Goal: Task Accomplishment & Management: Manage account settings

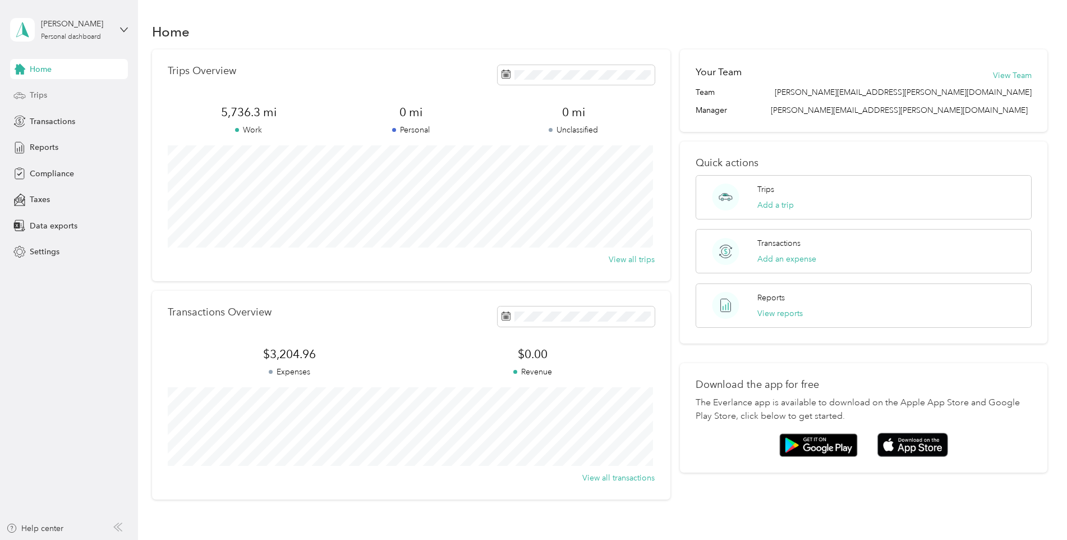
click at [37, 94] on span "Trips" at bounding box center [38, 95] width 17 height 12
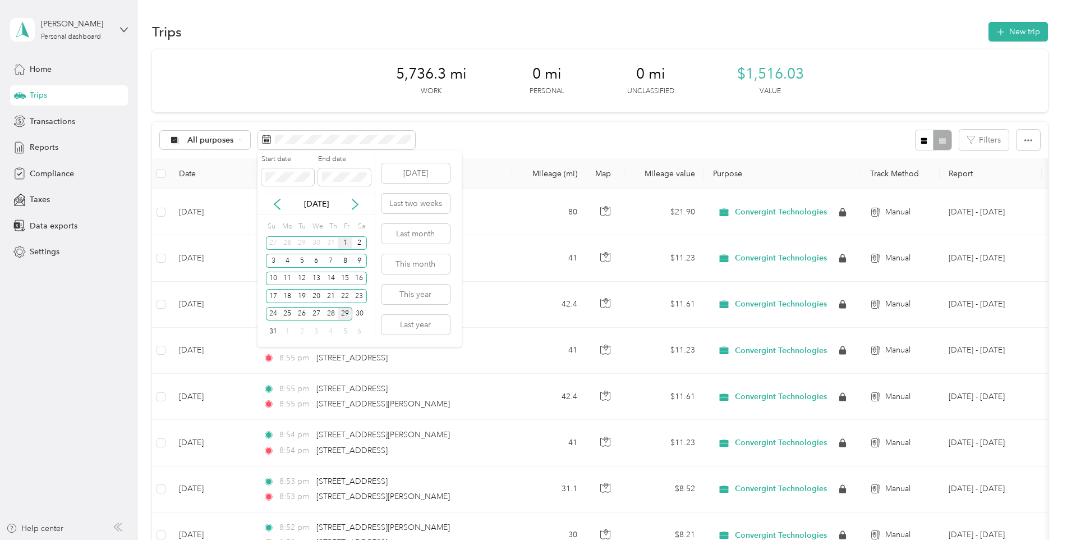
click at [343, 245] on div "1" at bounding box center [345, 243] width 15 height 14
click at [414, 172] on button "[DATE]" at bounding box center [416, 173] width 68 height 20
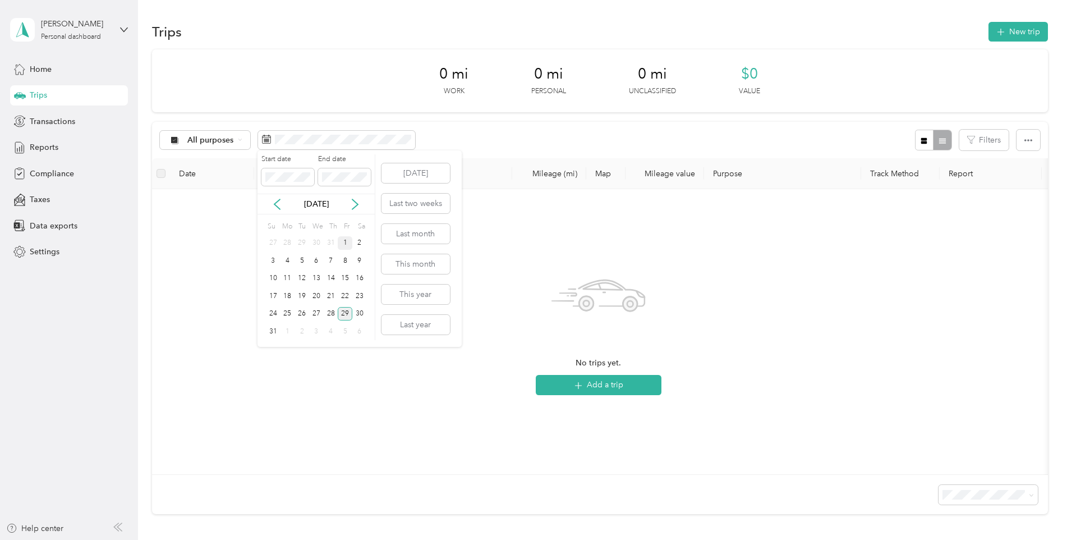
click at [345, 243] on div "1" at bounding box center [345, 243] width 15 height 14
click at [420, 172] on button "[DATE]" at bounding box center [416, 173] width 68 height 20
click at [409, 234] on button "Last month" at bounding box center [416, 234] width 68 height 20
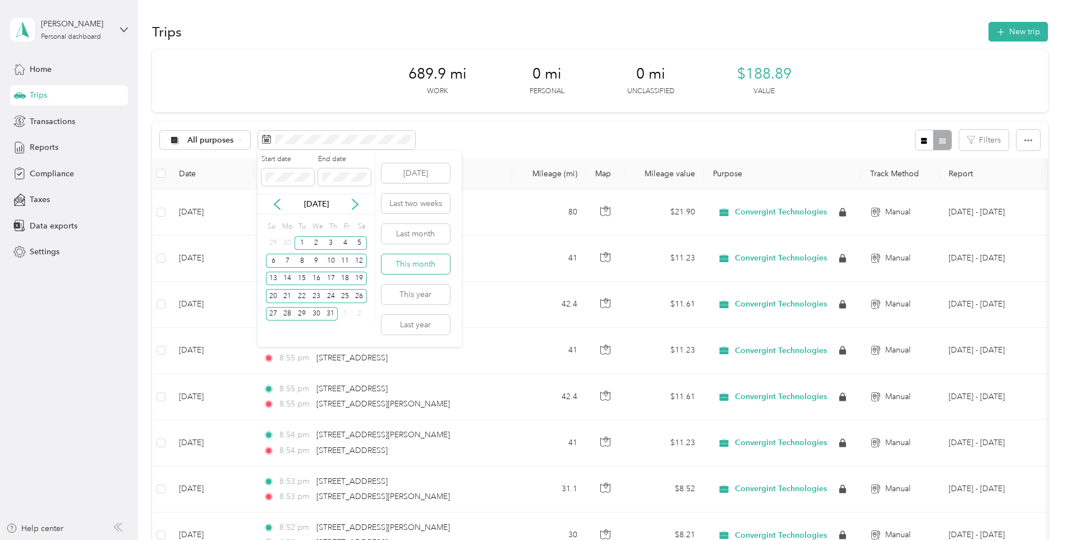
click at [403, 261] on button "This month" at bounding box center [416, 264] width 68 height 20
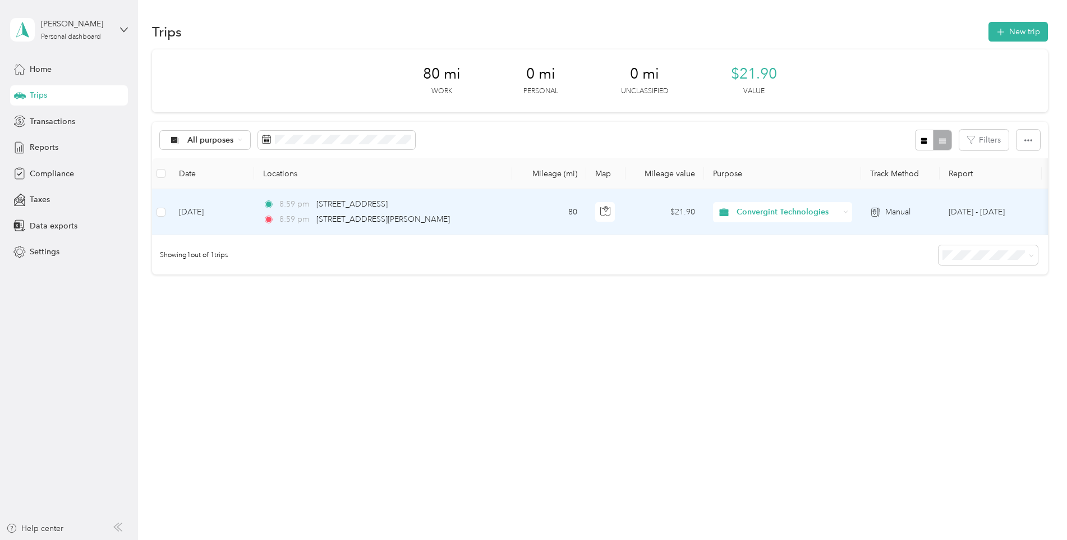
drag, startPoint x: 793, startPoint y: 210, endPoint x: 787, endPoint y: 215, distance: 8.4
drag, startPoint x: 787, startPoint y: 215, endPoint x: 774, endPoint y: 213, distance: 12.5
click at [774, 213] on span "Convergint Technologies" at bounding box center [788, 212] width 103 height 12
click at [553, 224] on td "80" at bounding box center [549, 212] width 74 height 46
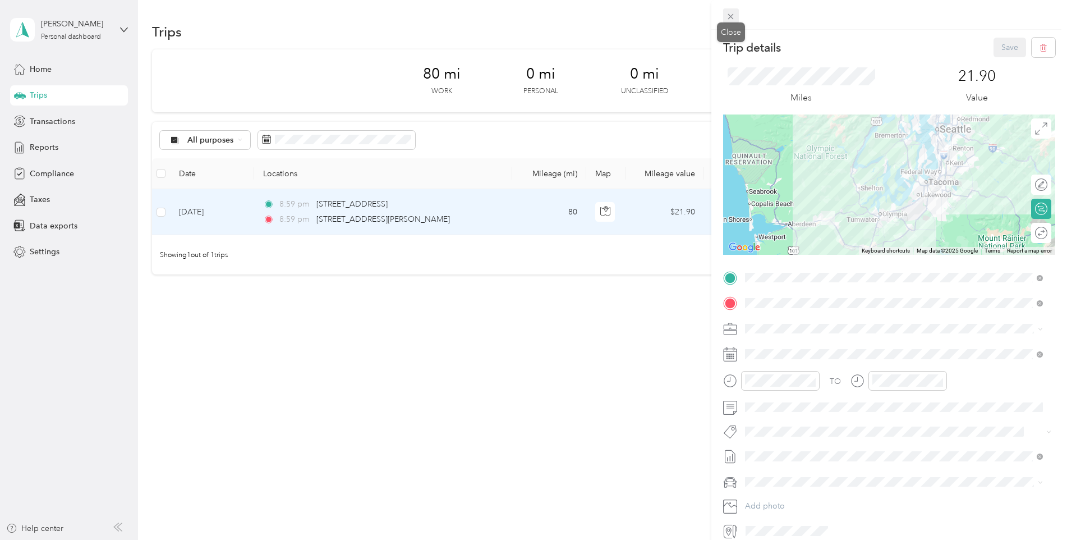
click at [732, 12] on icon at bounding box center [731, 17] width 10 height 10
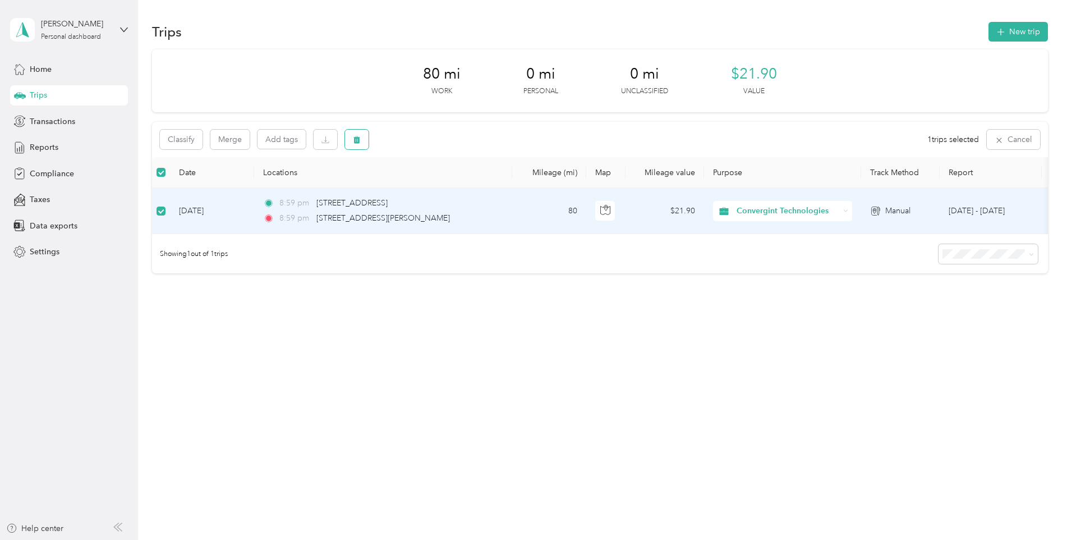
click at [355, 138] on icon "button" at bounding box center [356, 139] width 7 height 7
click at [437, 186] on button "Yes" at bounding box center [440, 186] width 22 height 18
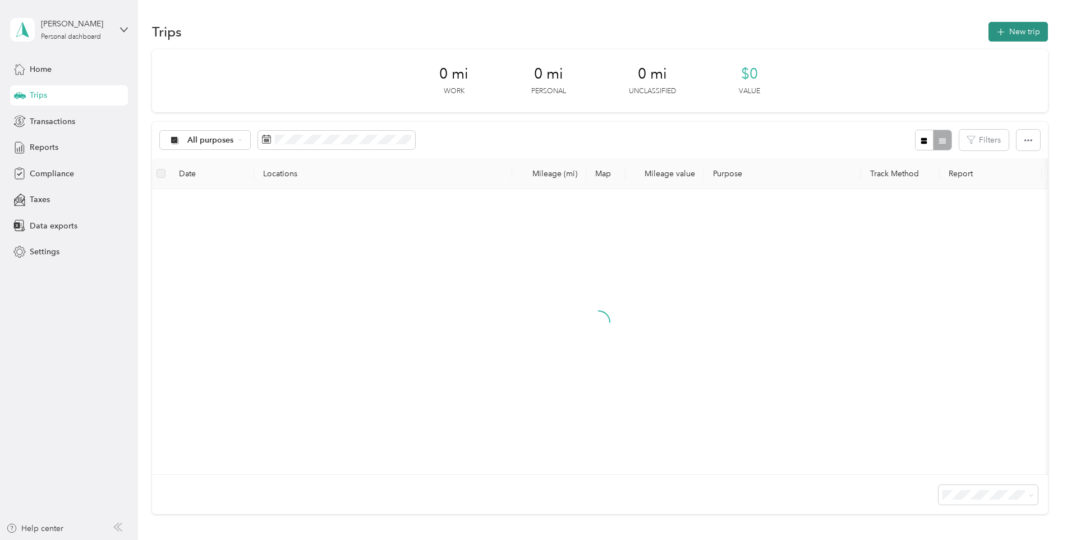
click at [1021, 32] on button "New trip" at bounding box center [1018, 32] width 59 height 20
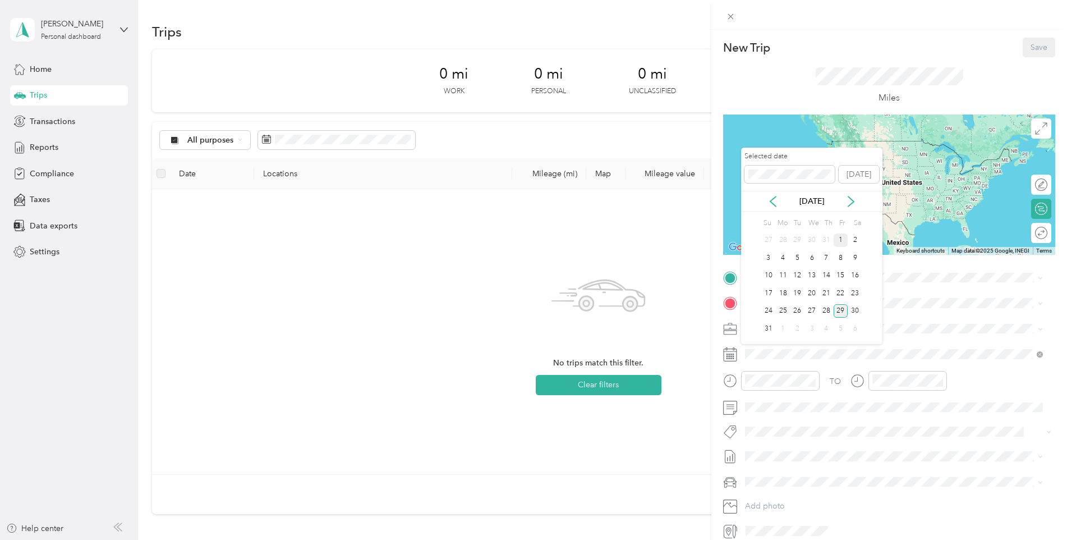
click at [840, 238] on div "1" at bounding box center [841, 240] width 15 height 14
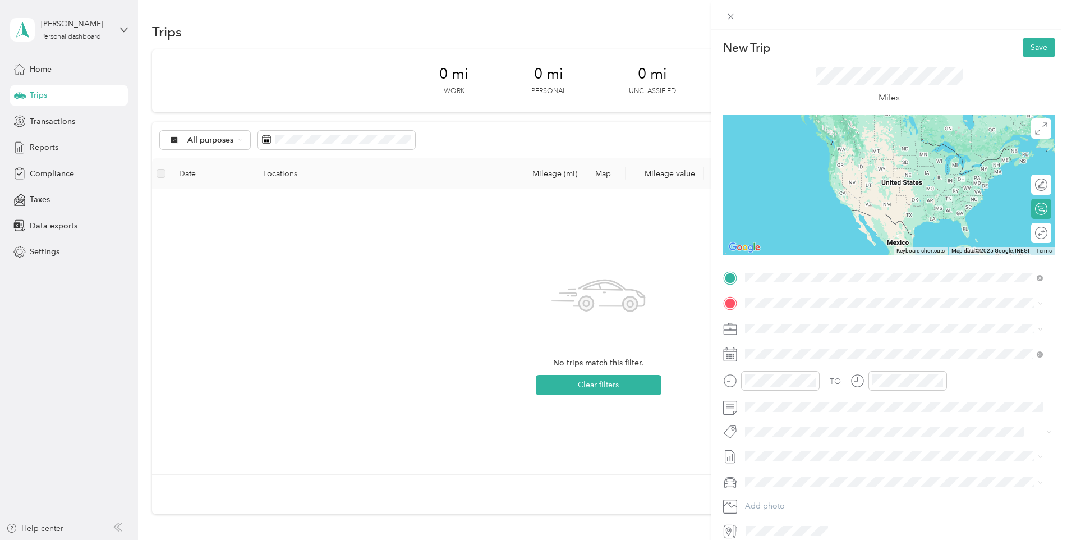
click at [805, 323] on span "[STREET_ADDRESS][PERSON_NAME][US_STATE]" at bounding box center [853, 318] width 174 height 10
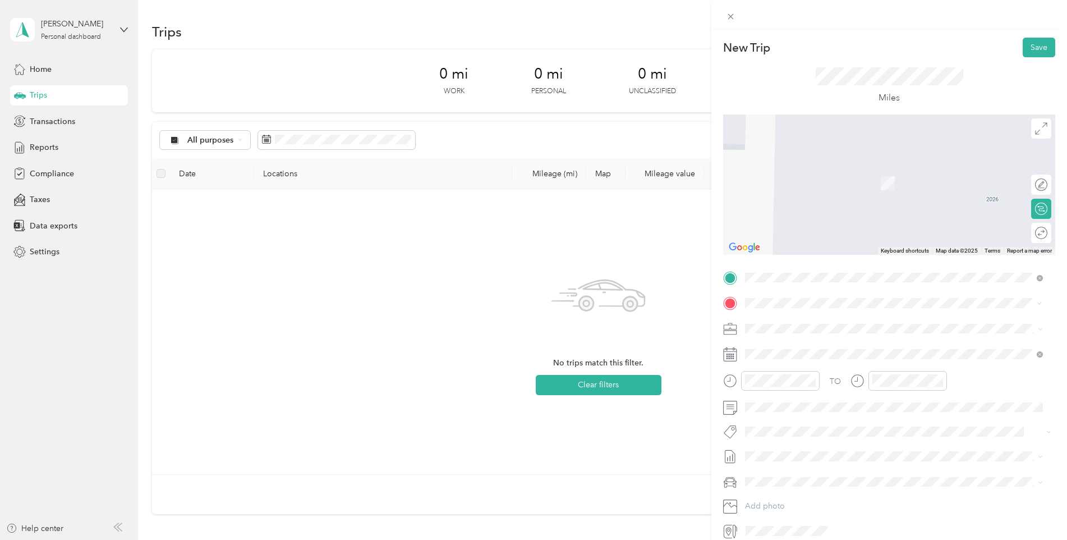
click at [786, 347] on span "[STREET_ADDRESS][PERSON_NAME][US_STATE]" at bounding box center [853, 343] width 174 height 10
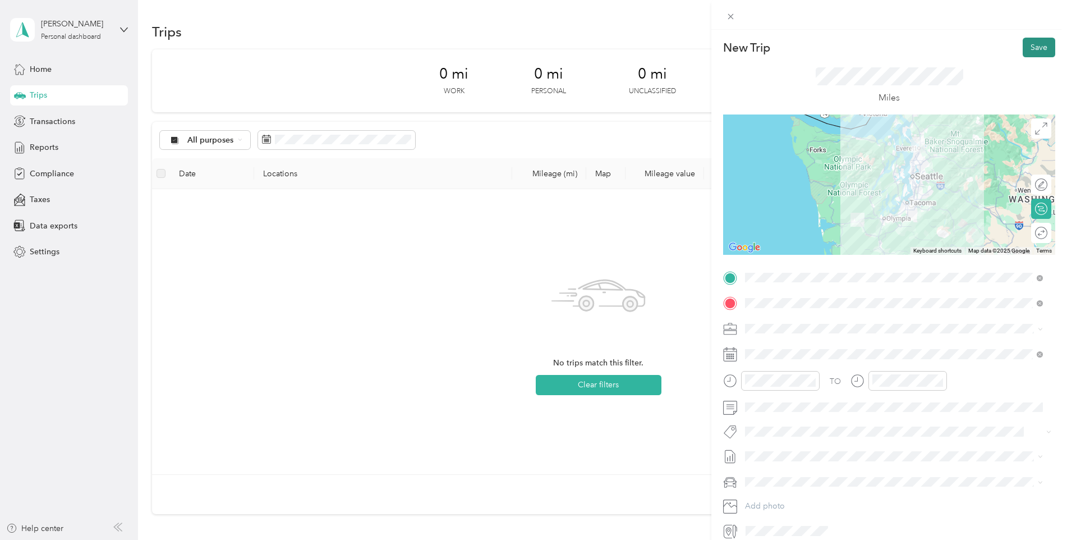
click at [1027, 45] on button "Save" at bounding box center [1039, 48] width 33 height 20
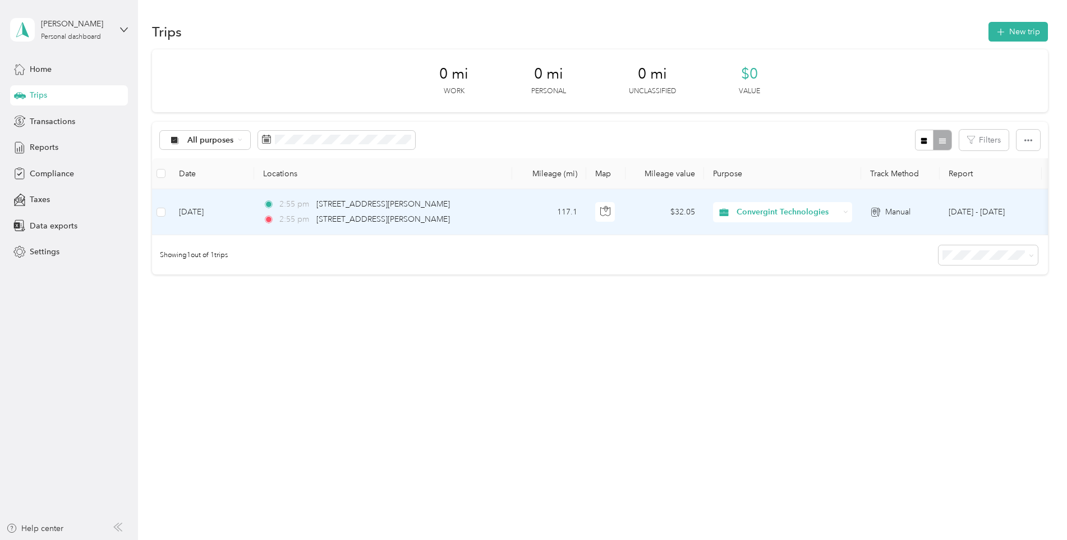
click at [794, 209] on span "Convergint Technologies" at bounding box center [788, 212] width 103 height 12
click at [761, 233] on span "Convergint Technologies" at bounding box center [787, 233] width 93 height 12
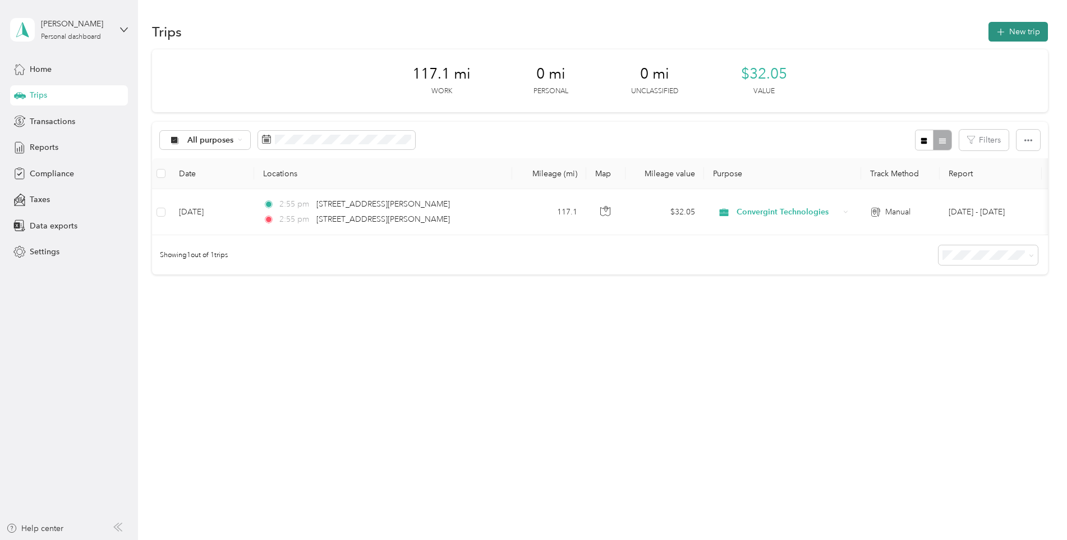
click at [1018, 26] on button "New trip" at bounding box center [1018, 32] width 59 height 20
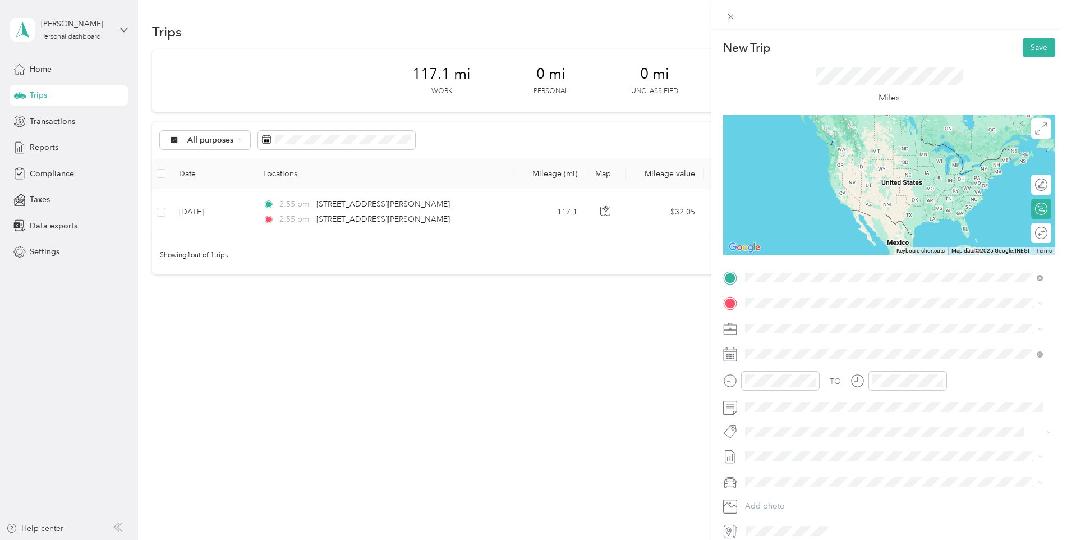
click at [803, 323] on span "[STREET_ADDRESS][PERSON_NAME][US_STATE]" at bounding box center [853, 318] width 174 height 10
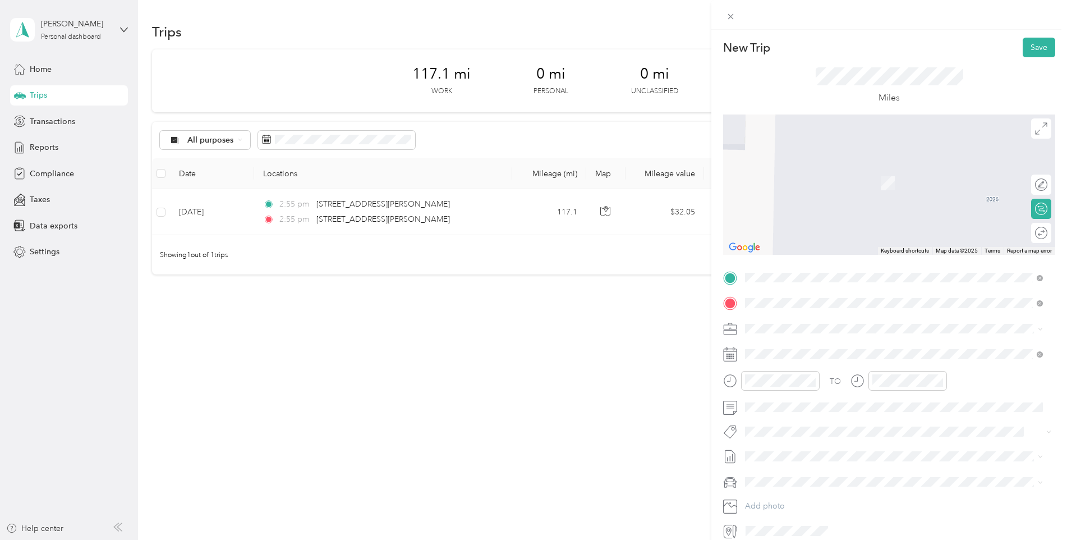
click at [789, 348] on span "[STREET_ADDRESS][US_STATE]" at bounding box center [822, 343] width 112 height 10
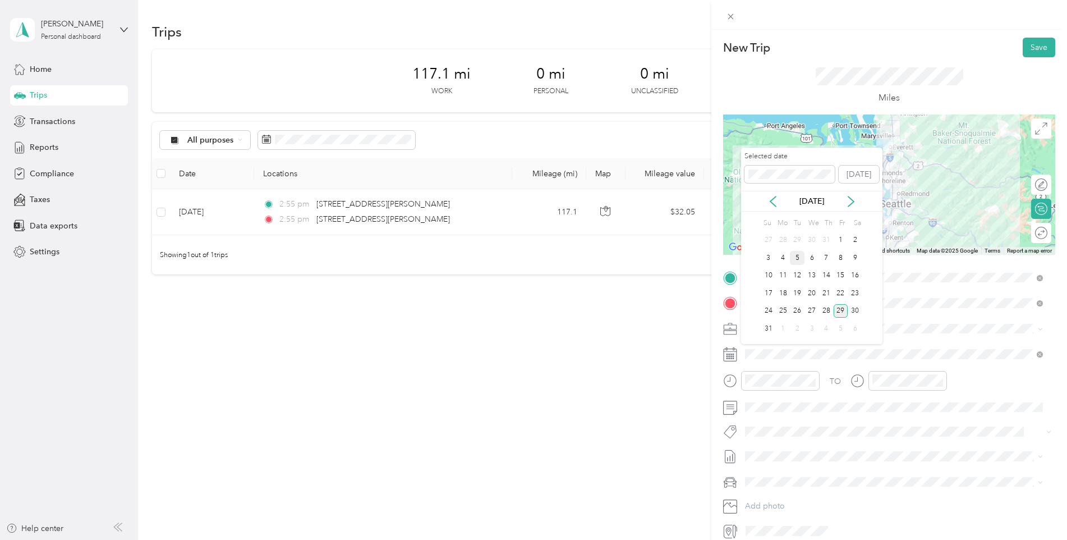
click at [797, 256] on div "5" at bounding box center [797, 258] width 15 height 14
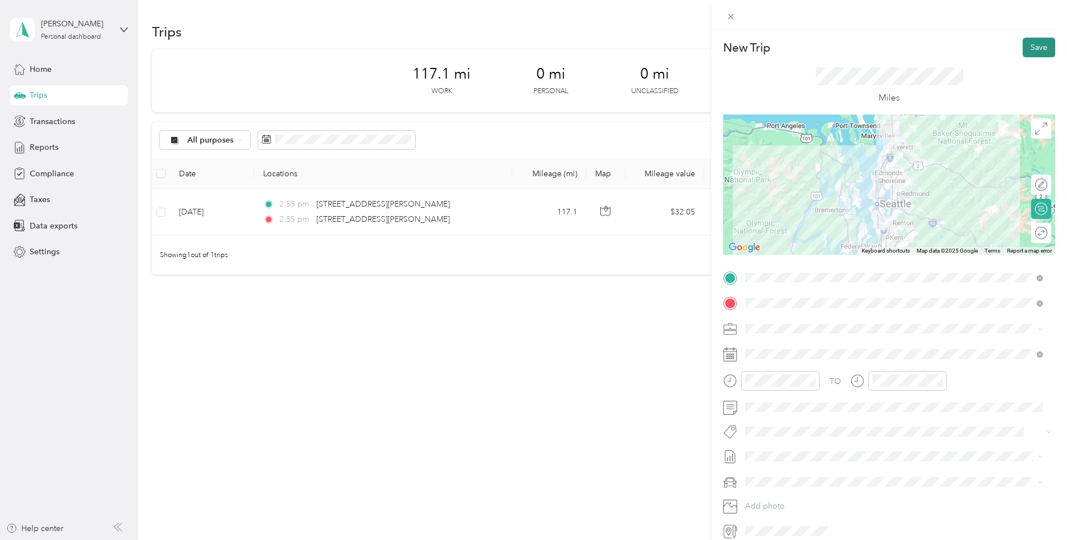
click at [1035, 48] on button "Save" at bounding box center [1039, 48] width 33 height 20
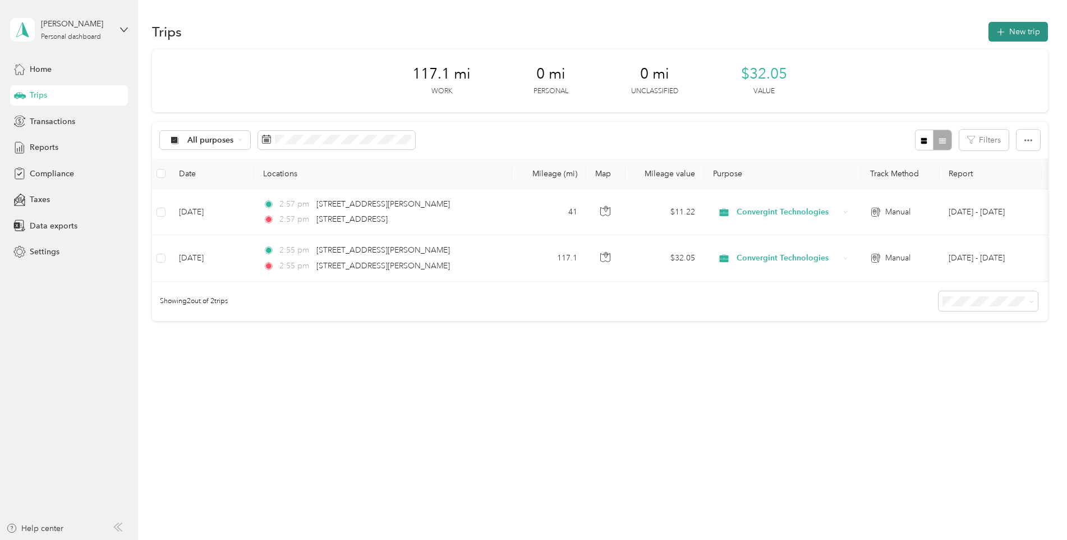
click at [1021, 33] on button "New trip" at bounding box center [1018, 32] width 59 height 20
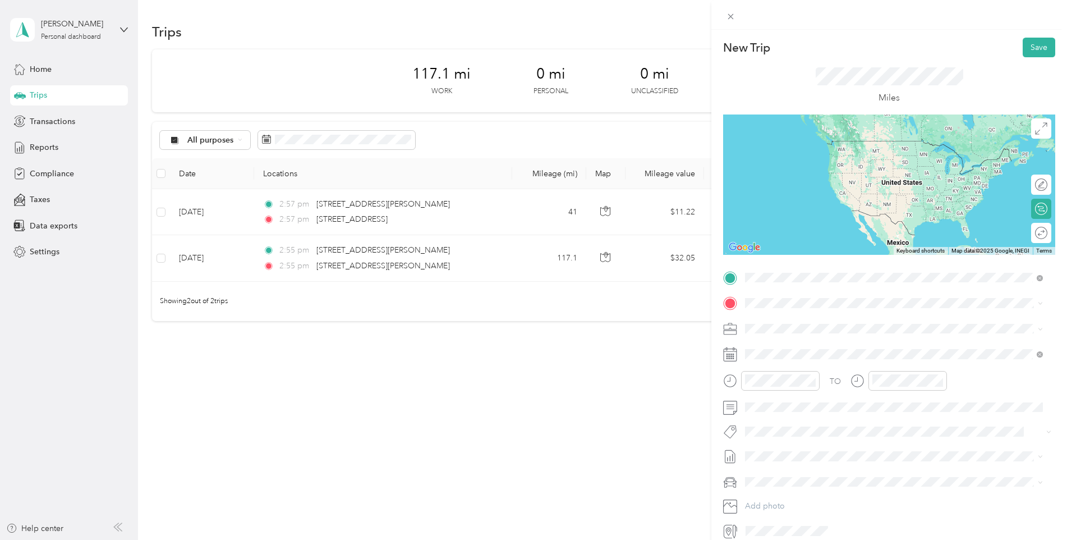
click at [791, 323] on span "[STREET_ADDRESS][US_STATE]" at bounding box center [822, 318] width 112 height 10
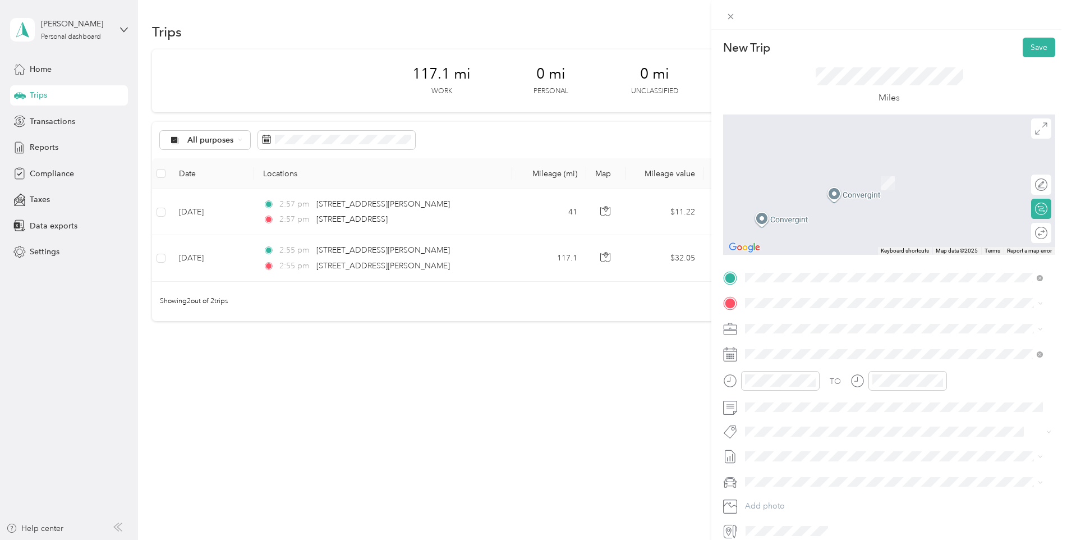
click at [811, 348] on span "[STREET_ADDRESS][PERSON_NAME][US_STATE]" at bounding box center [853, 343] width 174 height 10
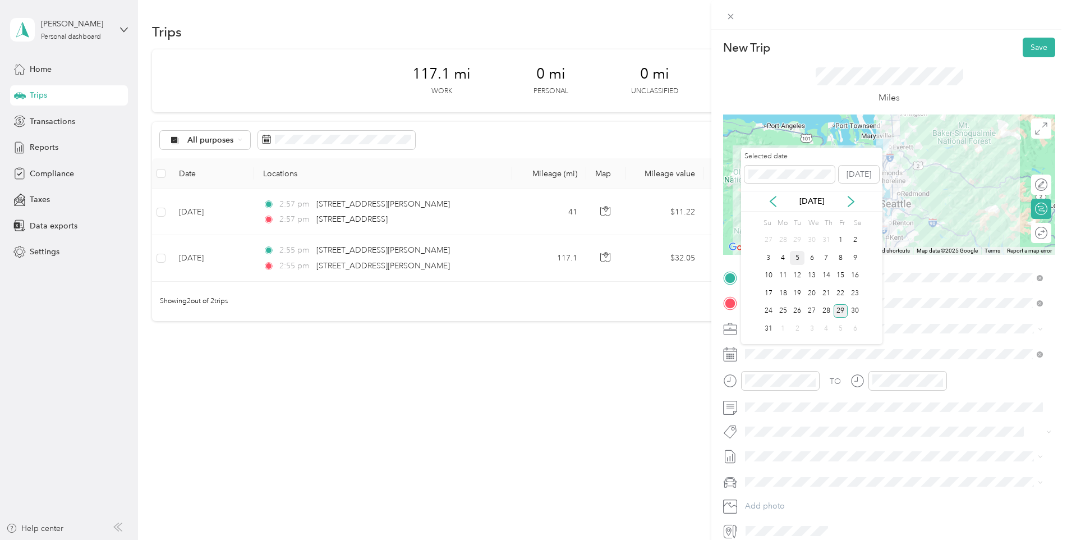
click at [798, 256] on div "5" at bounding box center [797, 258] width 15 height 14
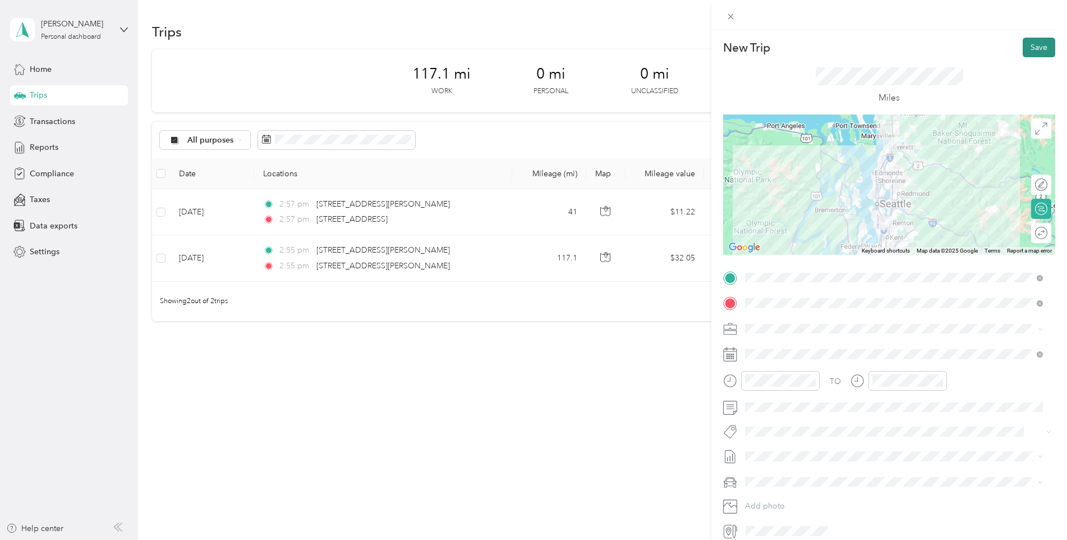
click at [1033, 51] on button "Save" at bounding box center [1039, 48] width 33 height 20
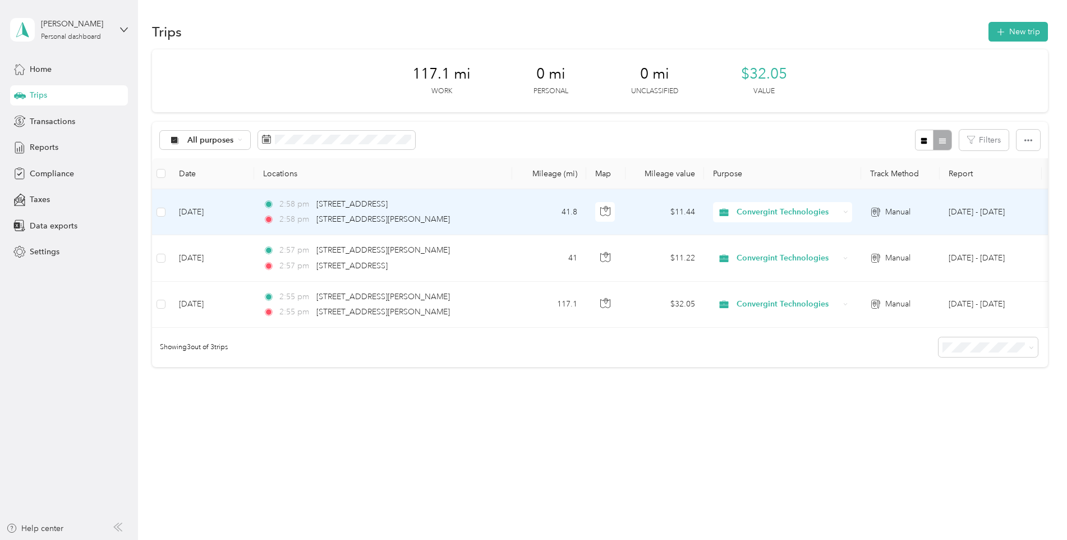
click at [764, 209] on span "Convergint Technologies" at bounding box center [788, 212] width 103 height 12
click at [769, 235] on span "Convergint Technologies" at bounding box center [787, 233] width 93 height 12
click at [760, 213] on span "Convergint Technologies" at bounding box center [788, 212] width 103 height 12
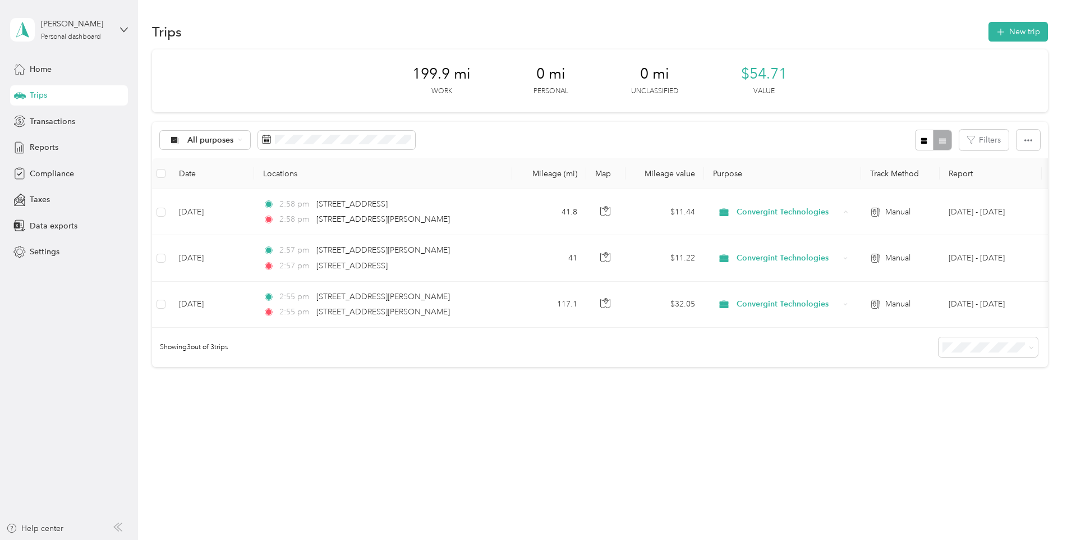
click at [706, 403] on div "199.9 mi Work 0 mi Personal 0 mi Unclassified $54.71 Value All purposes Filters…" at bounding box center [600, 227] width 896 height 357
click at [1025, 27] on button "New trip" at bounding box center [1018, 32] width 59 height 20
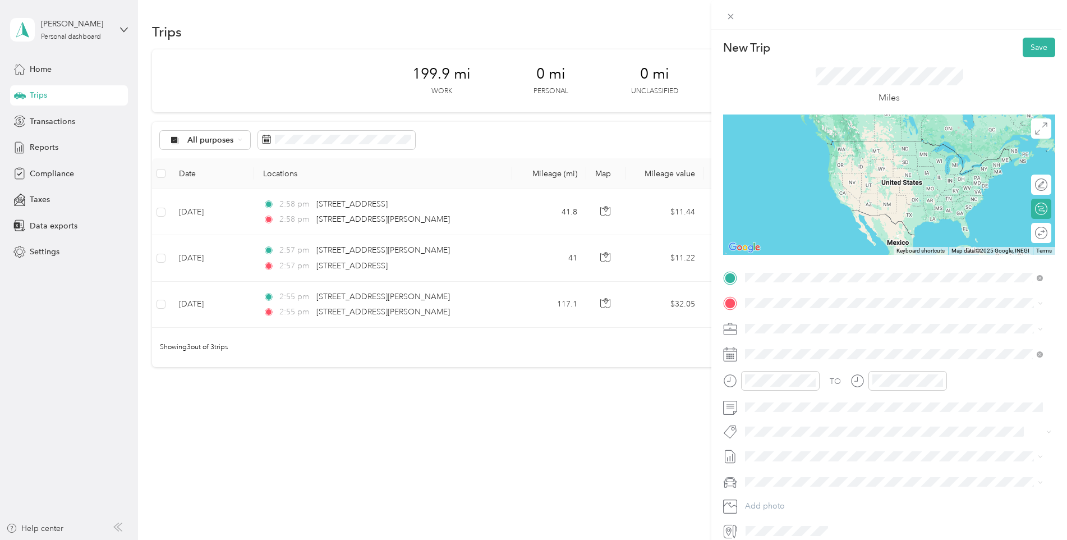
click at [797, 321] on span "[STREET_ADDRESS][PERSON_NAME][US_STATE]" at bounding box center [853, 318] width 174 height 10
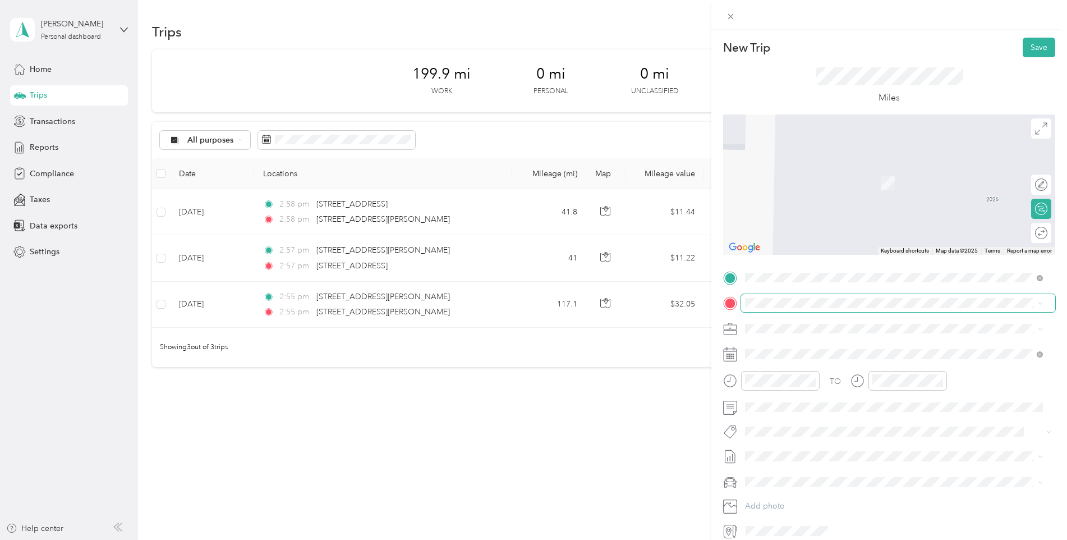
click at [760, 295] on span at bounding box center [898, 303] width 314 height 18
click at [820, 344] on span "[STREET_ADDRESS][US_STATE]" at bounding box center [822, 343] width 112 height 10
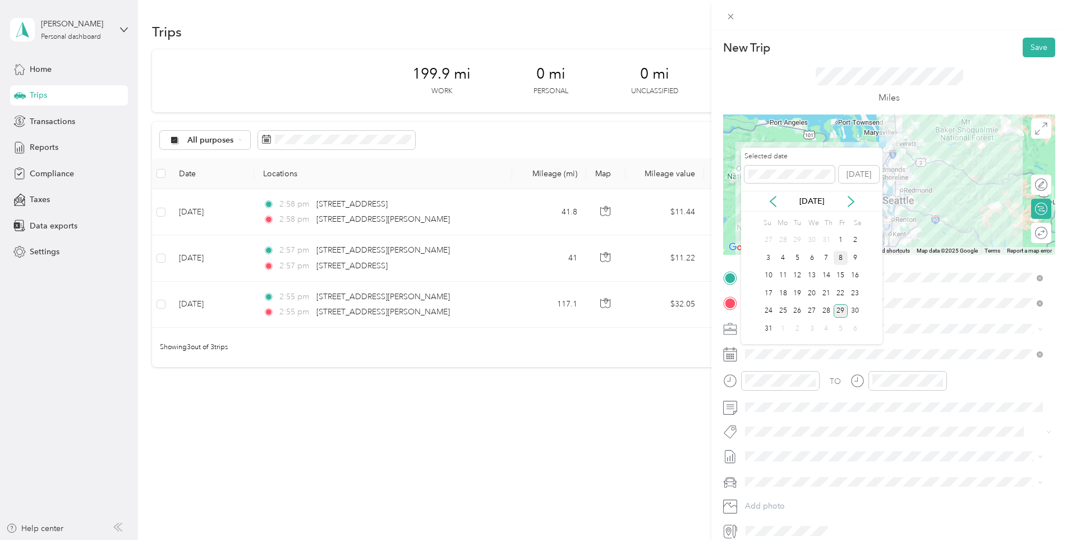
click at [840, 258] on div "8" at bounding box center [841, 258] width 15 height 14
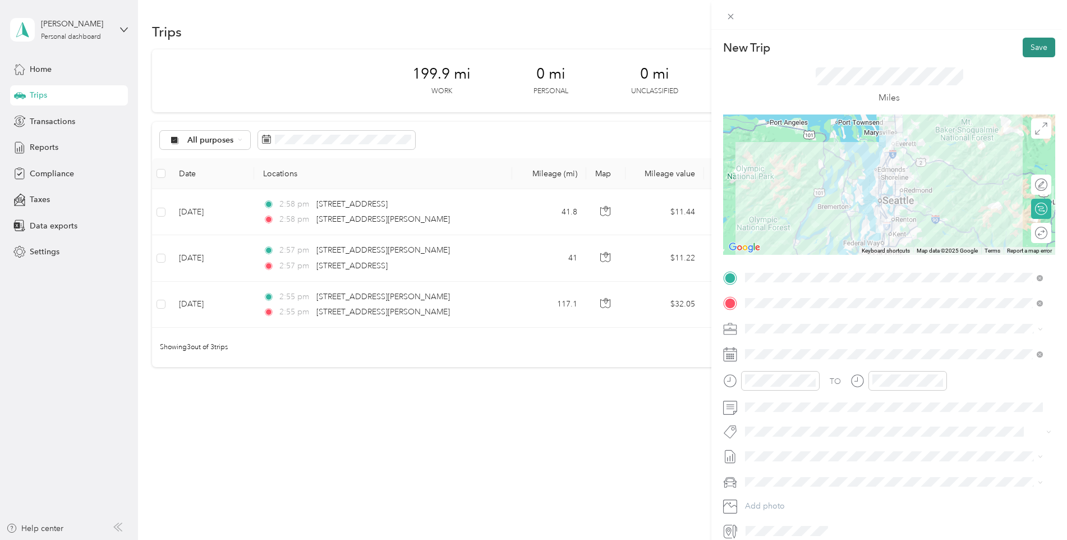
click at [1032, 45] on button "Save" at bounding box center [1039, 48] width 33 height 20
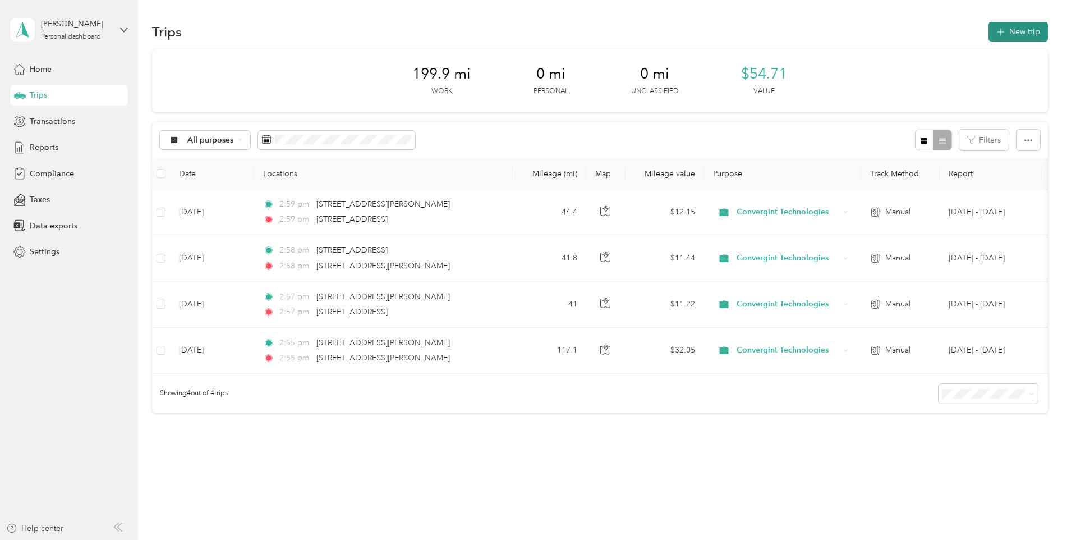
click at [1015, 31] on button "New trip" at bounding box center [1018, 32] width 59 height 20
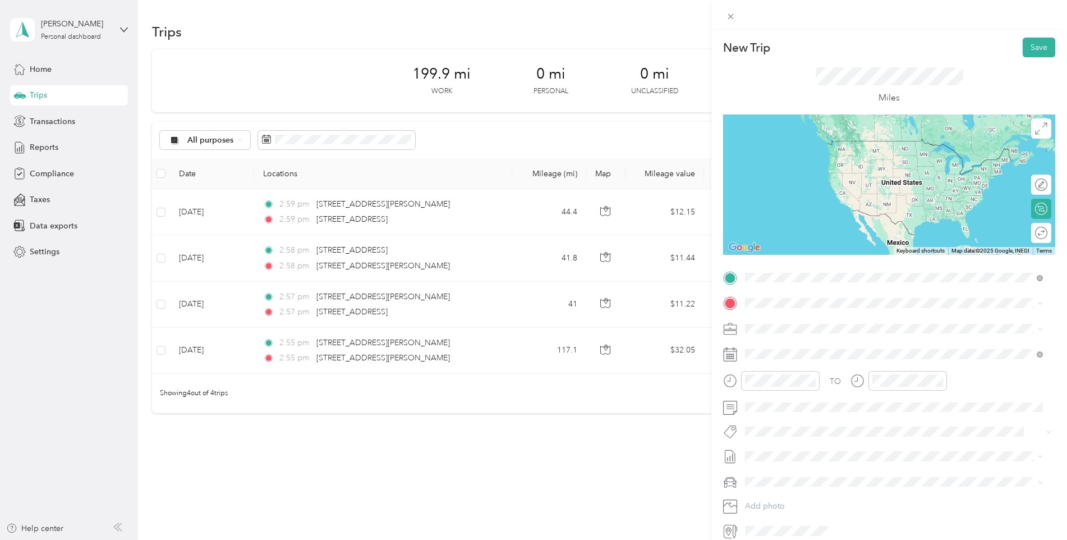
drag, startPoint x: 782, startPoint y: 344, endPoint x: 784, endPoint y: 333, distance: 10.9
click at [783, 339] on div "Carretera Internacional A [GEOGRAPHIC_DATA] 19300 74480 Izúcar de [GEOGRAPHIC_D…" at bounding box center [894, 351] width 290 height 34
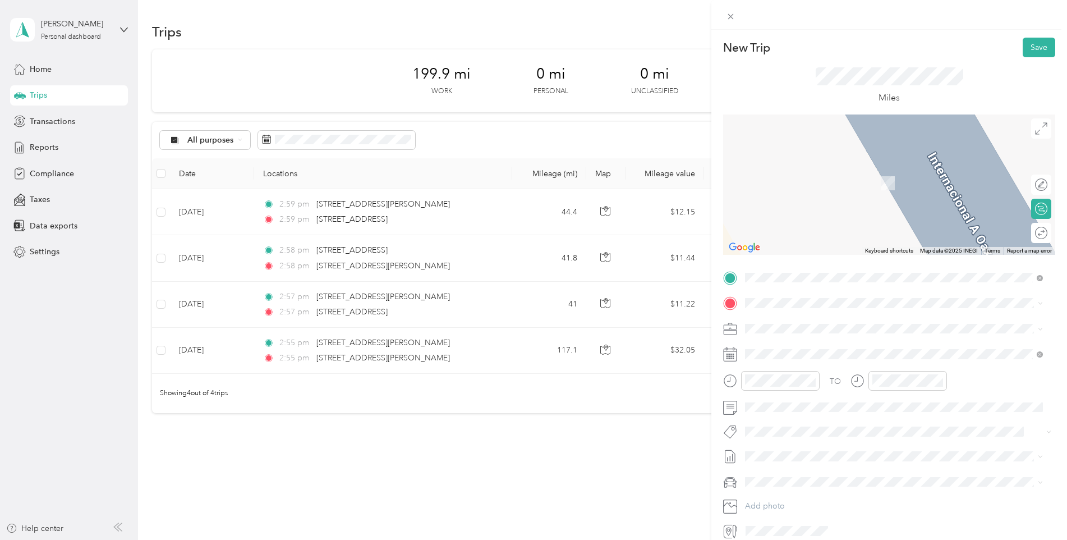
click at [796, 321] on span "[STREET_ADDRESS][US_STATE]" at bounding box center [822, 318] width 112 height 10
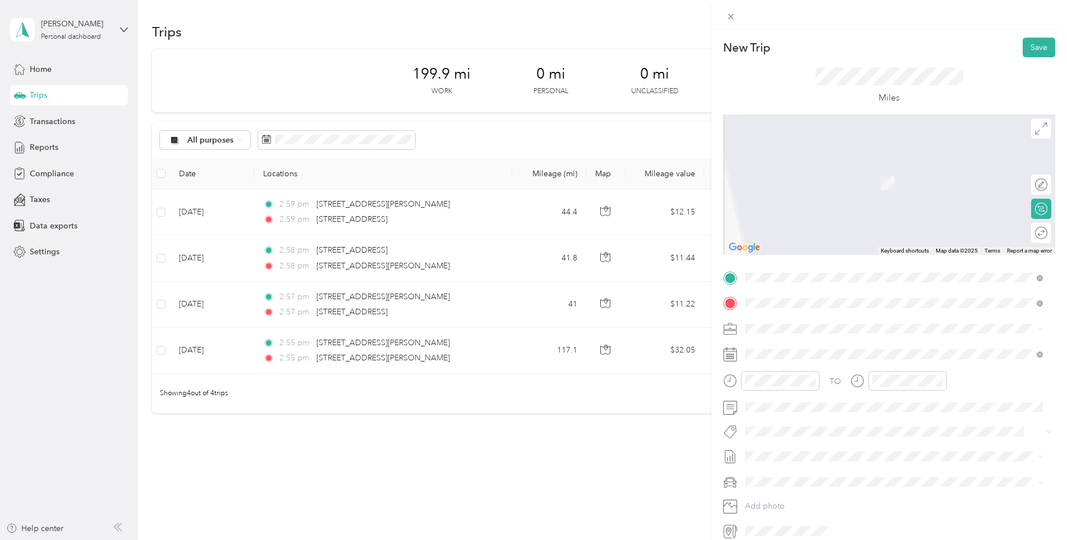
click at [801, 347] on span "[STREET_ADDRESS][PERSON_NAME][US_STATE]" at bounding box center [853, 343] width 174 height 10
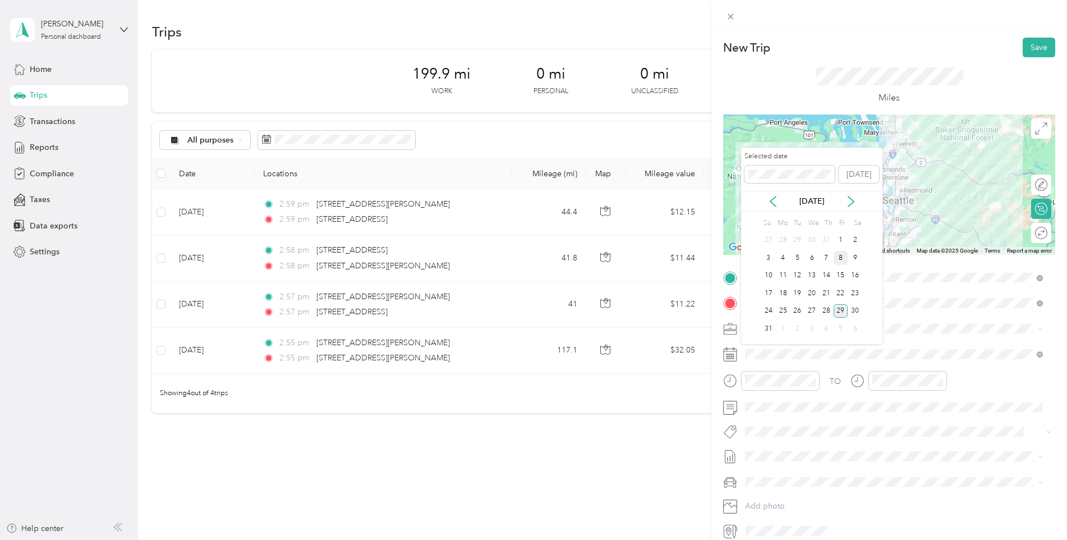
click at [839, 259] on div "8" at bounding box center [841, 258] width 15 height 14
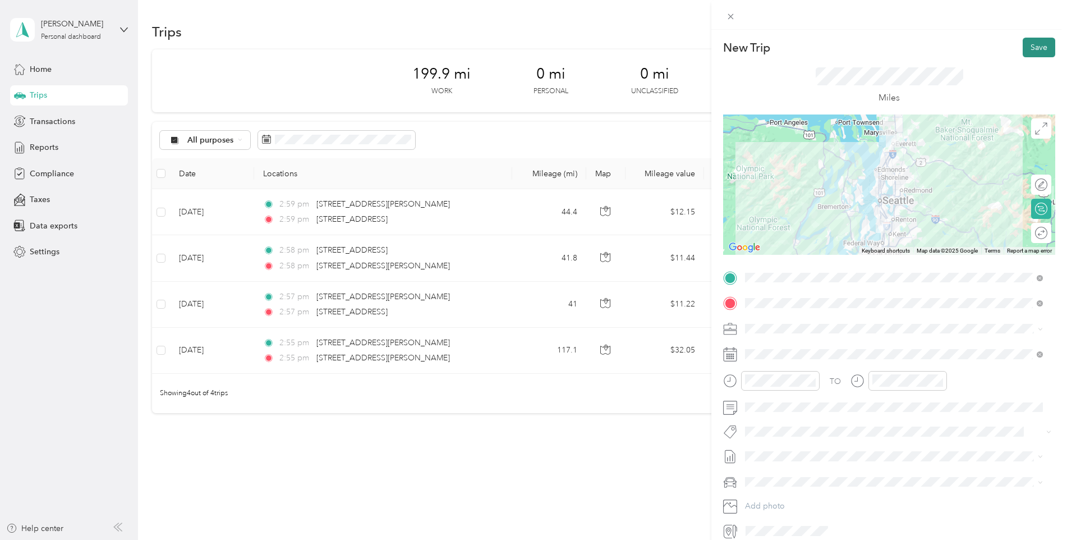
click at [1035, 43] on button "Save" at bounding box center [1039, 48] width 33 height 20
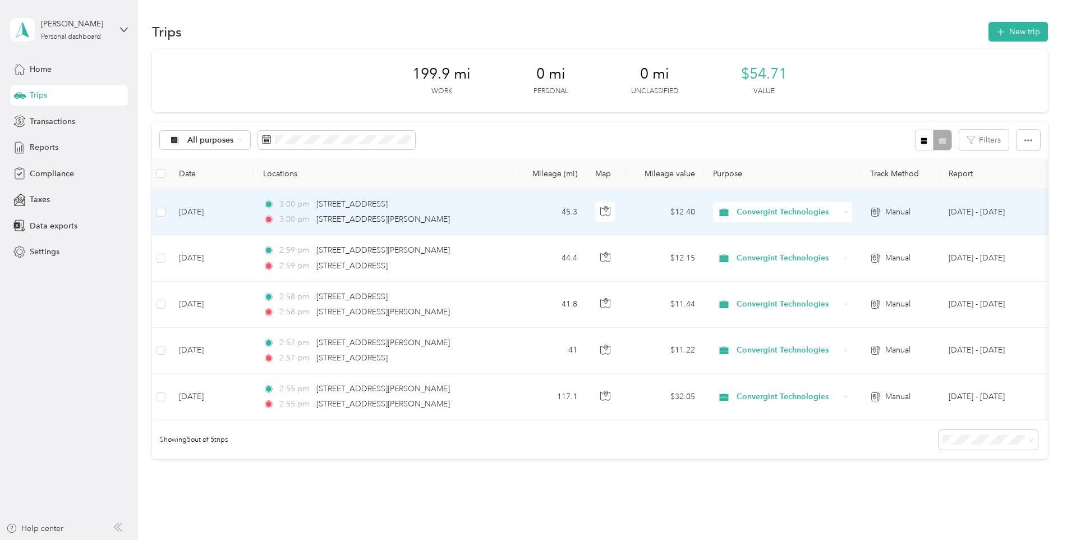
click at [767, 209] on span "Convergint Technologies" at bounding box center [788, 212] width 103 height 12
click at [773, 233] on span "Convergint Technologies" at bounding box center [787, 233] width 93 height 12
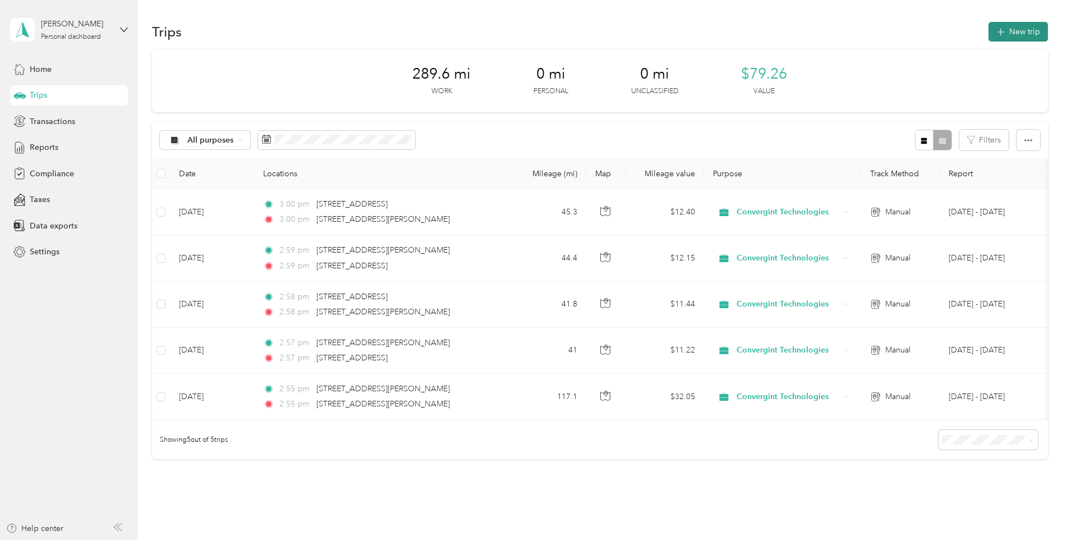
click at [1005, 34] on button "New trip" at bounding box center [1018, 32] width 59 height 20
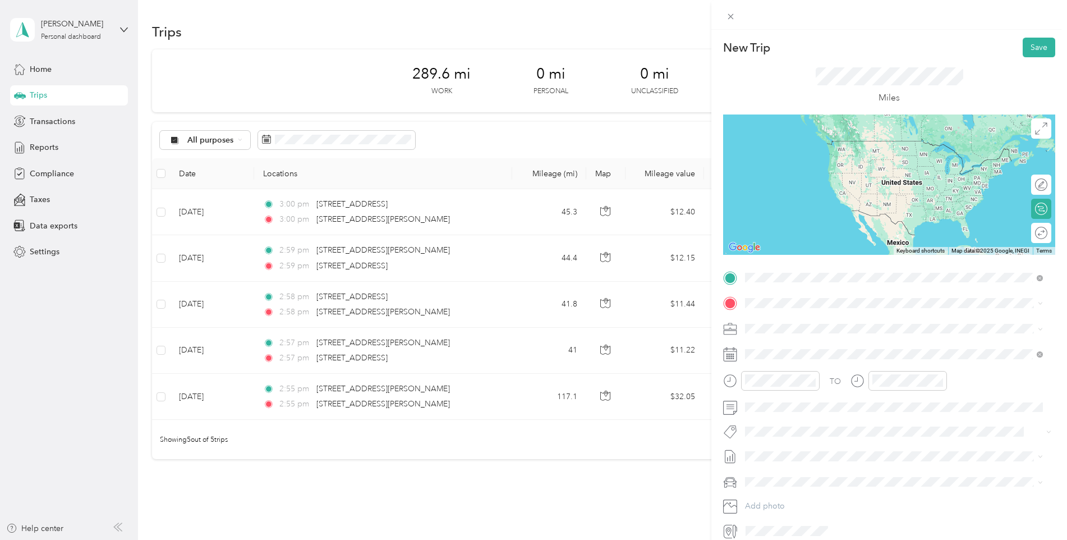
click at [810, 319] on span "[STREET_ADDRESS][PERSON_NAME][US_STATE]" at bounding box center [853, 318] width 174 height 10
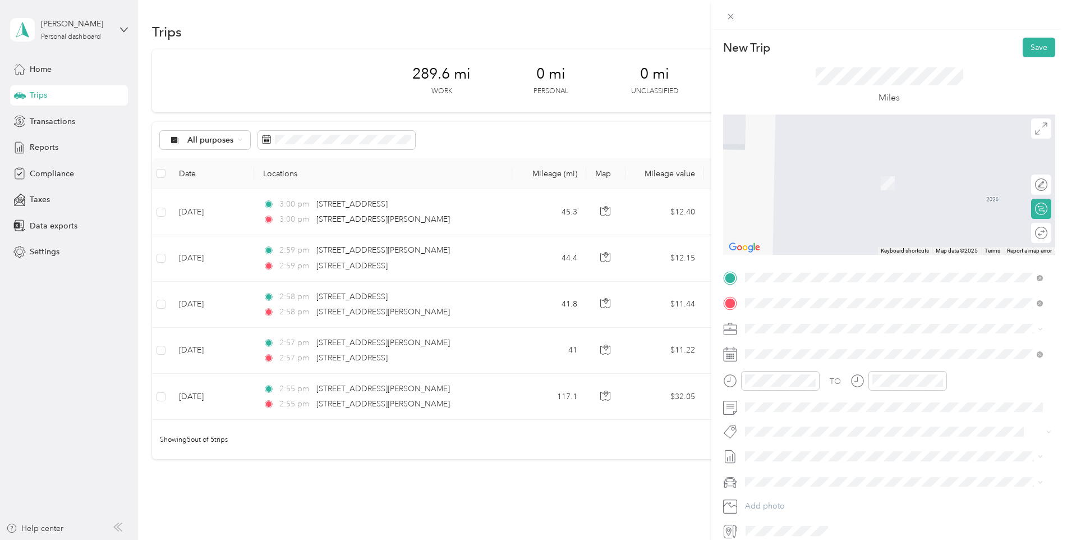
click at [801, 342] on span "[STREET_ADDRESS][US_STATE]" at bounding box center [822, 343] width 112 height 10
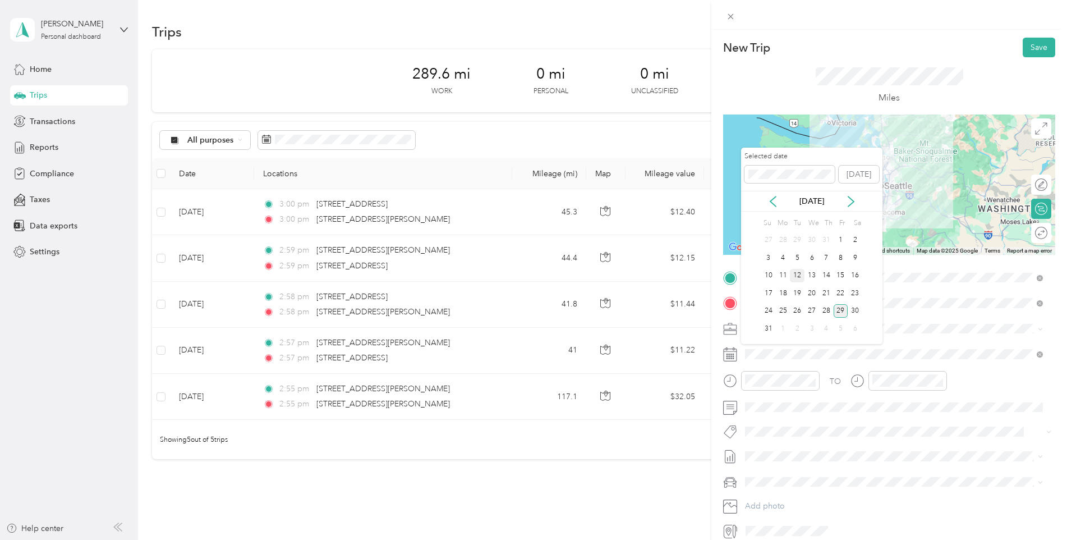
click at [799, 277] on div "12" at bounding box center [797, 276] width 15 height 14
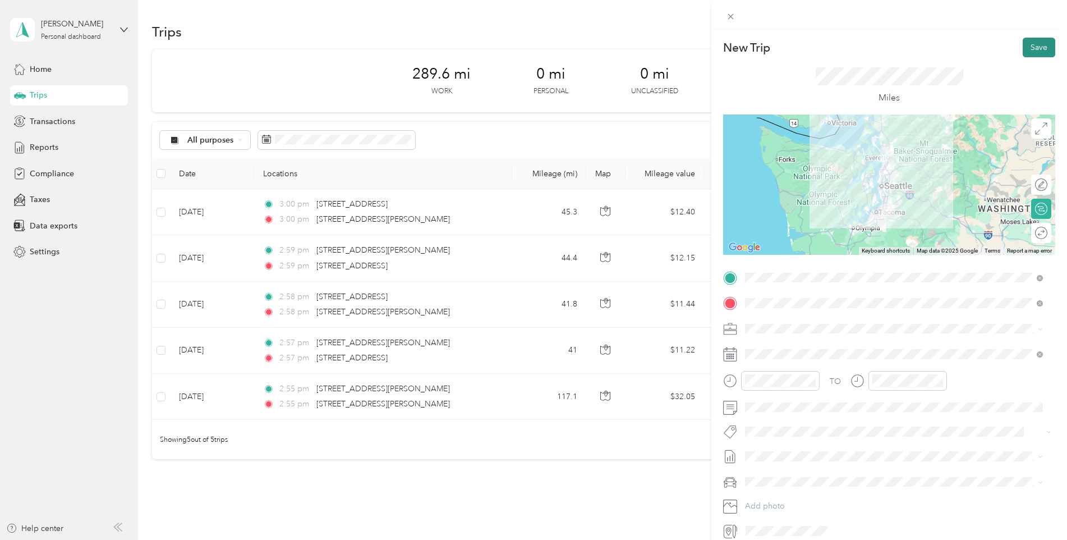
click at [1027, 49] on button "Save" at bounding box center [1039, 48] width 33 height 20
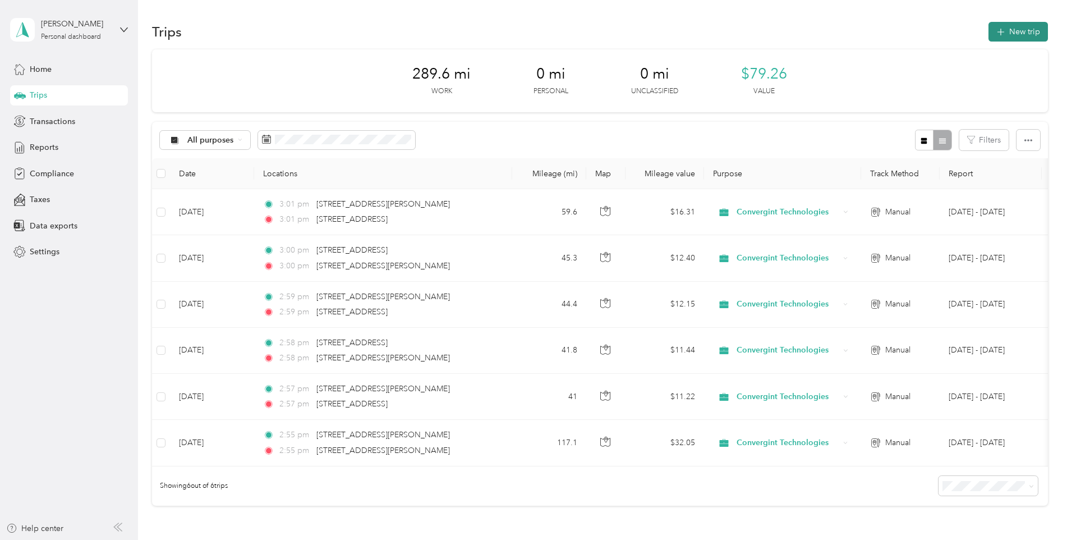
click at [1014, 39] on button "New trip" at bounding box center [1018, 32] width 59 height 20
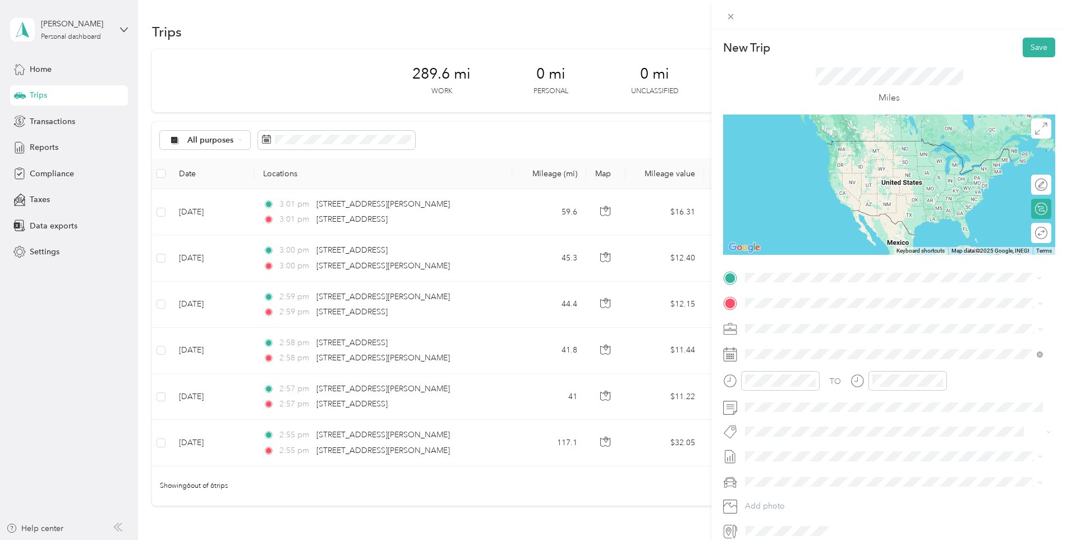
click at [796, 323] on span "[STREET_ADDRESS][US_STATE]" at bounding box center [822, 318] width 112 height 10
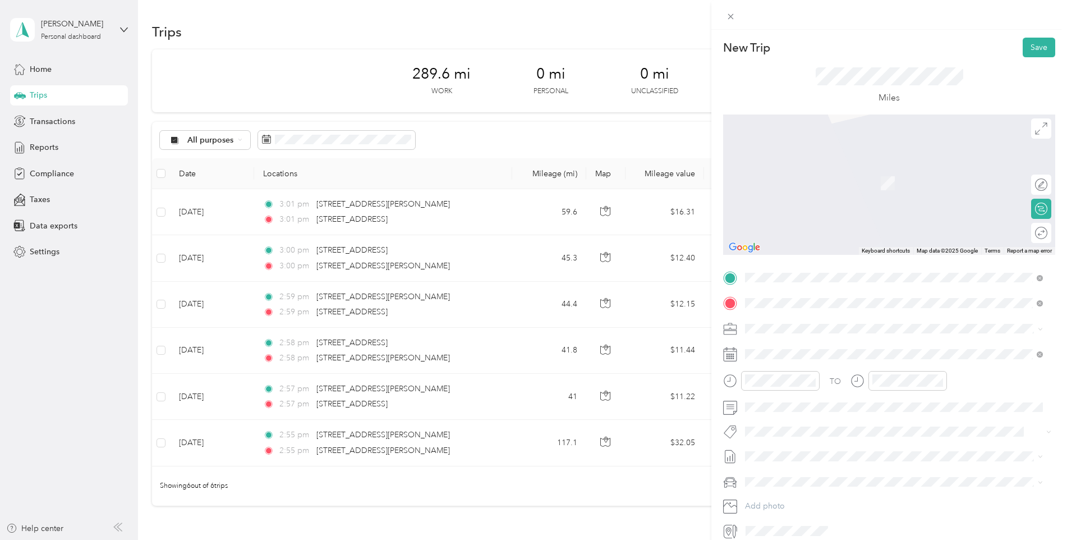
click at [820, 344] on span "[STREET_ADDRESS][US_STATE]" at bounding box center [822, 343] width 112 height 10
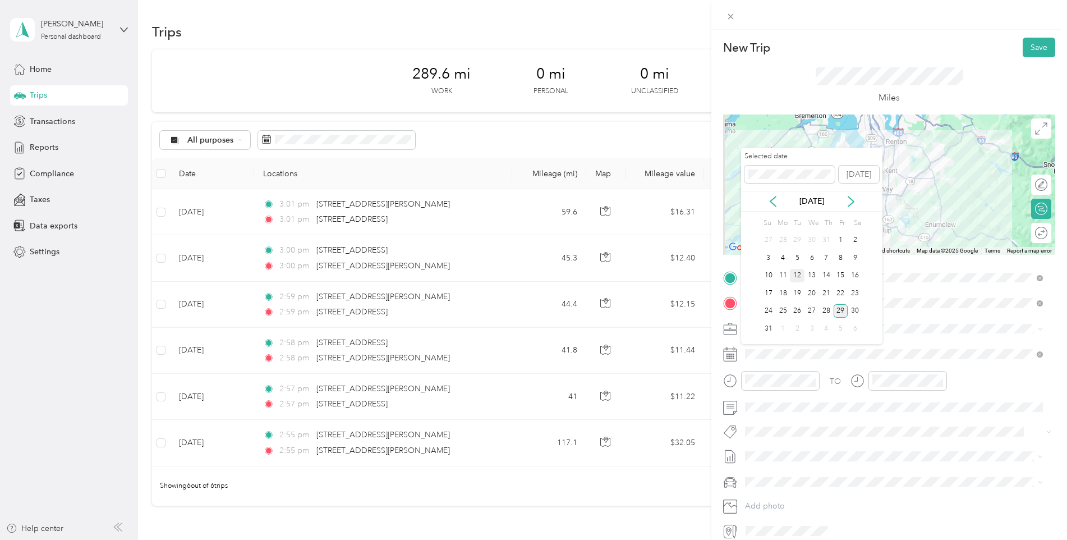
click at [798, 272] on div "12" at bounding box center [797, 276] width 15 height 14
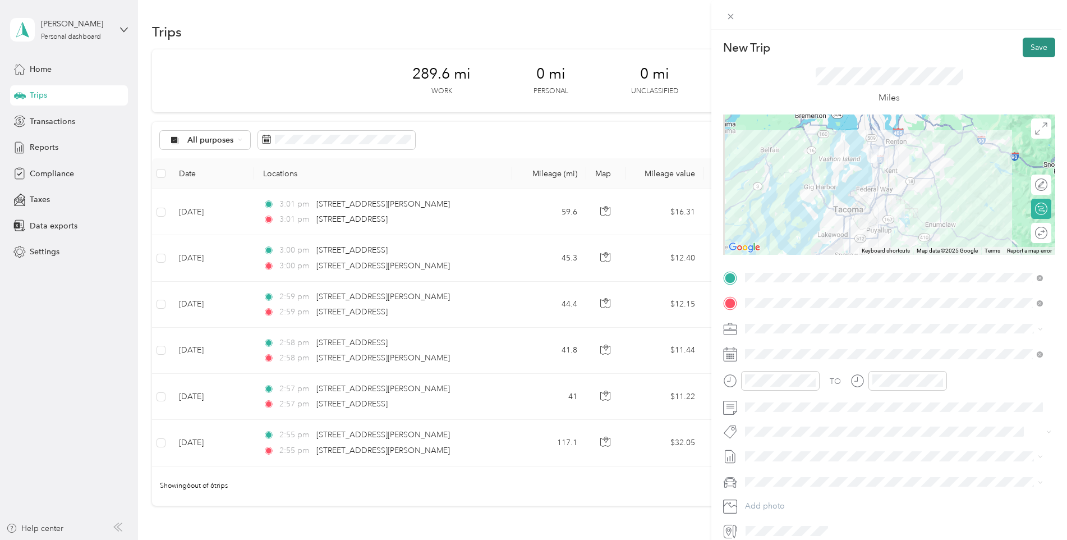
click at [1028, 45] on button "Save" at bounding box center [1039, 48] width 33 height 20
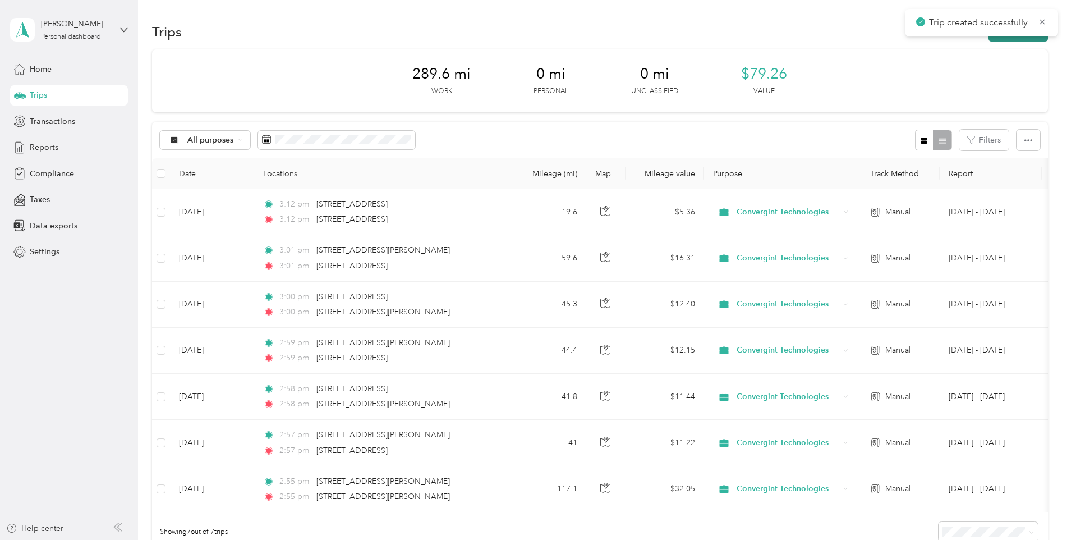
click at [1002, 37] on button "New trip" at bounding box center [1018, 32] width 59 height 20
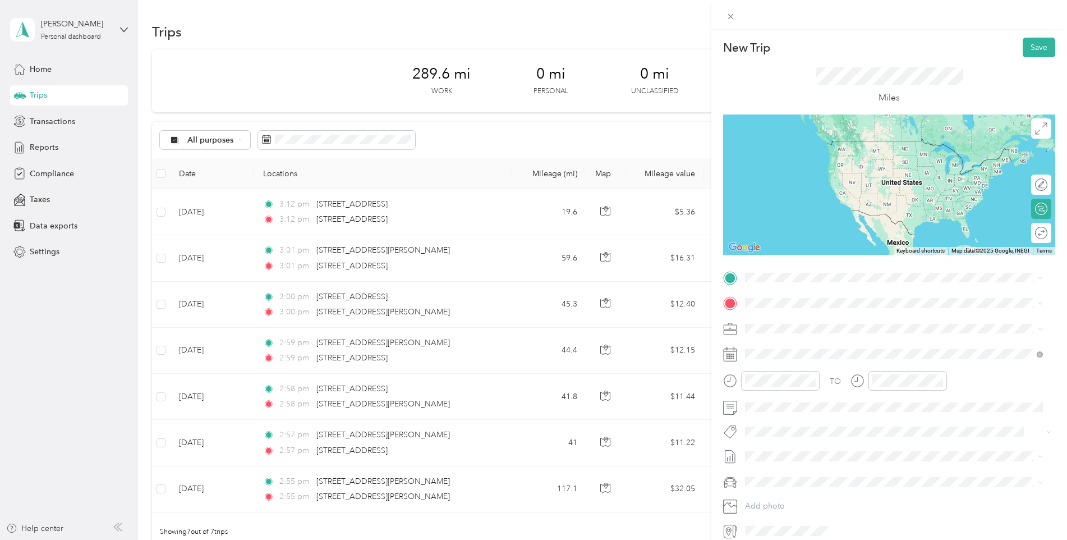
click at [806, 321] on span "[STREET_ADDRESS][US_STATE]" at bounding box center [822, 316] width 112 height 10
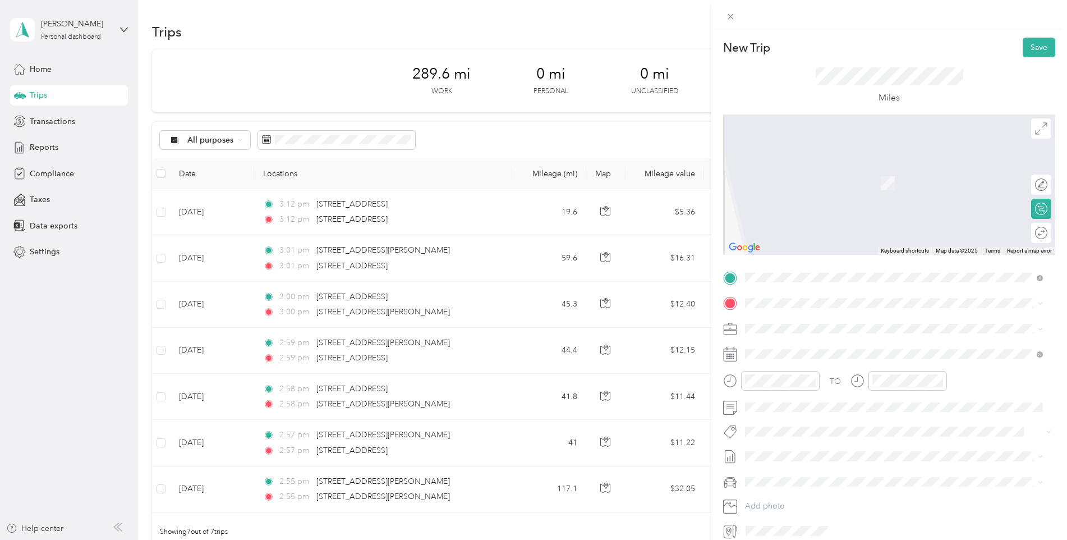
click at [792, 344] on span "[STREET_ADDRESS][US_STATE]" at bounding box center [822, 342] width 112 height 10
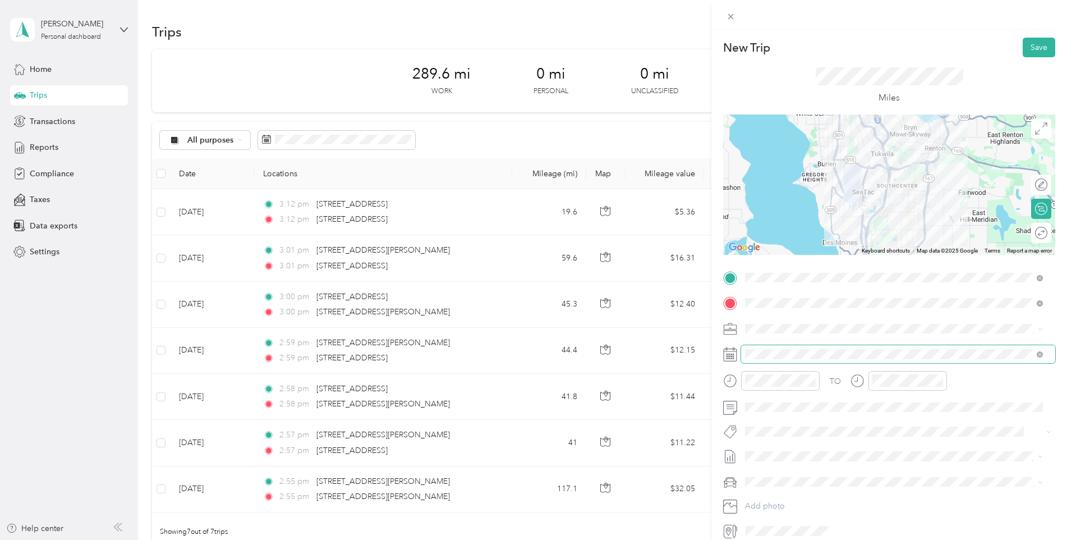
click at [801, 348] on span at bounding box center [898, 354] width 314 height 18
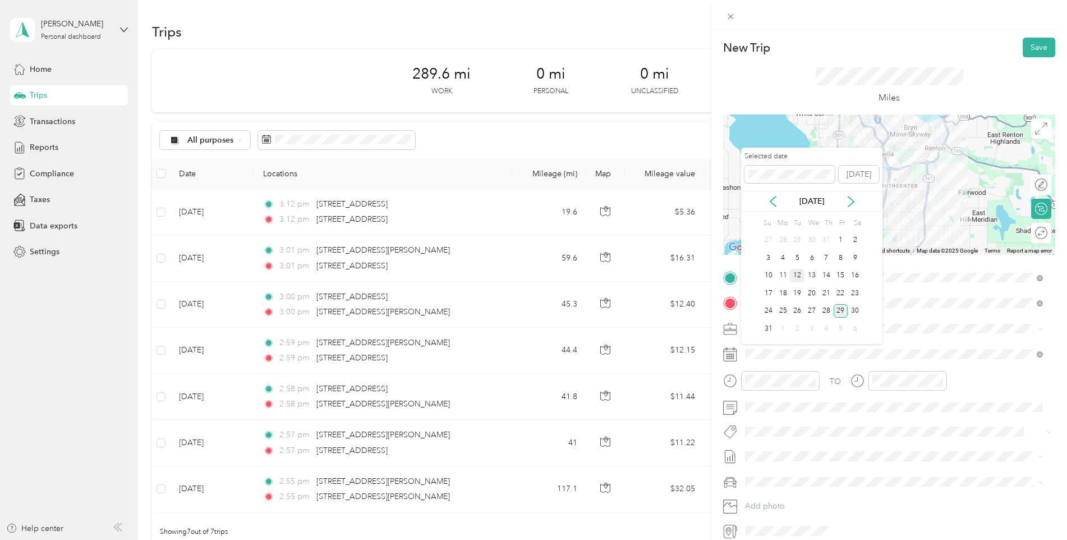
click at [798, 275] on div "12" at bounding box center [797, 276] width 15 height 14
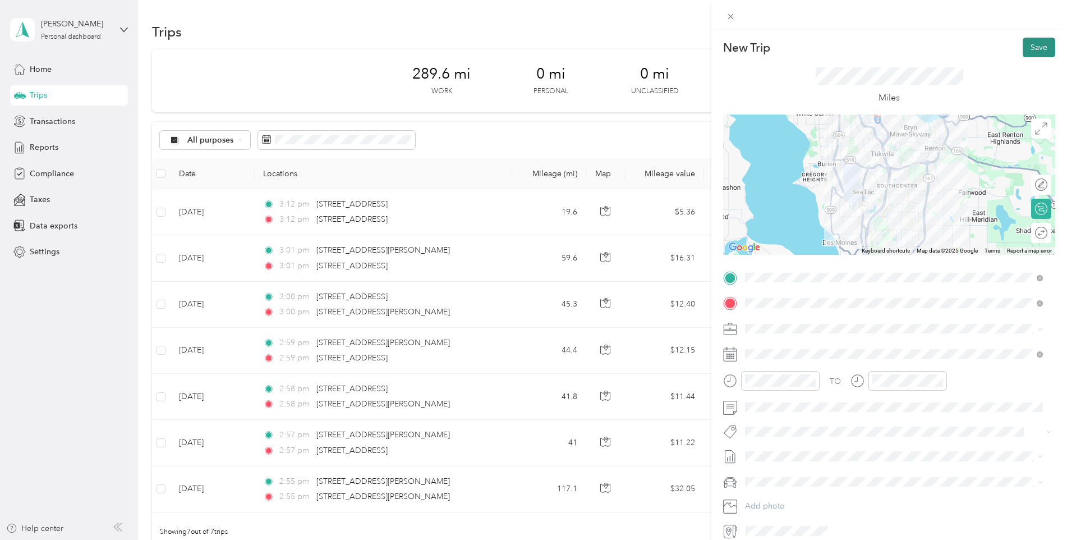
click at [1034, 45] on button "Save" at bounding box center [1039, 48] width 33 height 20
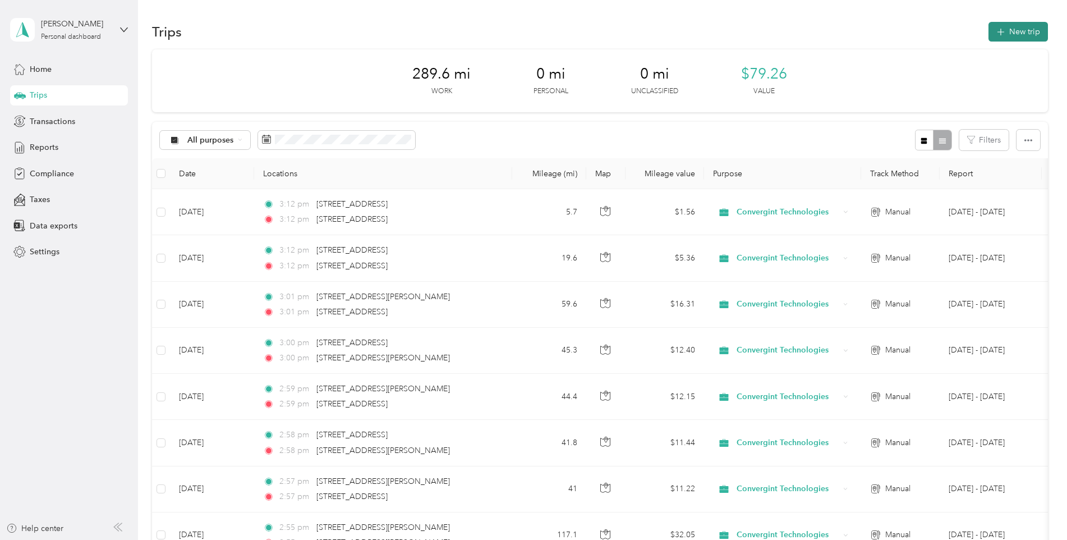
click at [1010, 38] on button "New trip" at bounding box center [1018, 32] width 59 height 20
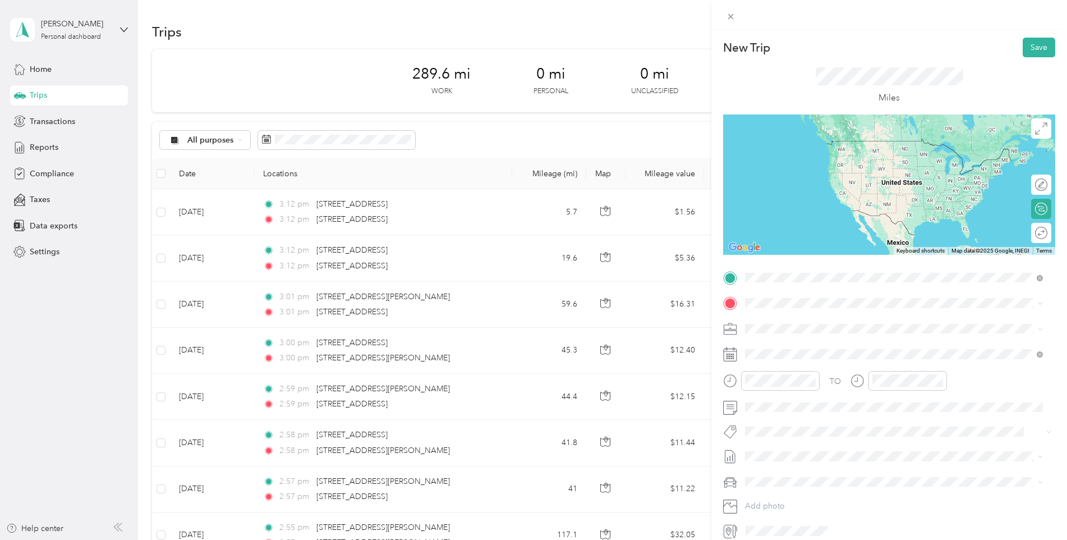
click at [797, 321] on span "[STREET_ADDRESS][US_STATE]" at bounding box center [822, 318] width 112 height 10
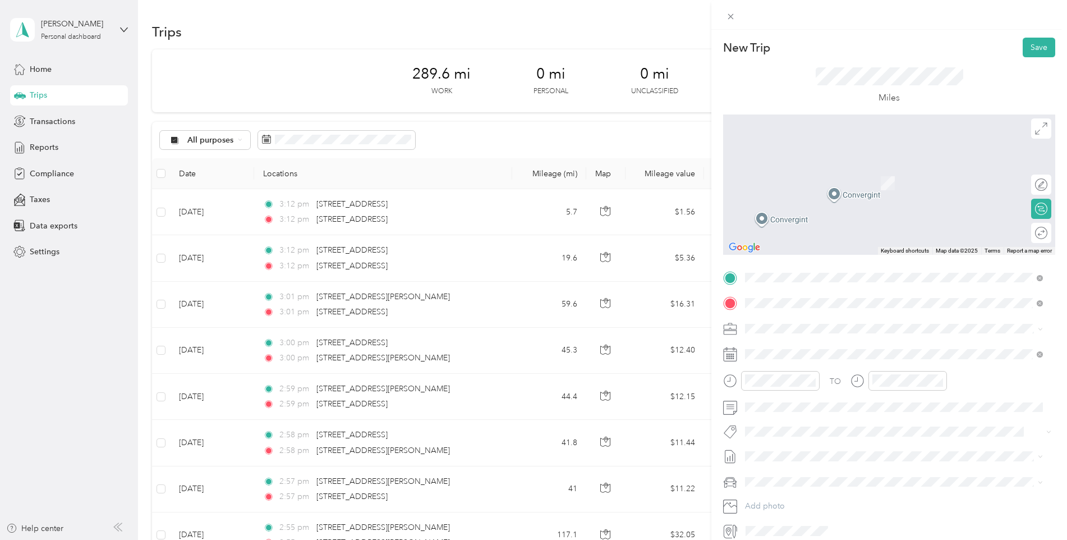
click at [810, 348] on span "[STREET_ADDRESS][PERSON_NAME][US_STATE]" at bounding box center [853, 343] width 174 height 10
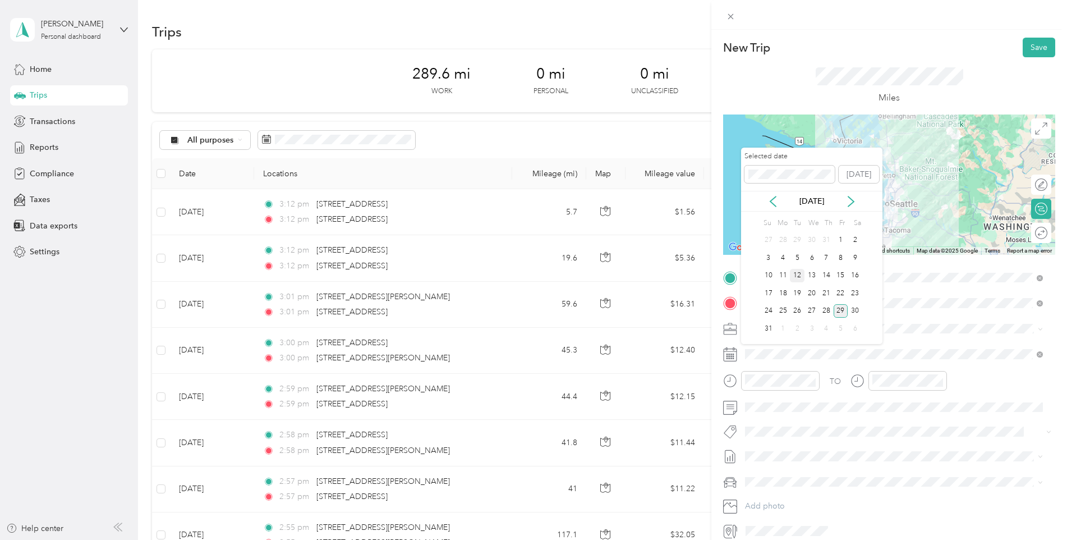
click at [794, 277] on div "12" at bounding box center [797, 276] width 15 height 14
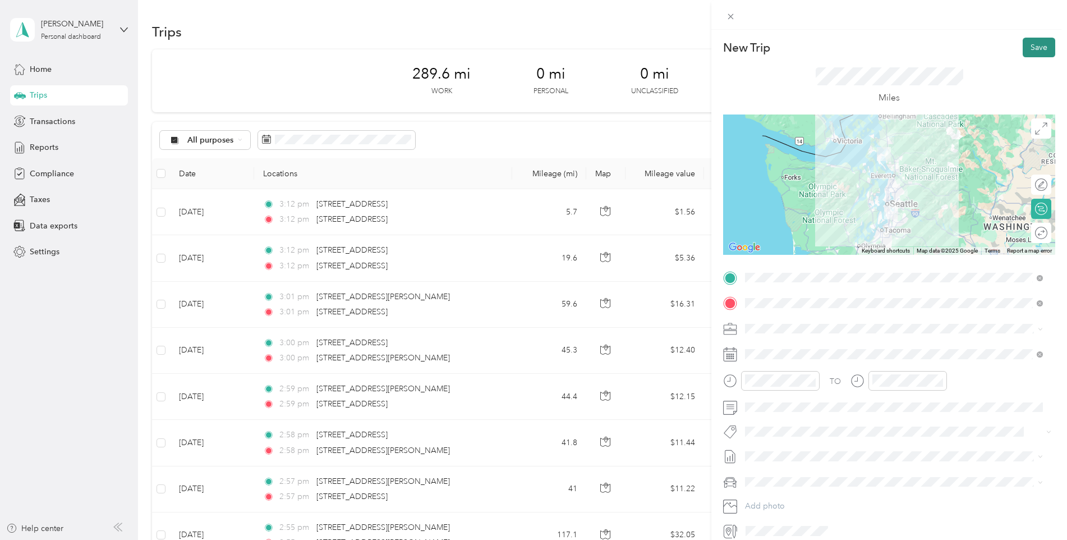
click at [1034, 48] on button "Save" at bounding box center [1039, 48] width 33 height 20
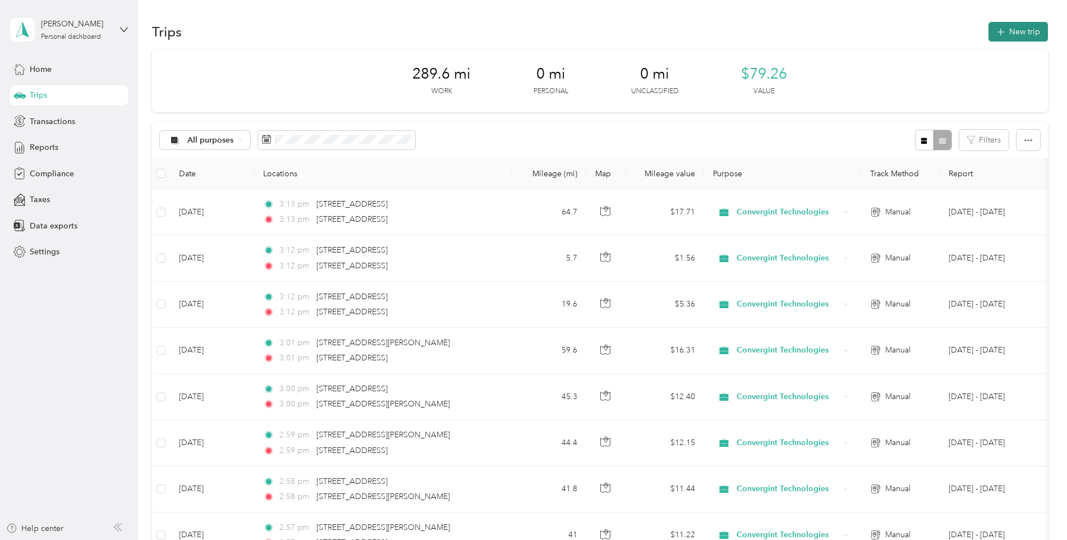
click at [1013, 34] on button "New trip" at bounding box center [1018, 32] width 59 height 20
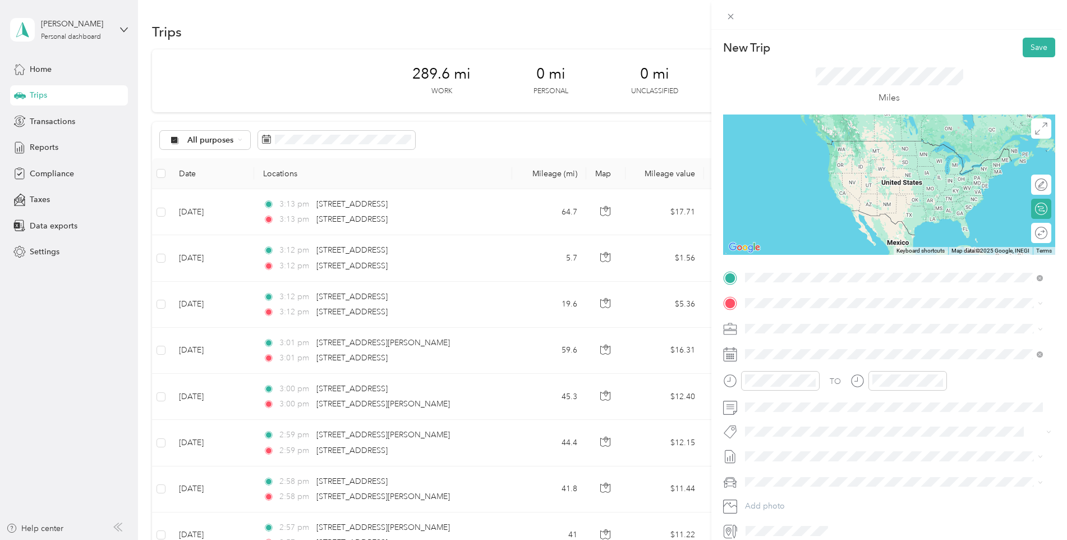
click at [811, 321] on span "[STREET_ADDRESS][PERSON_NAME][US_STATE]" at bounding box center [853, 318] width 174 height 10
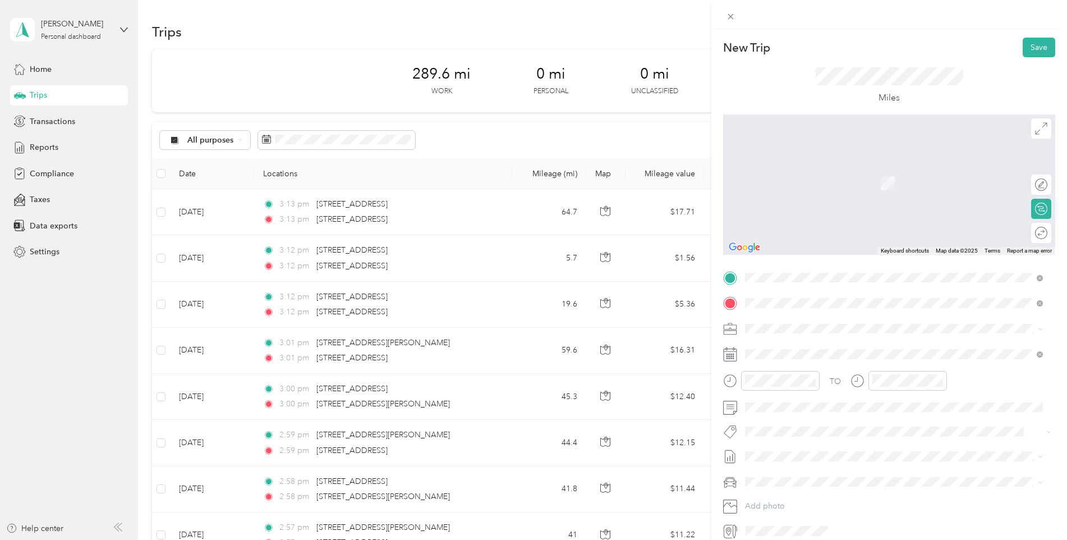
click at [783, 346] on span "[STREET_ADDRESS][PERSON_NAME][US_STATE]" at bounding box center [853, 343] width 174 height 10
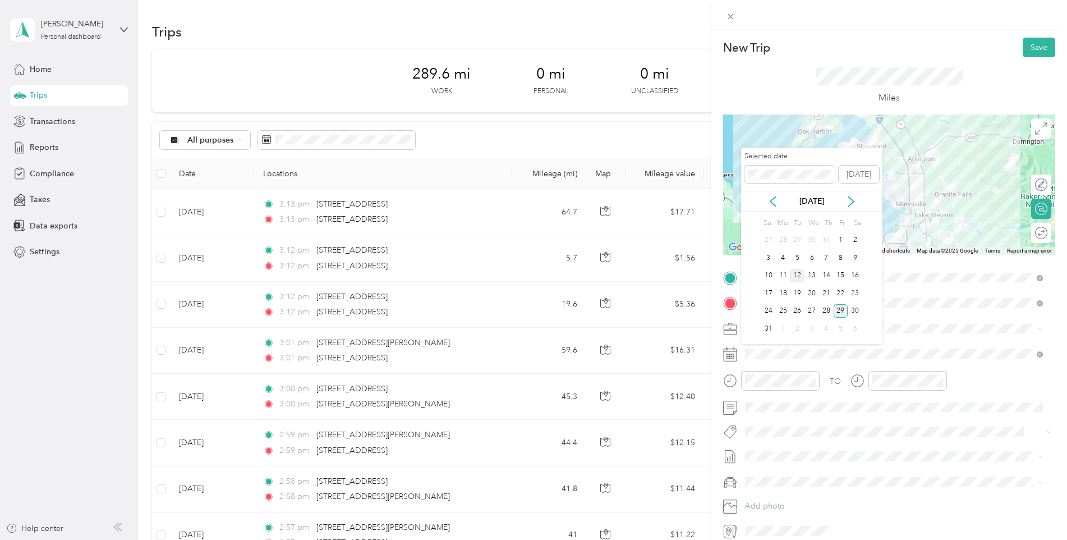
click at [800, 274] on div "12" at bounding box center [797, 276] width 15 height 14
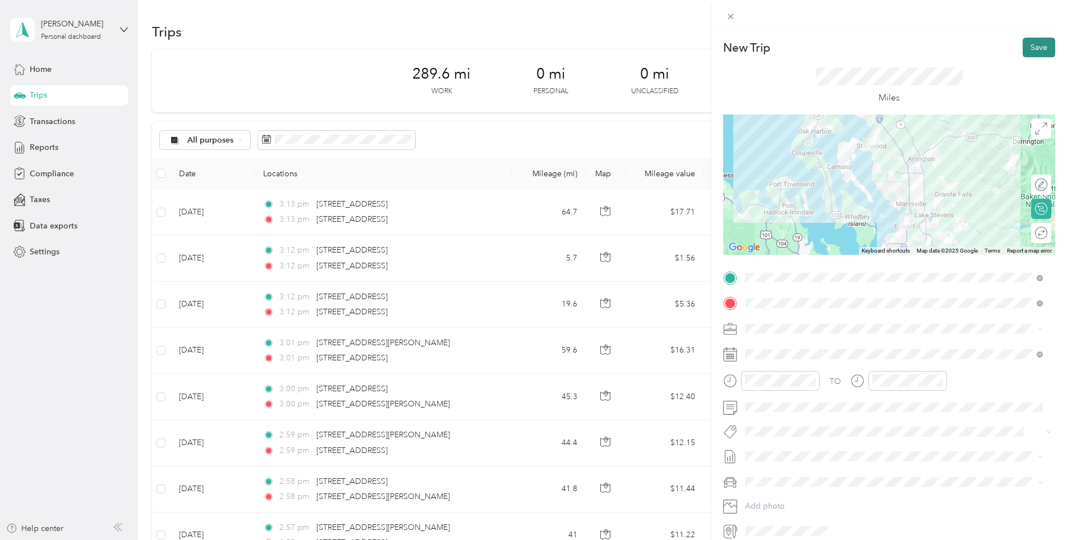
click at [1032, 45] on button "Save" at bounding box center [1039, 48] width 33 height 20
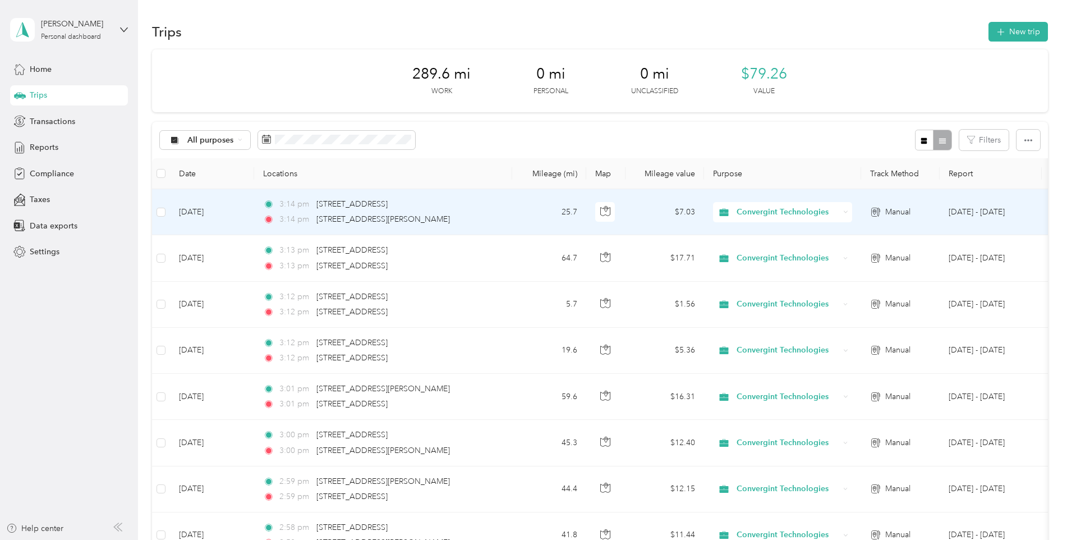
click at [776, 212] on span "Convergint Technologies" at bounding box center [788, 212] width 103 height 12
click at [778, 234] on span "Convergint Technologies" at bounding box center [787, 233] width 93 height 12
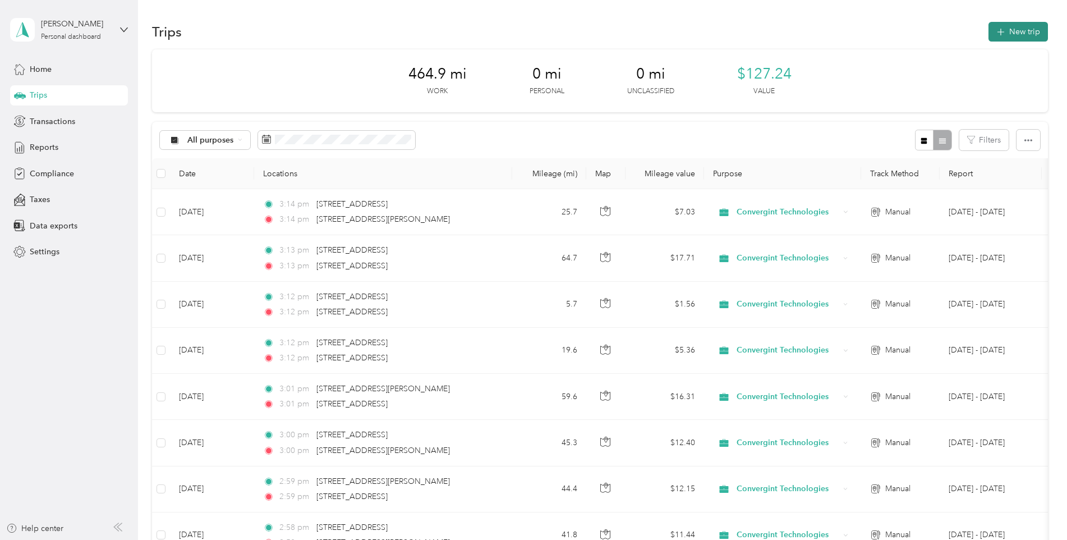
click at [1017, 30] on button "New trip" at bounding box center [1018, 32] width 59 height 20
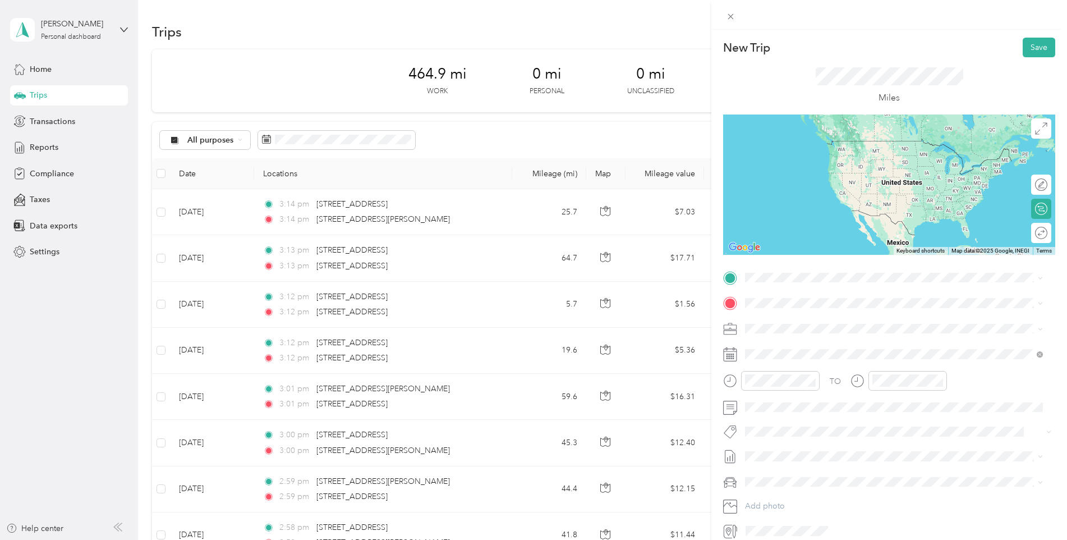
click at [820, 321] on span "[STREET_ADDRESS][PERSON_NAME][US_STATE]" at bounding box center [853, 316] width 174 height 10
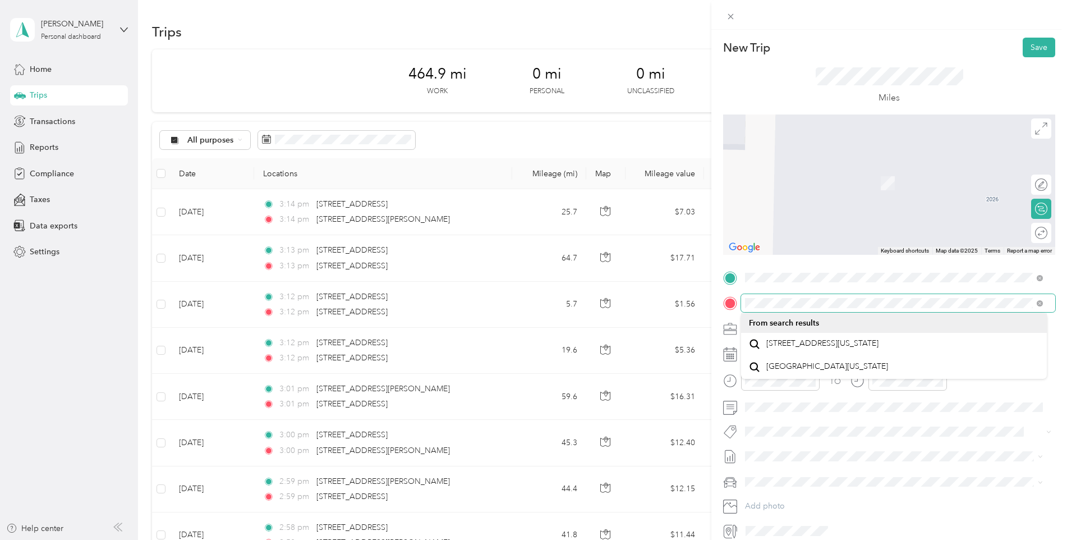
click at [739, 299] on div at bounding box center [889, 303] width 332 height 18
click at [737, 298] on div at bounding box center [889, 303] width 332 height 18
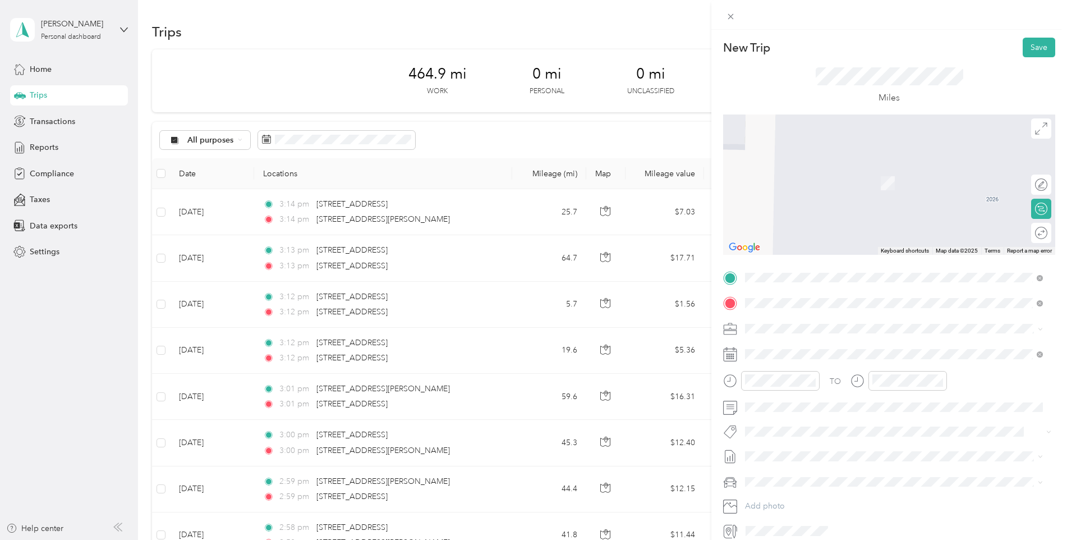
click at [820, 341] on span "[STREET_ADDRESS][US_STATE]" at bounding box center [822, 343] width 112 height 10
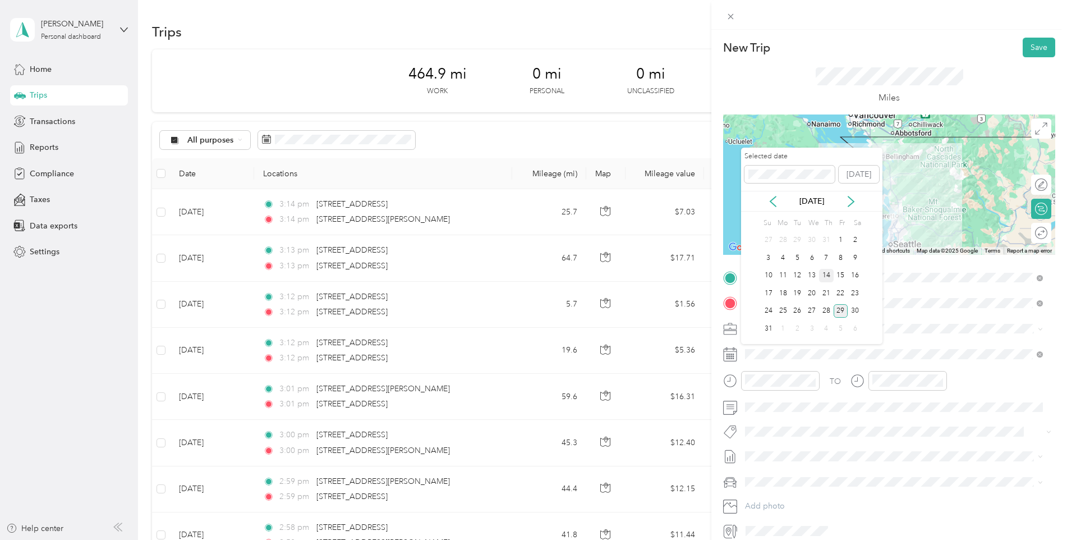
click at [827, 275] on div "14" at bounding box center [826, 276] width 15 height 14
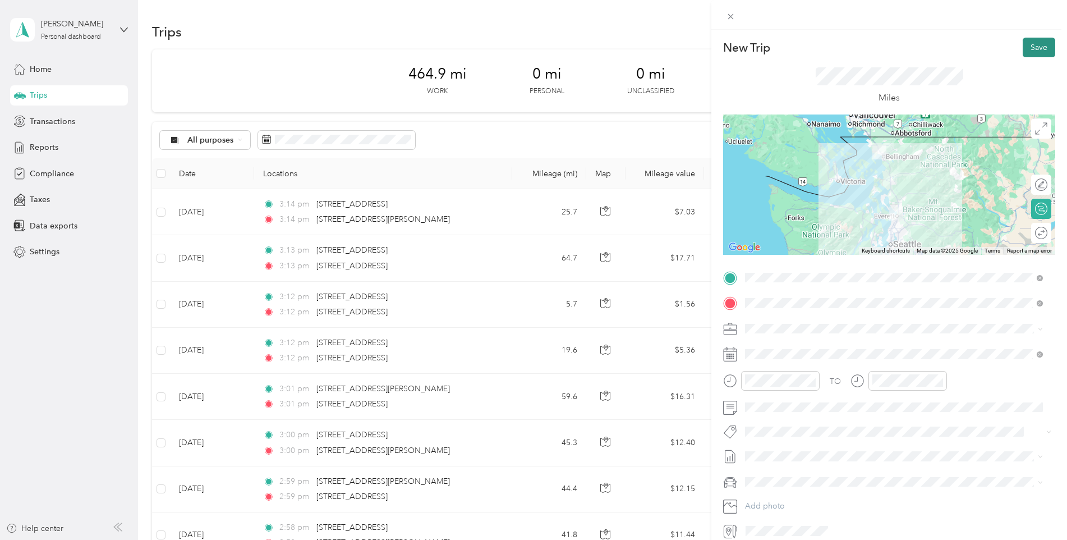
click at [1027, 43] on button "Save" at bounding box center [1039, 48] width 33 height 20
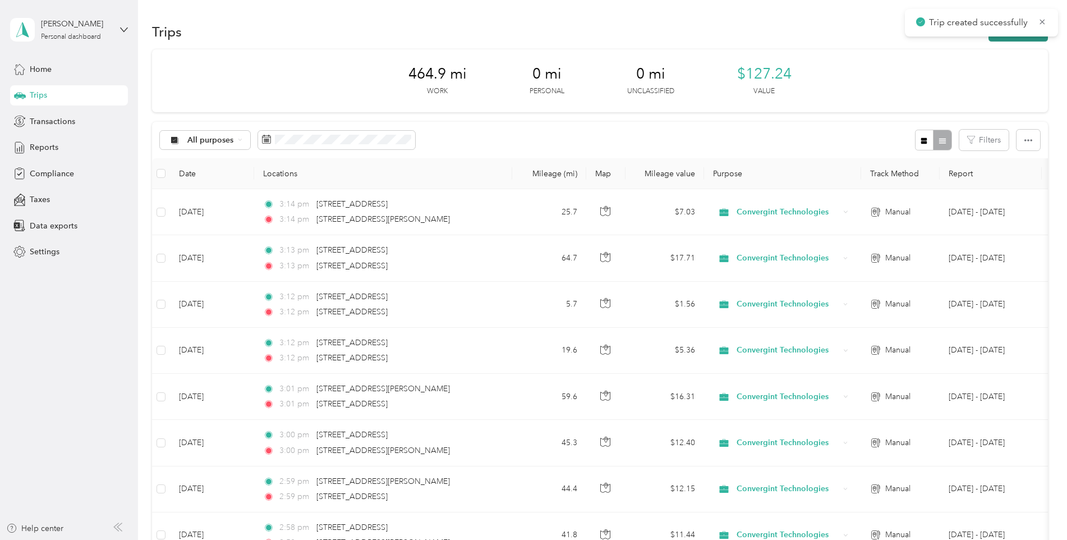
click at [1013, 38] on button "New trip" at bounding box center [1018, 32] width 59 height 20
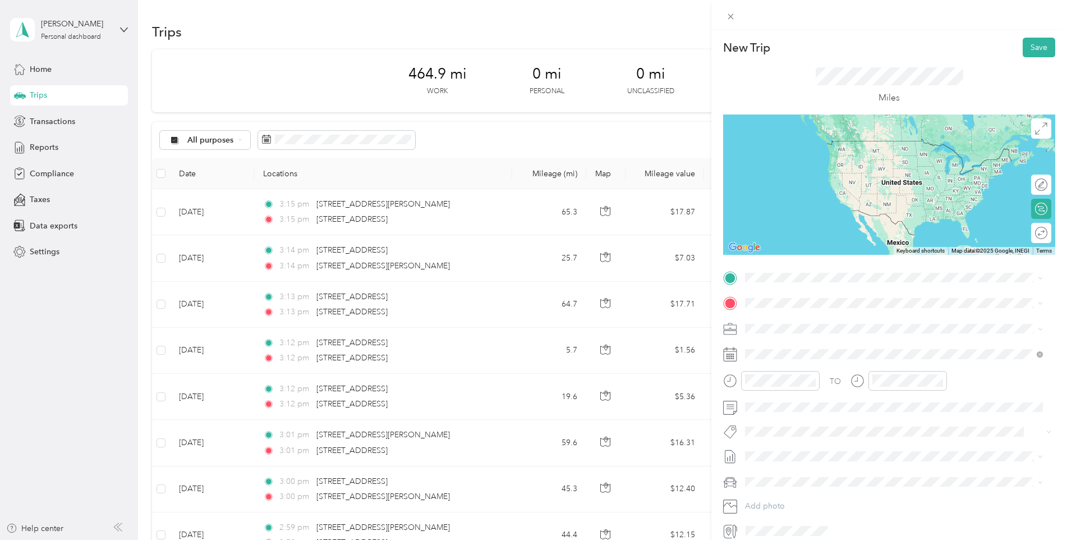
click at [800, 321] on span "[STREET_ADDRESS][US_STATE]" at bounding box center [822, 316] width 112 height 10
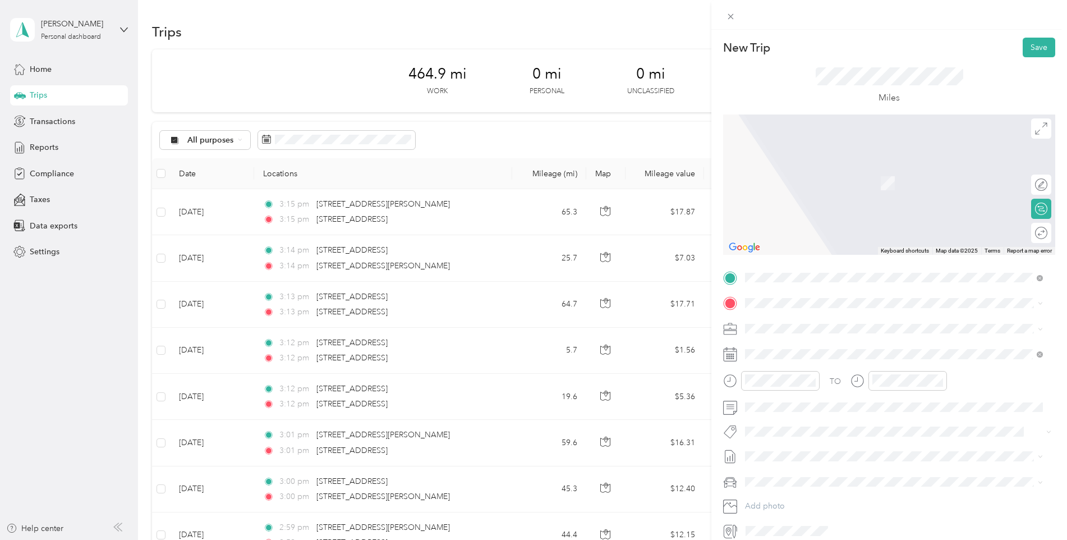
click at [784, 348] on span "[STREET_ADDRESS][PERSON_NAME][US_STATE]" at bounding box center [853, 343] width 174 height 10
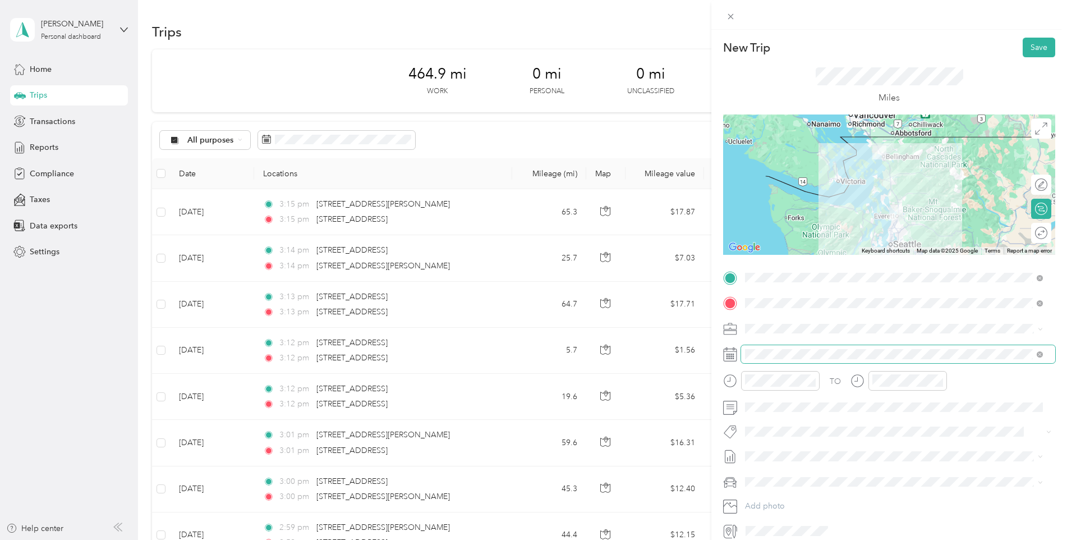
click at [754, 347] on span at bounding box center [898, 354] width 314 height 18
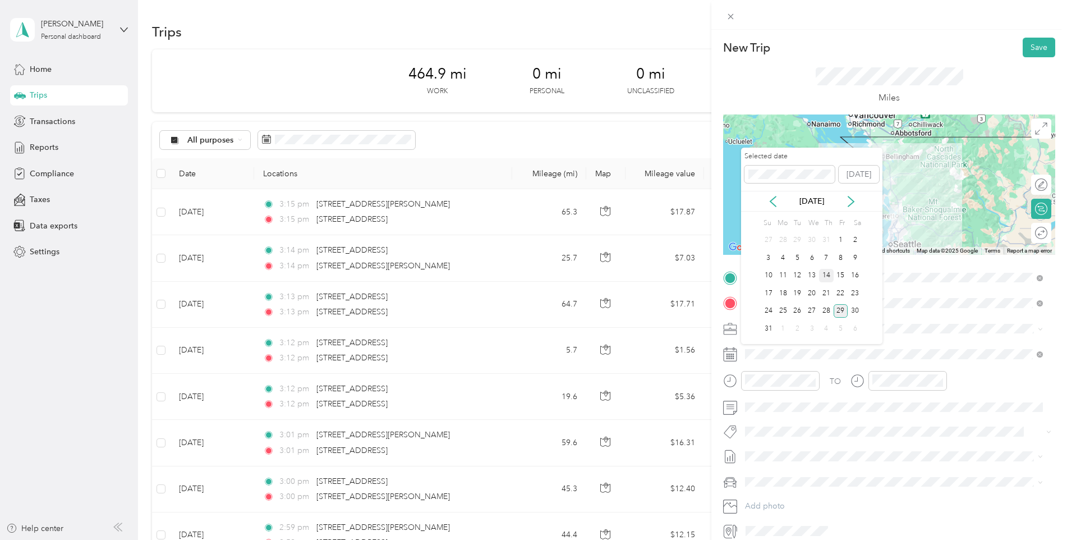
click at [827, 273] on div "14" at bounding box center [826, 276] width 15 height 14
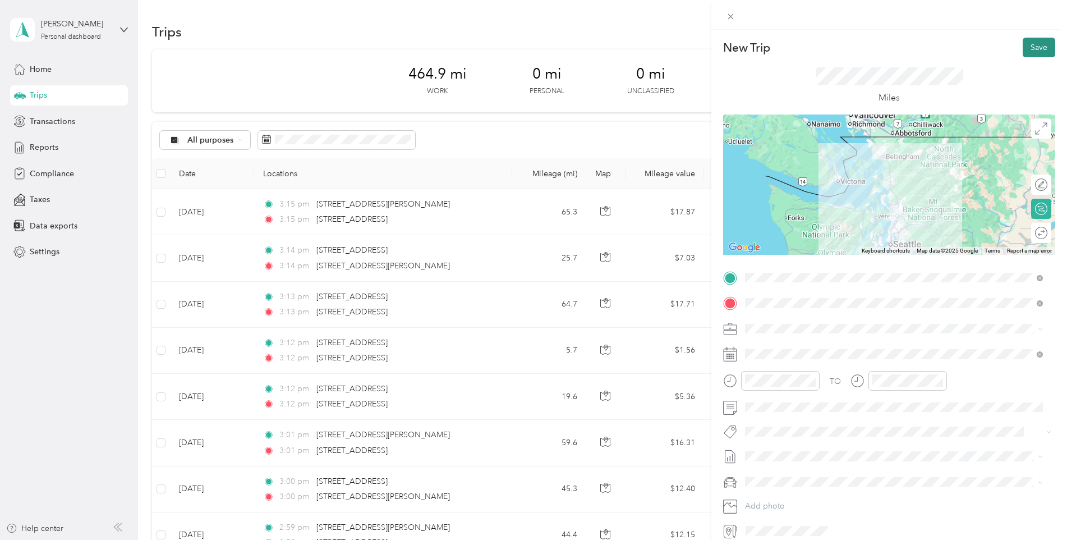
click at [1032, 42] on button "Save" at bounding box center [1039, 48] width 33 height 20
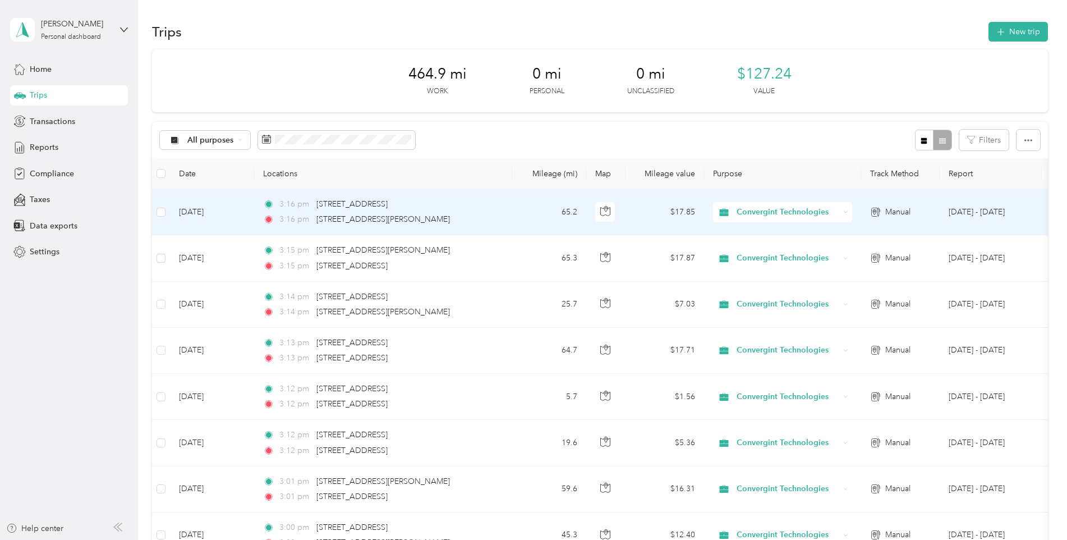
click at [776, 210] on span "Convergint Technologies" at bounding box center [788, 212] width 103 height 12
click at [779, 229] on span "Convergint Technologies" at bounding box center [787, 232] width 93 height 12
click at [760, 214] on span "Convergint Technologies" at bounding box center [788, 212] width 103 height 12
click at [758, 231] on span "Convergint Technologies" at bounding box center [787, 233] width 93 height 12
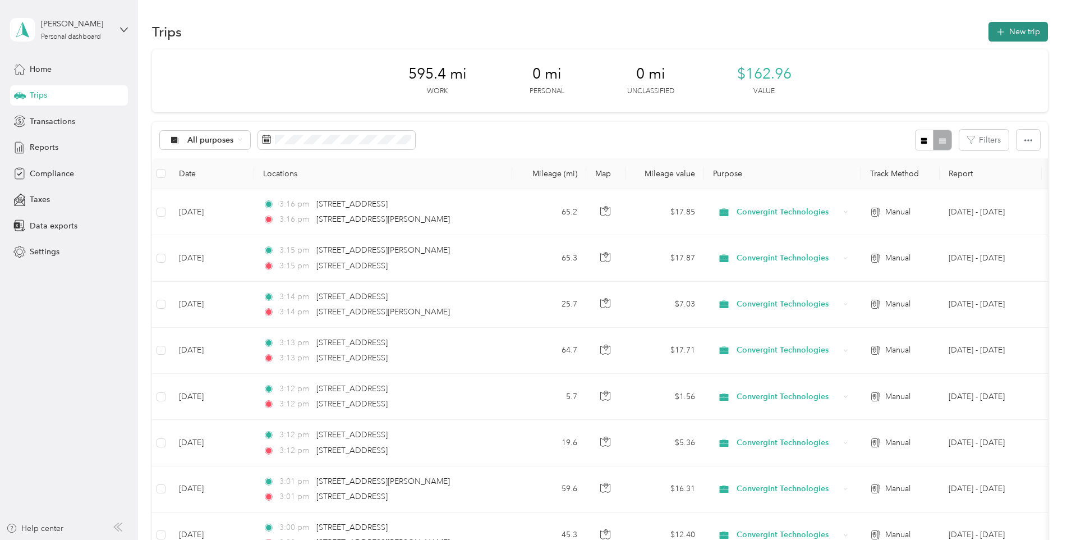
click at [1014, 28] on button "New trip" at bounding box center [1018, 32] width 59 height 20
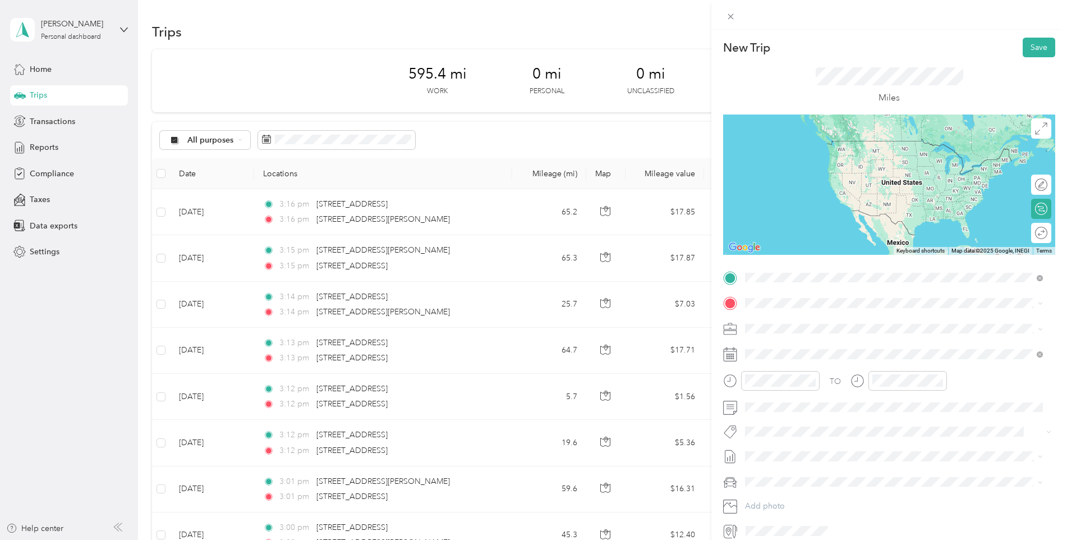
click at [797, 323] on span "[STREET_ADDRESS][PERSON_NAME][US_STATE]" at bounding box center [853, 318] width 174 height 10
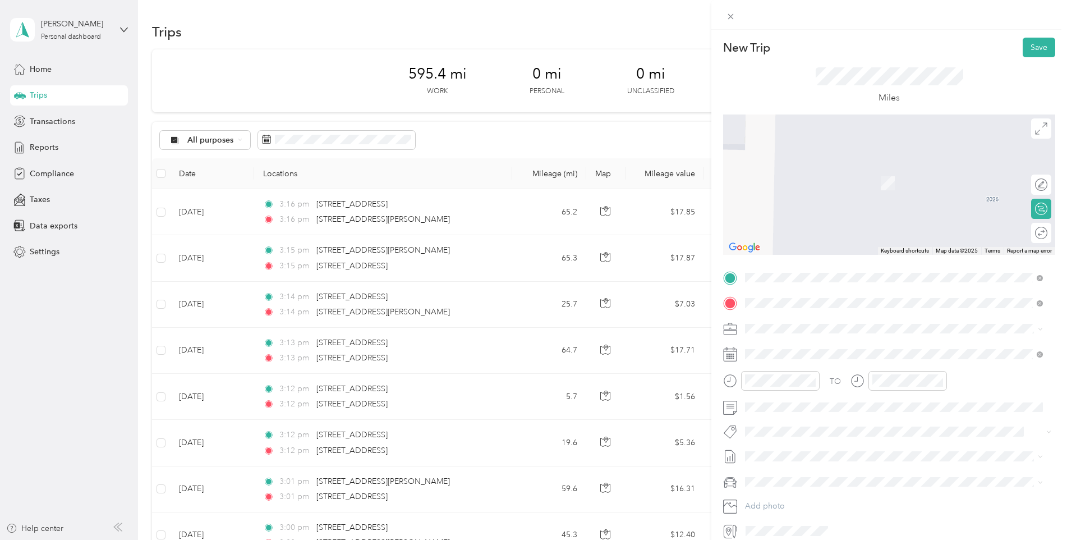
click at [793, 343] on span "[STREET_ADDRESS][US_STATE]" at bounding box center [822, 343] width 112 height 10
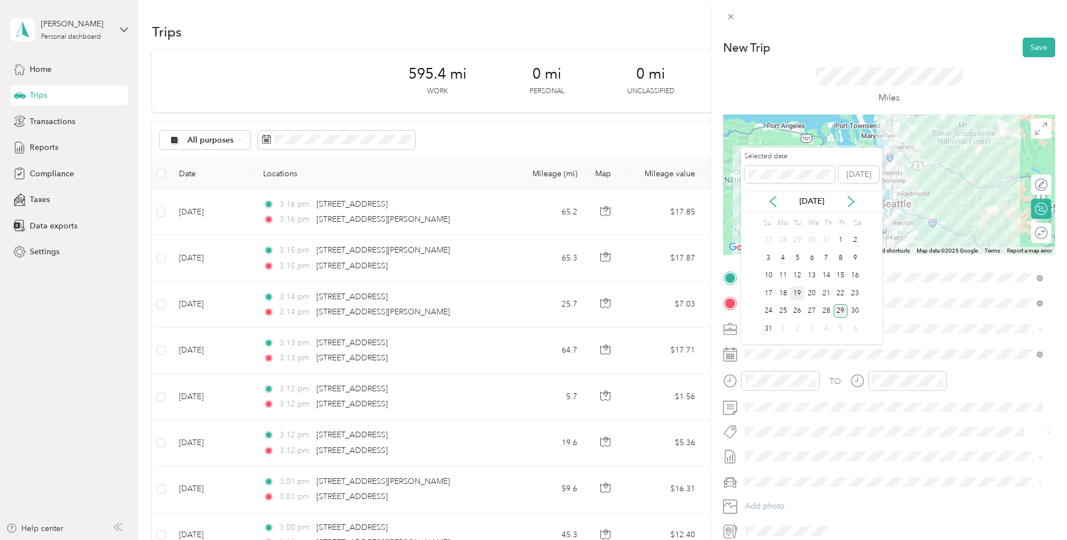
click at [796, 293] on div "19" at bounding box center [797, 293] width 15 height 14
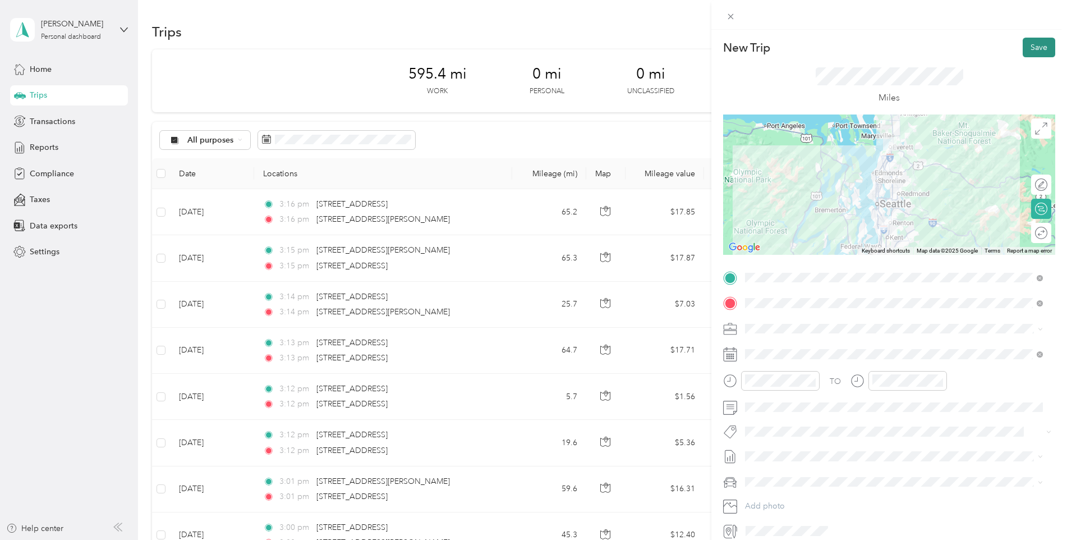
click at [1033, 46] on button "Save" at bounding box center [1039, 48] width 33 height 20
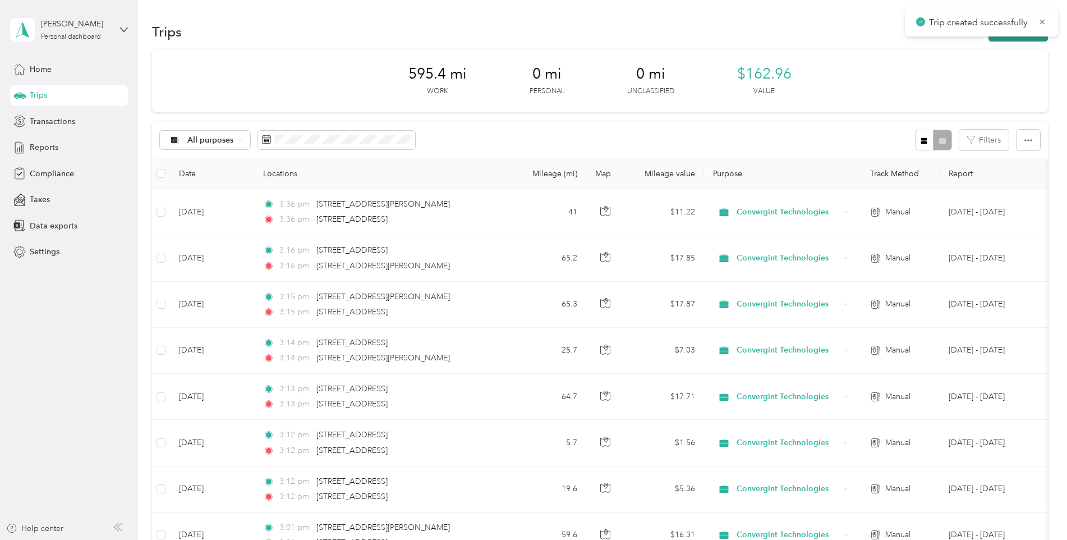
click at [1008, 38] on button "New trip" at bounding box center [1018, 32] width 59 height 20
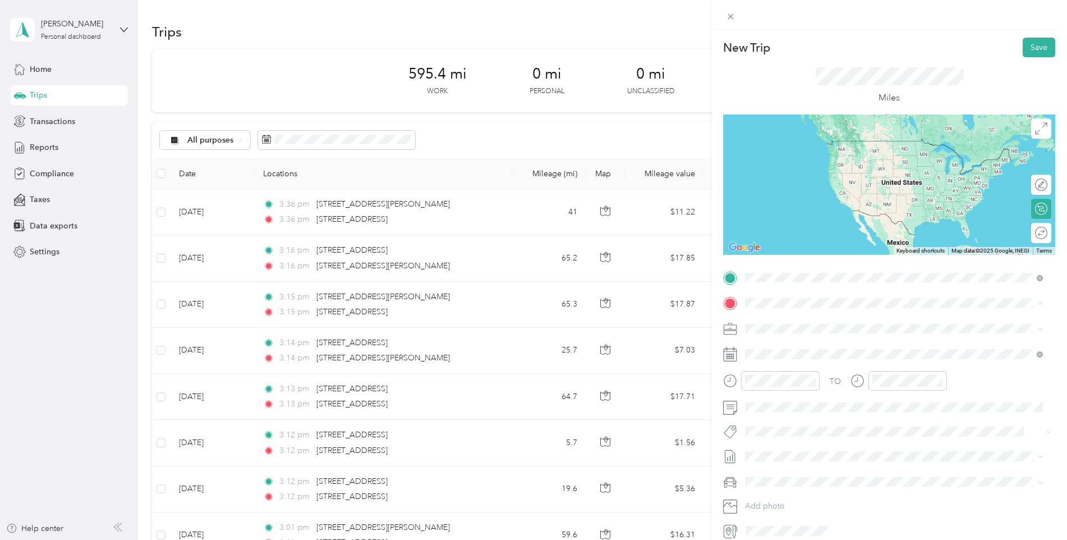
click at [794, 315] on span "[STREET_ADDRESS][US_STATE]" at bounding box center [822, 318] width 112 height 10
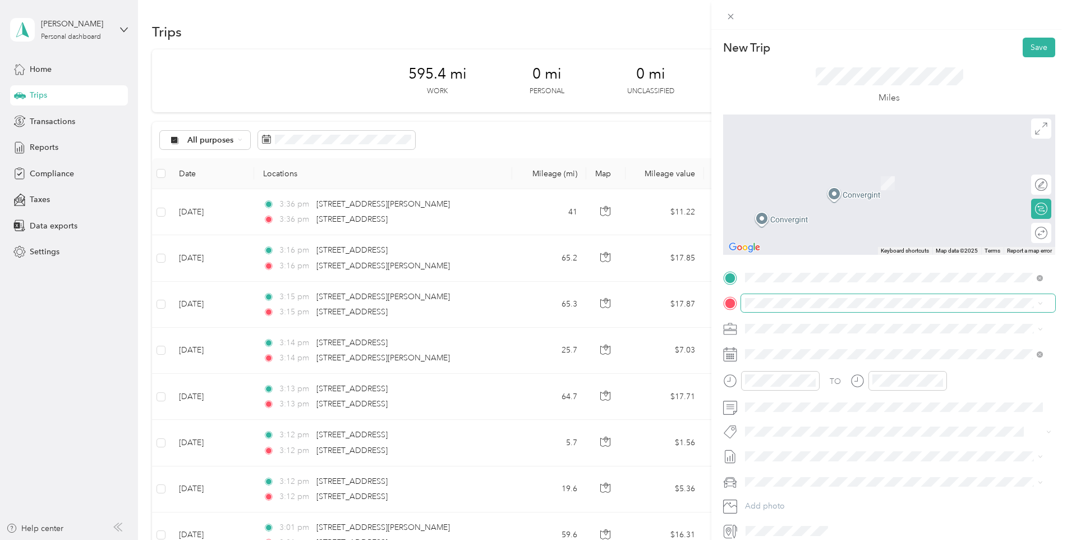
click at [770, 297] on span at bounding box center [898, 303] width 314 height 18
click at [791, 348] on span "[STREET_ADDRESS][PERSON_NAME][US_STATE]" at bounding box center [853, 343] width 174 height 10
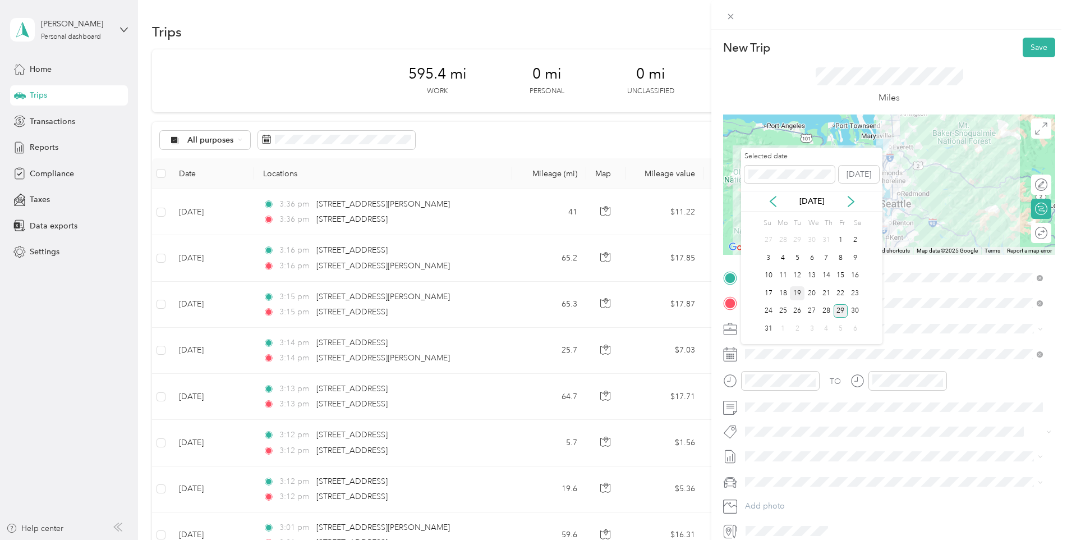
click at [797, 292] on div "19" at bounding box center [797, 293] width 15 height 14
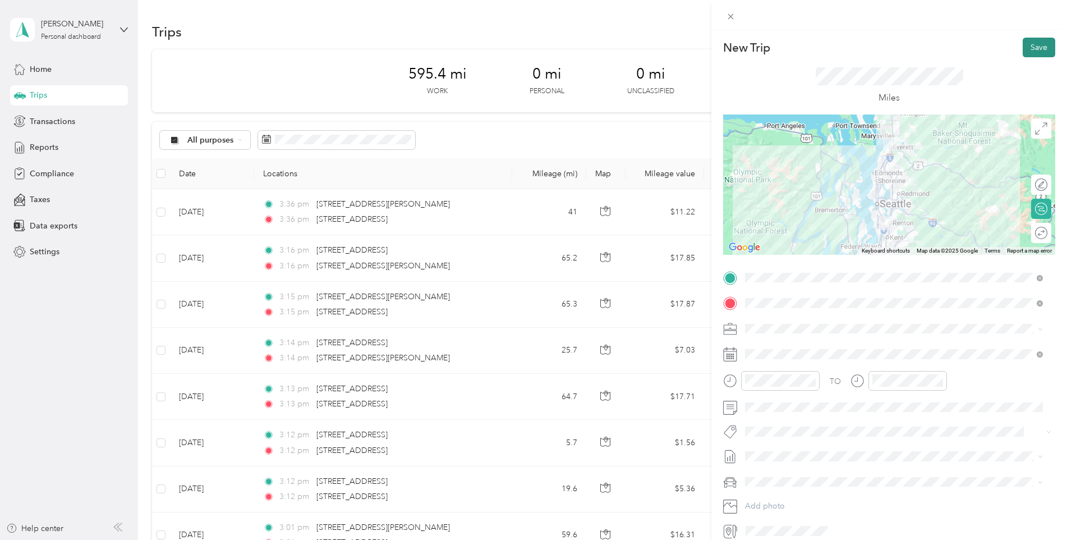
click at [1029, 46] on button "Save" at bounding box center [1039, 48] width 33 height 20
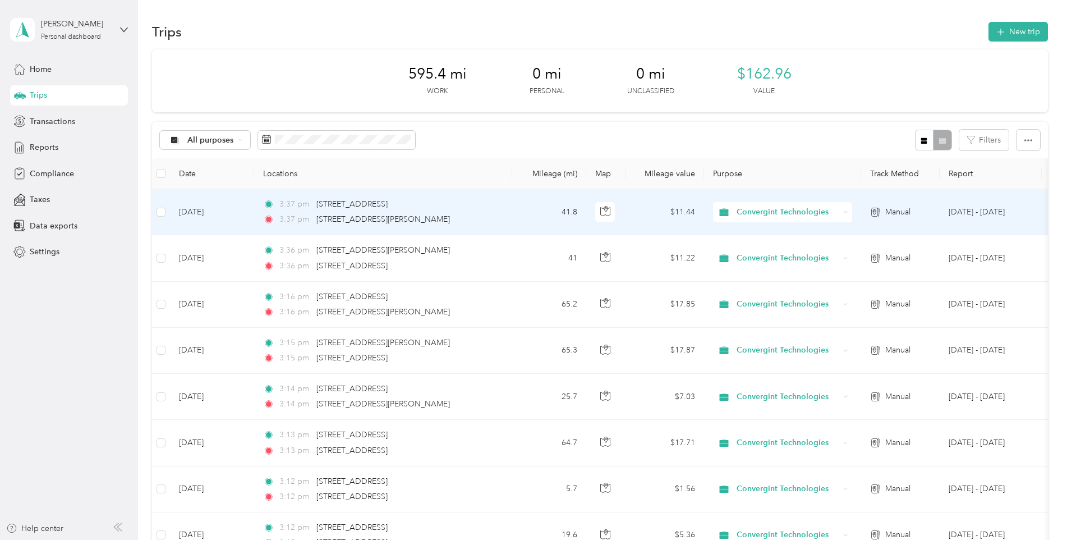
click at [783, 209] on span "Convergint Technologies" at bounding box center [788, 212] width 103 height 12
click at [779, 210] on span "Convergint Technologies" at bounding box center [788, 212] width 103 height 12
click at [776, 233] on span "Convergint Technologies" at bounding box center [787, 233] width 93 height 12
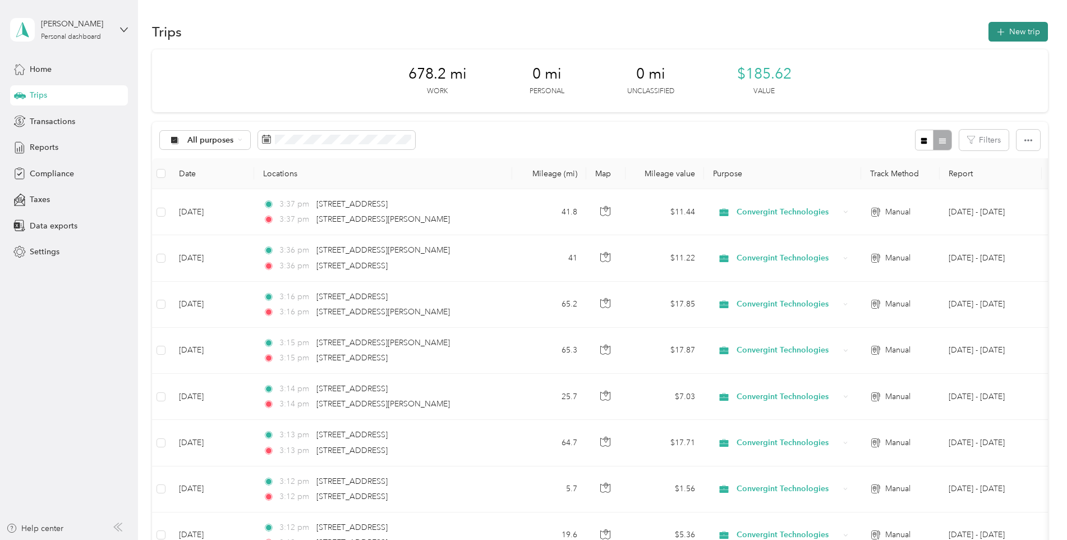
click at [1010, 31] on button "New trip" at bounding box center [1018, 32] width 59 height 20
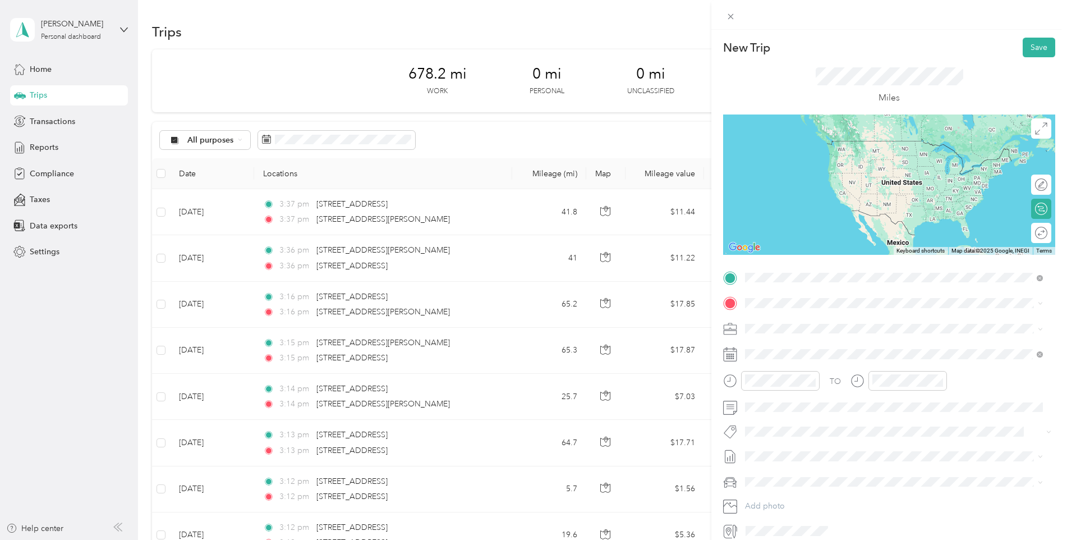
click at [803, 322] on span "[STREET_ADDRESS][PERSON_NAME][US_STATE]" at bounding box center [853, 318] width 174 height 10
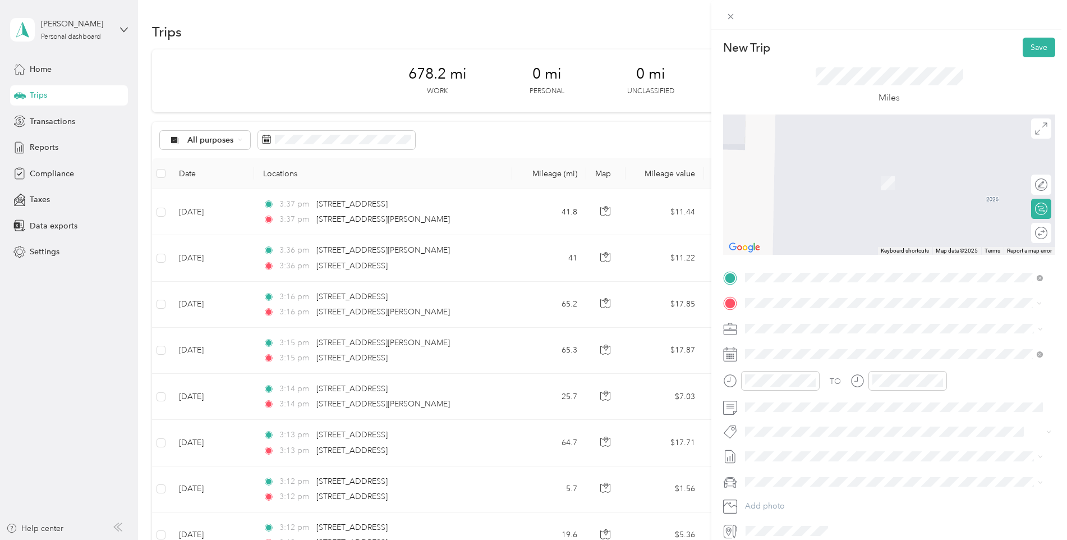
click at [780, 348] on span "[STREET_ADDRESS][US_STATE]" at bounding box center [822, 343] width 112 height 10
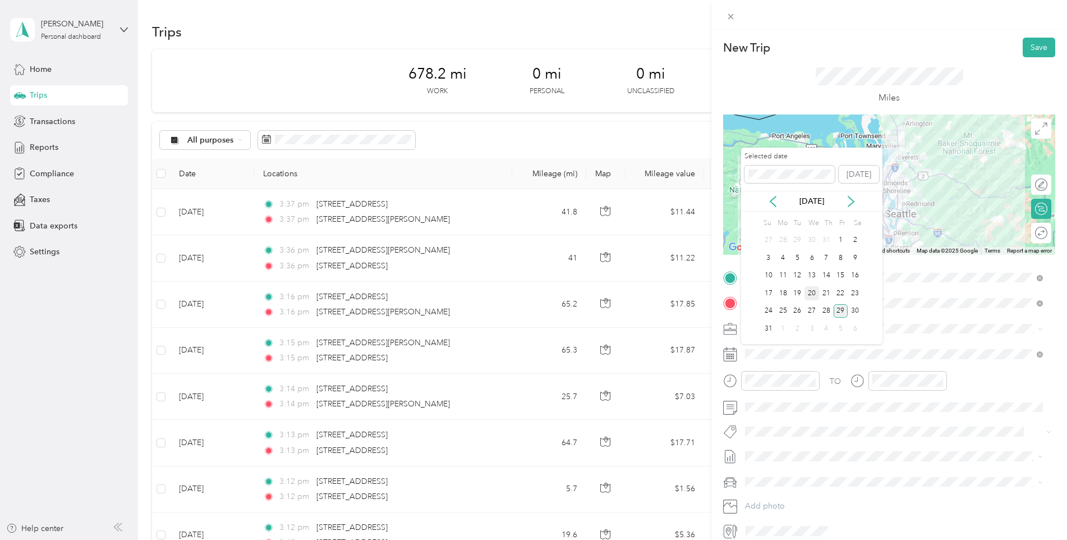
click at [809, 294] on div "20" at bounding box center [812, 293] width 15 height 14
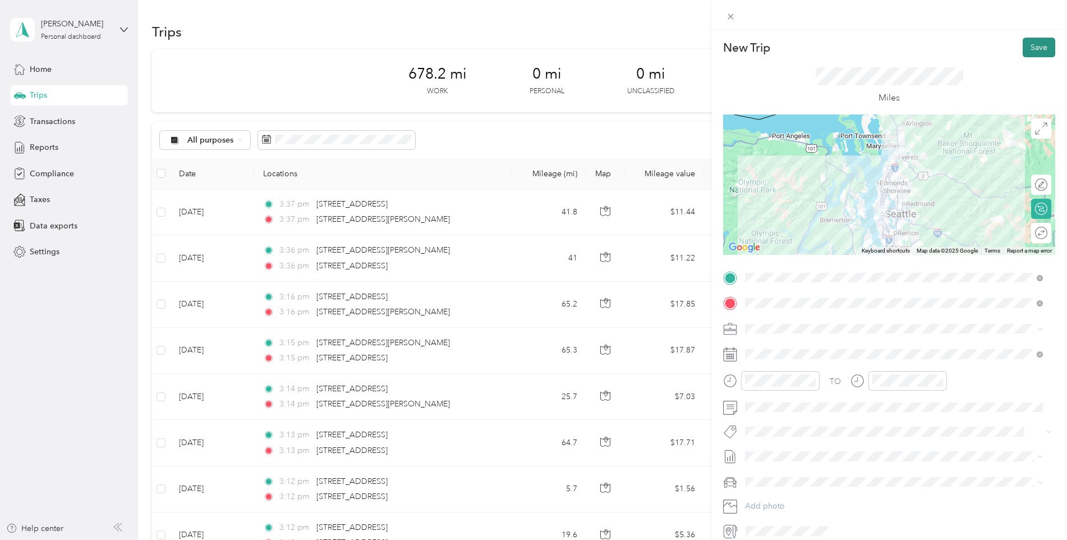
click at [1028, 50] on button "Save" at bounding box center [1039, 48] width 33 height 20
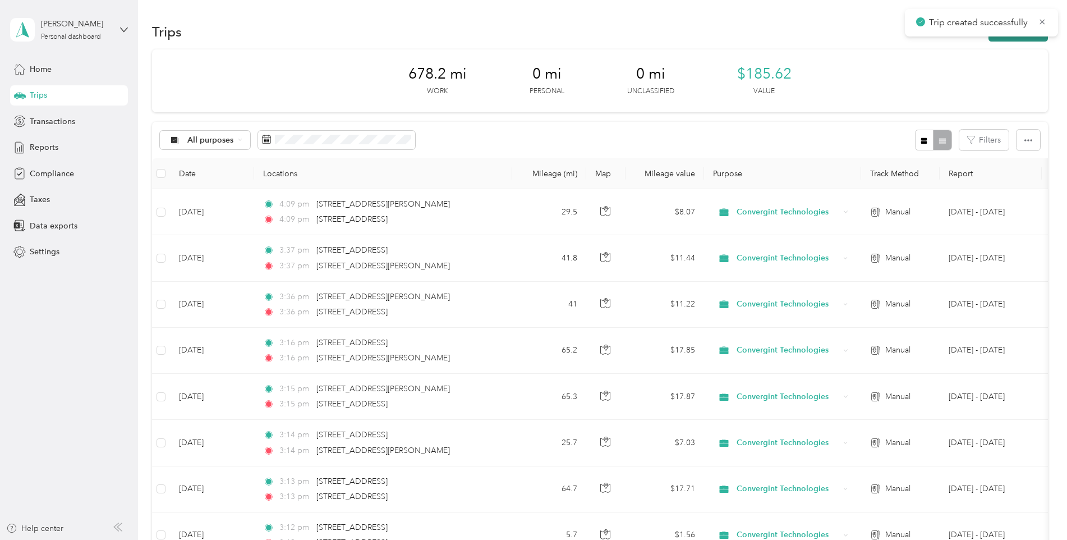
click at [1014, 40] on button "New trip" at bounding box center [1018, 32] width 59 height 20
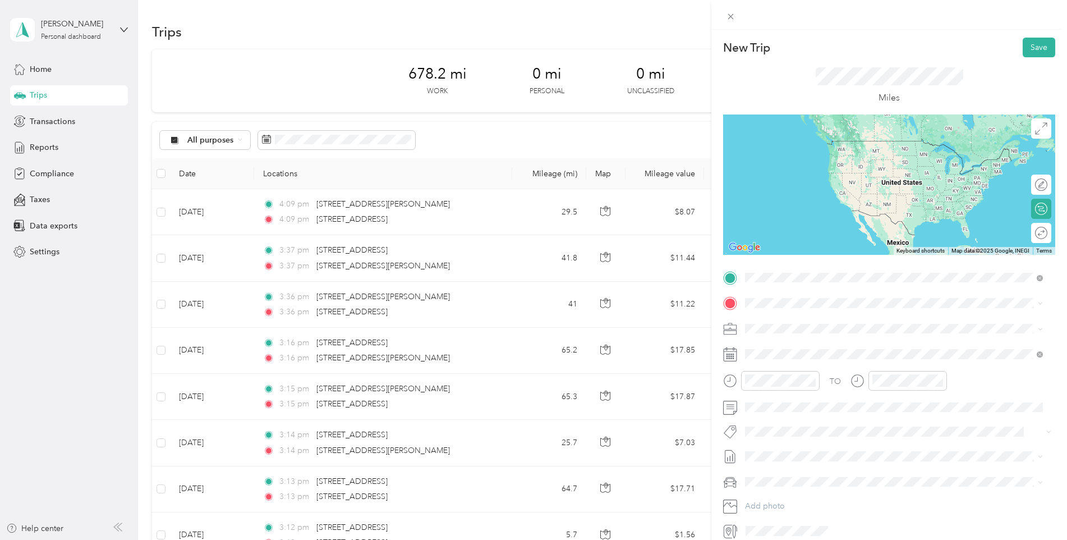
click at [776, 323] on span "[STREET_ADDRESS][US_STATE]" at bounding box center [822, 318] width 112 height 10
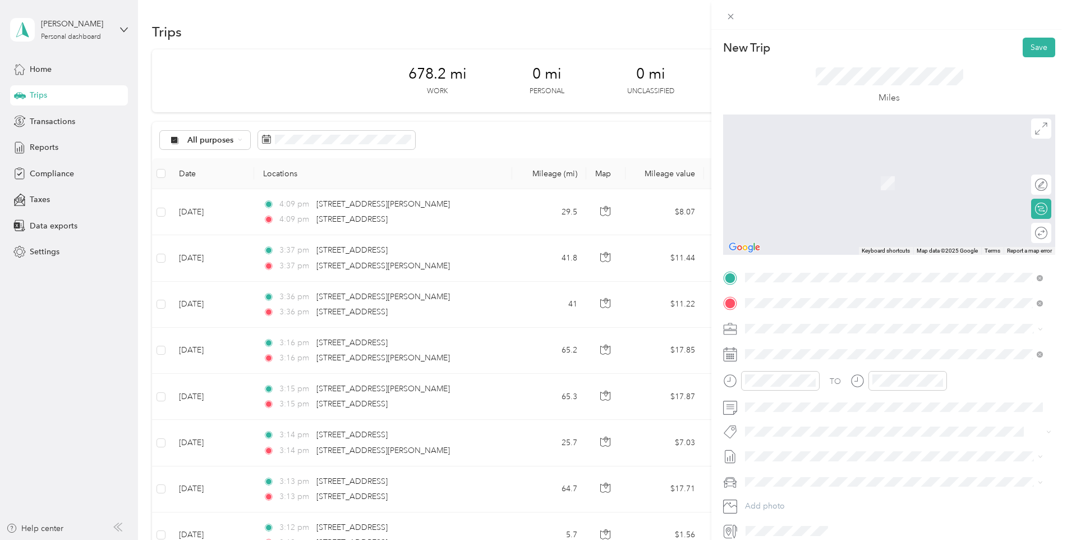
click at [807, 348] on span "[STREET_ADDRESS][PERSON_NAME][US_STATE]" at bounding box center [853, 343] width 174 height 10
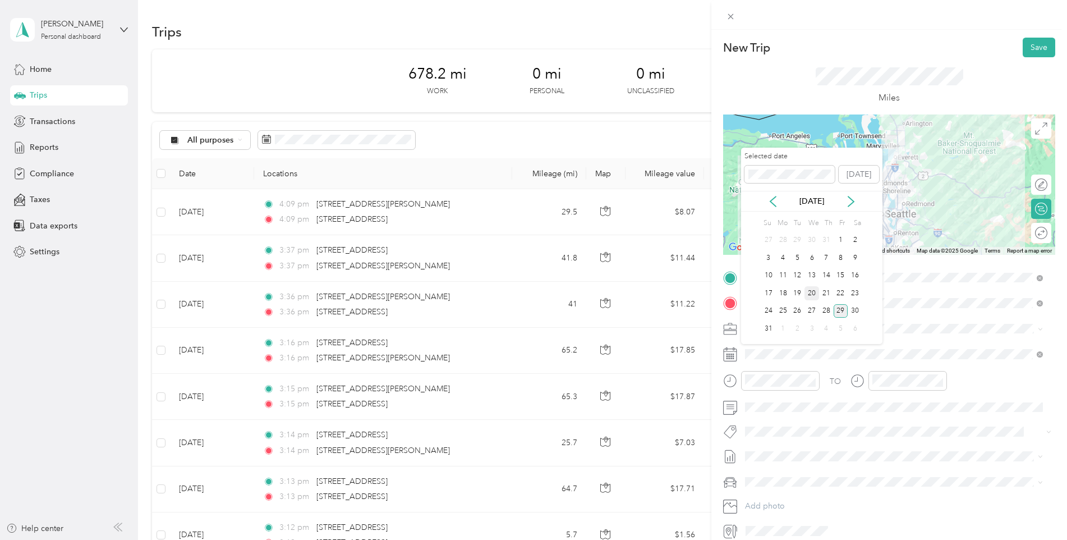
click at [812, 291] on div "20" at bounding box center [812, 293] width 15 height 14
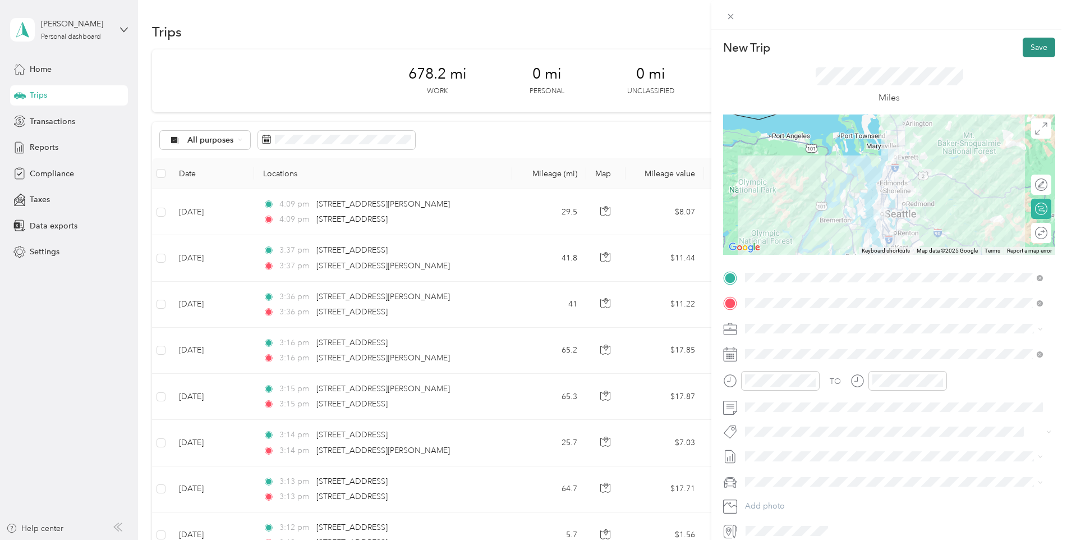
click at [1034, 48] on button "Save" at bounding box center [1039, 48] width 33 height 20
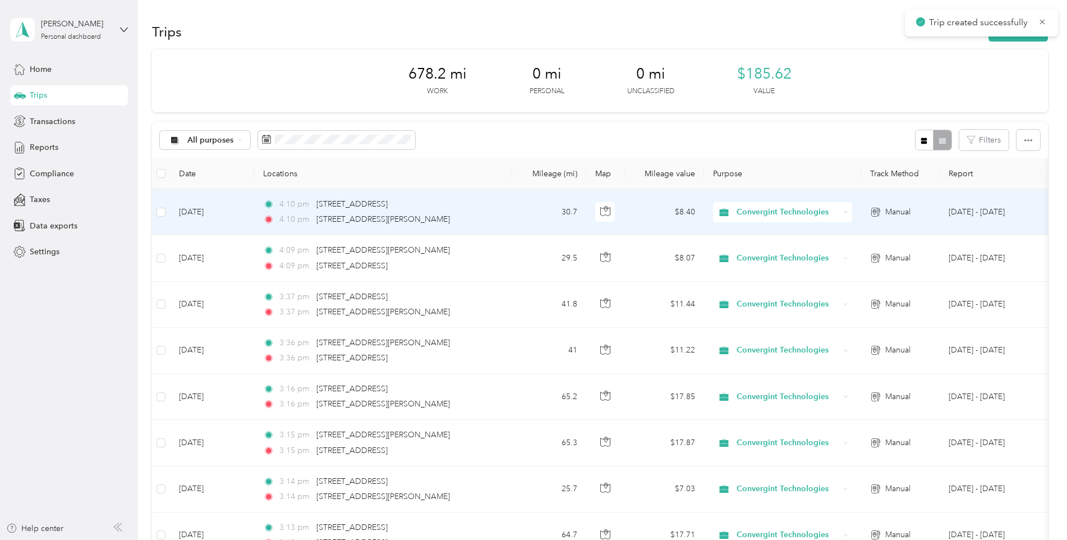
click at [764, 212] on span "Convergint Technologies" at bounding box center [788, 212] width 103 height 12
click at [766, 212] on span "Convergint Technologies" at bounding box center [788, 212] width 103 height 12
click at [768, 235] on li "Convergint Technologies" at bounding box center [783, 230] width 141 height 20
click at [773, 212] on span "Convergint Technologies" at bounding box center [788, 212] width 103 height 12
click at [773, 229] on span "Convergint Technologies" at bounding box center [787, 232] width 93 height 12
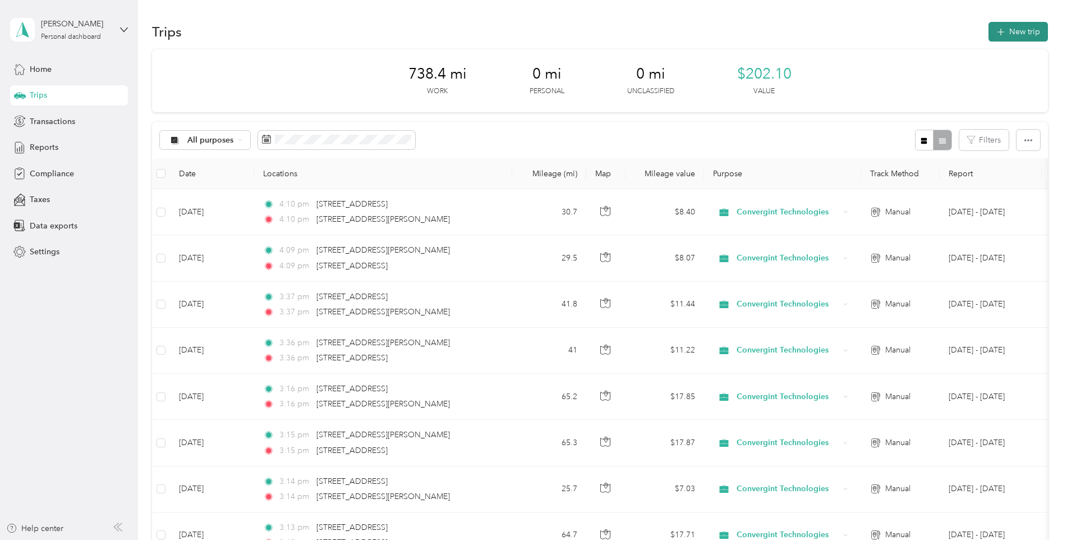
click at [1018, 35] on button "New trip" at bounding box center [1018, 32] width 59 height 20
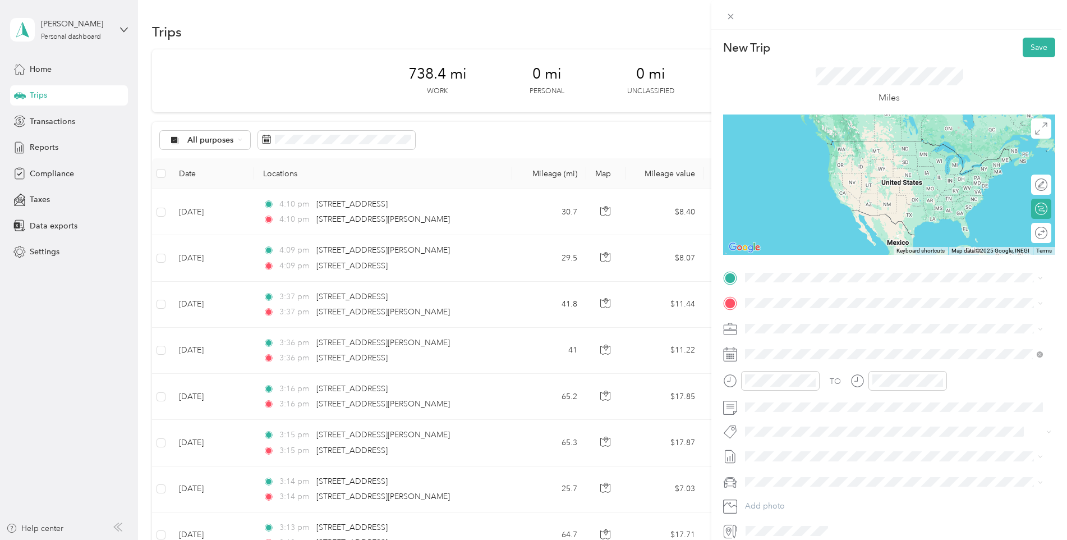
click at [783, 320] on span "[STREET_ADDRESS][PERSON_NAME][US_STATE]" at bounding box center [853, 317] width 174 height 10
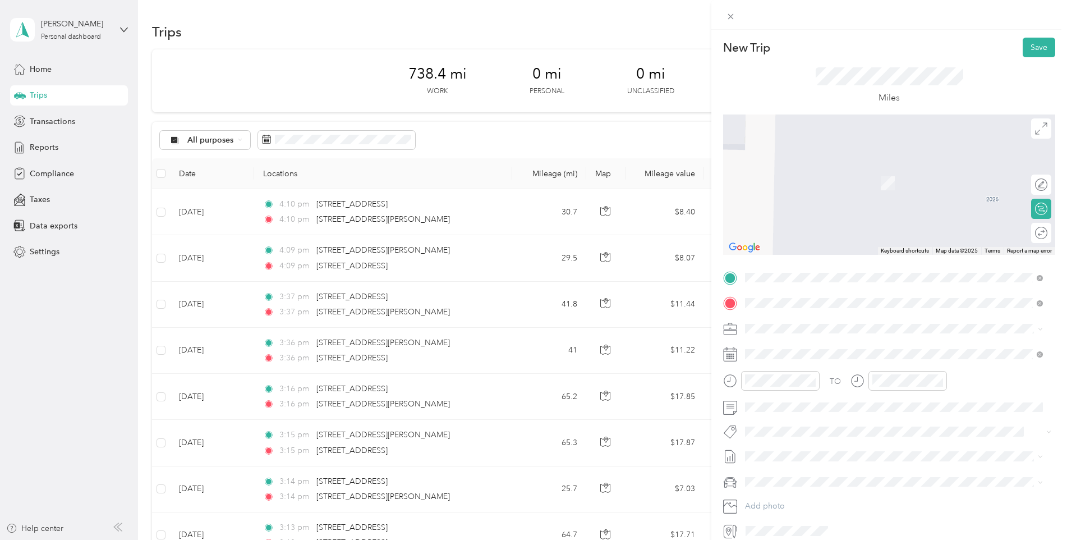
click at [791, 346] on span "[STREET_ADDRESS][US_STATE]" at bounding box center [822, 343] width 112 height 10
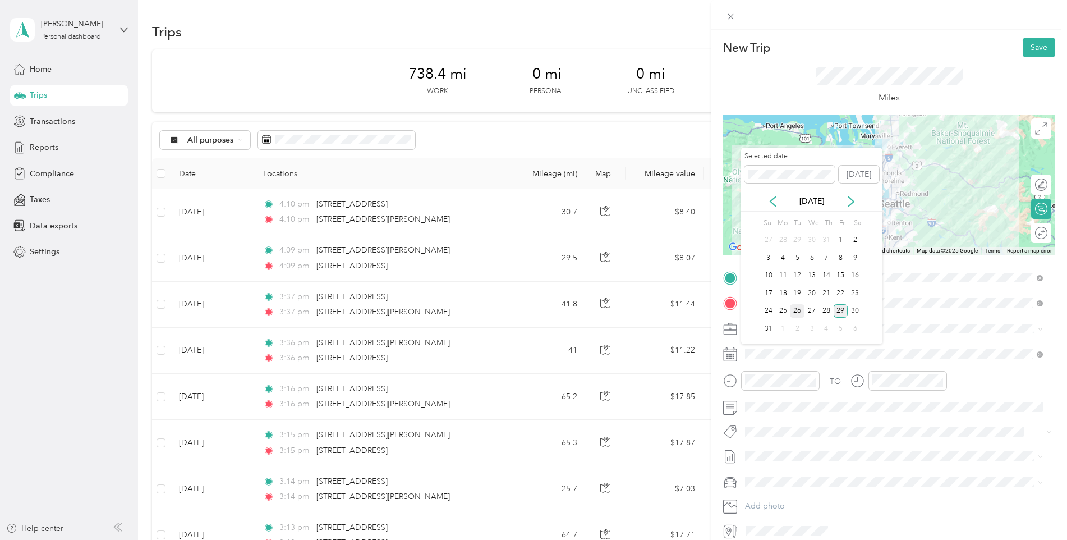
click at [798, 307] on div "26" at bounding box center [797, 311] width 15 height 14
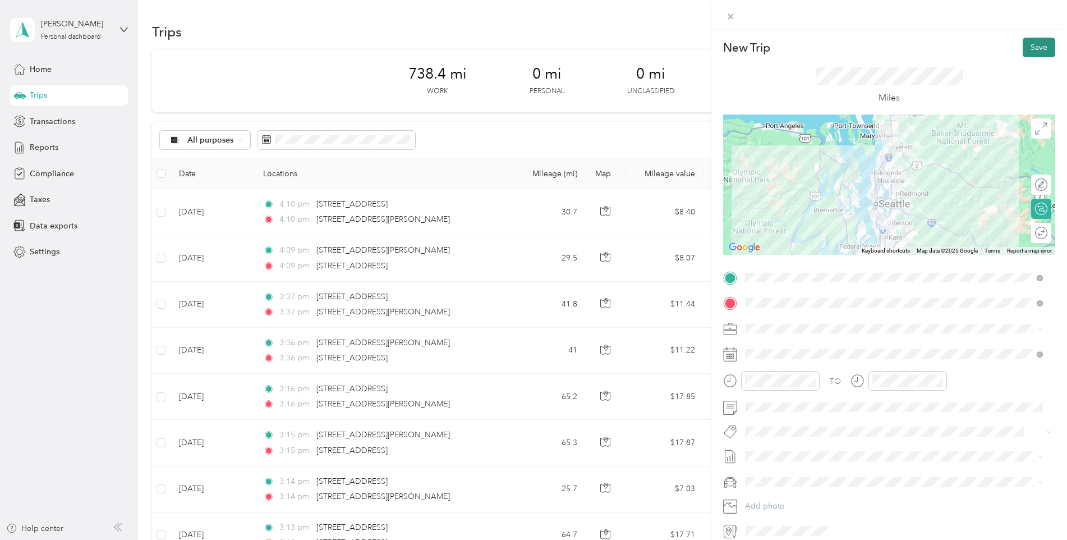
click at [1027, 48] on button "Save" at bounding box center [1039, 48] width 33 height 20
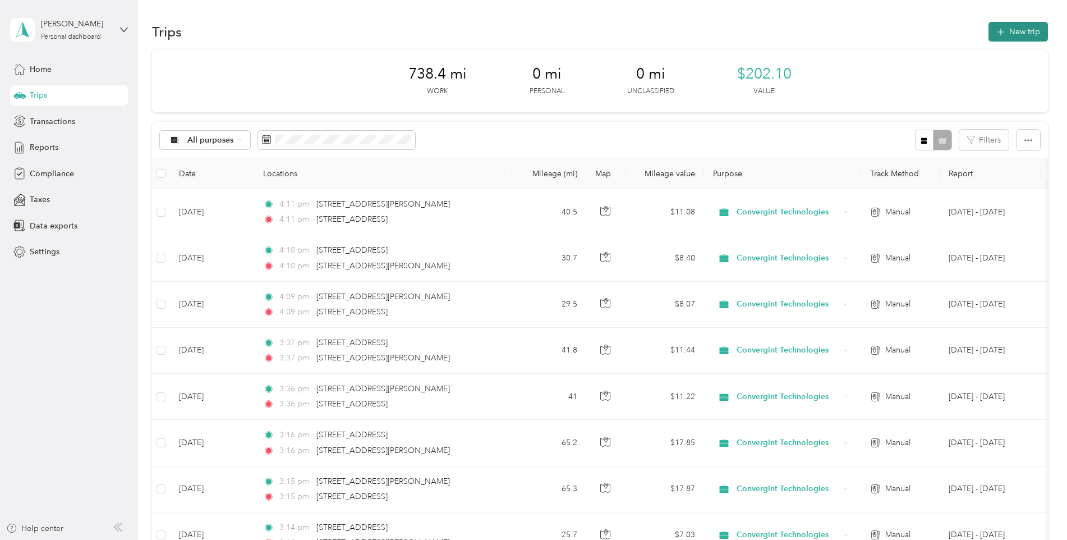
click at [1010, 26] on button "New trip" at bounding box center [1018, 32] width 59 height 20
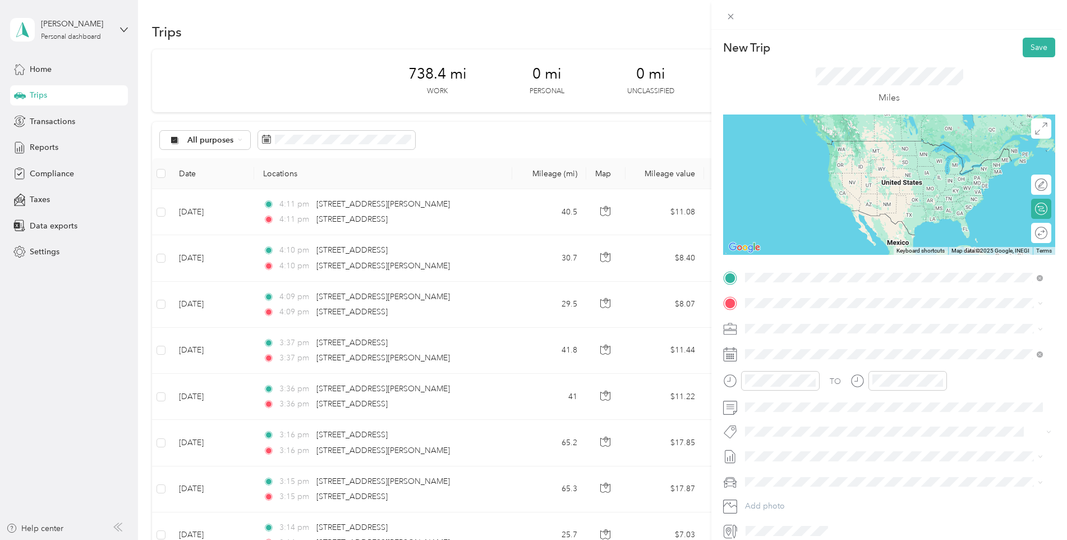
click at [797, 316] on span "[STREET_ADDRESS][US_STATE]" at bounding box center [822, 318] width 112 height 10
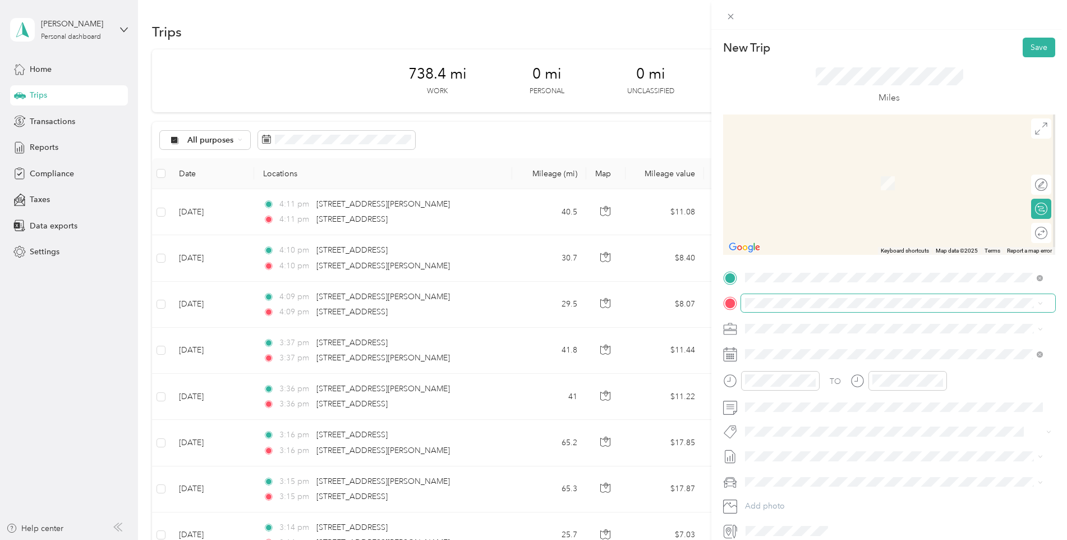
click at [785, 296] on span at bounding box center [898, 303] width 314 height 18
click at [785, 348] on span "[STREET_ADDRESS][PERSON_NAME][US_STATE]" at bounding box center [853, 343] width 174 height 10
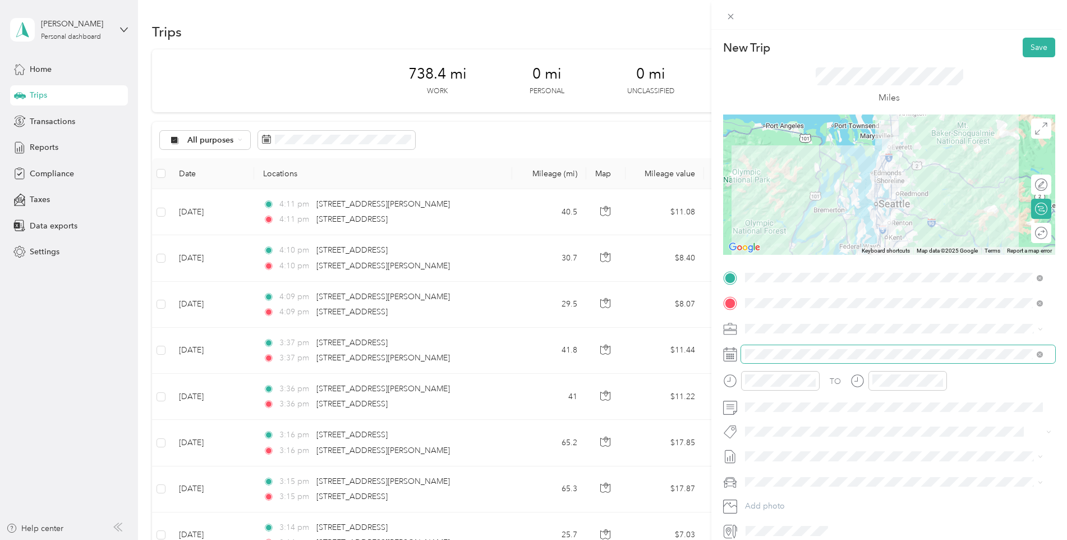
click at [770, 348] on span at bounding box center [898, 354] width 314 height 18
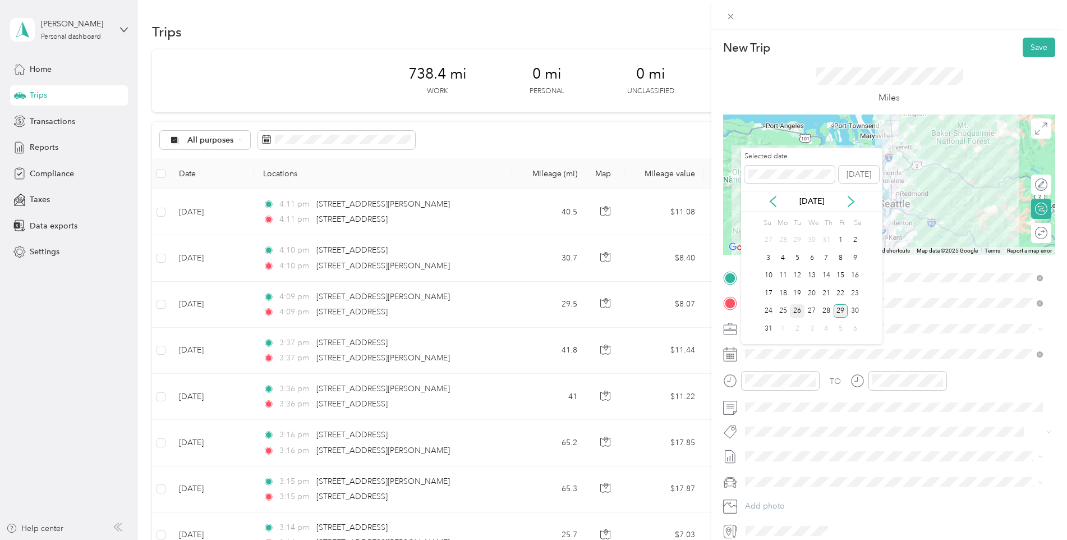
click at [801, 309] on div "26" at bounding box center [797, 311] width 15 height 14
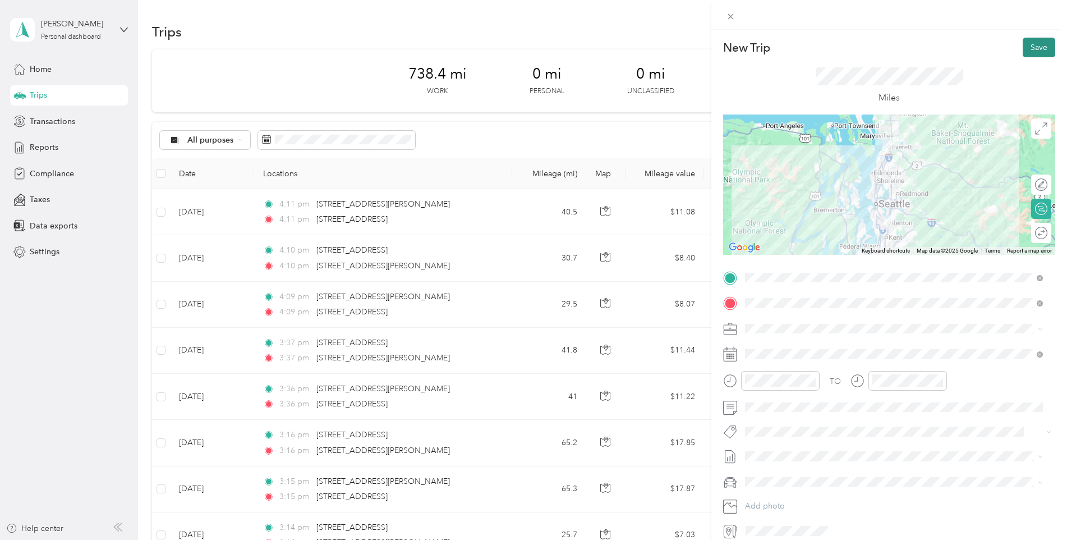
click at [1027, 42] on button "Save" at bounding box center [1039, 48] width 33 height 20
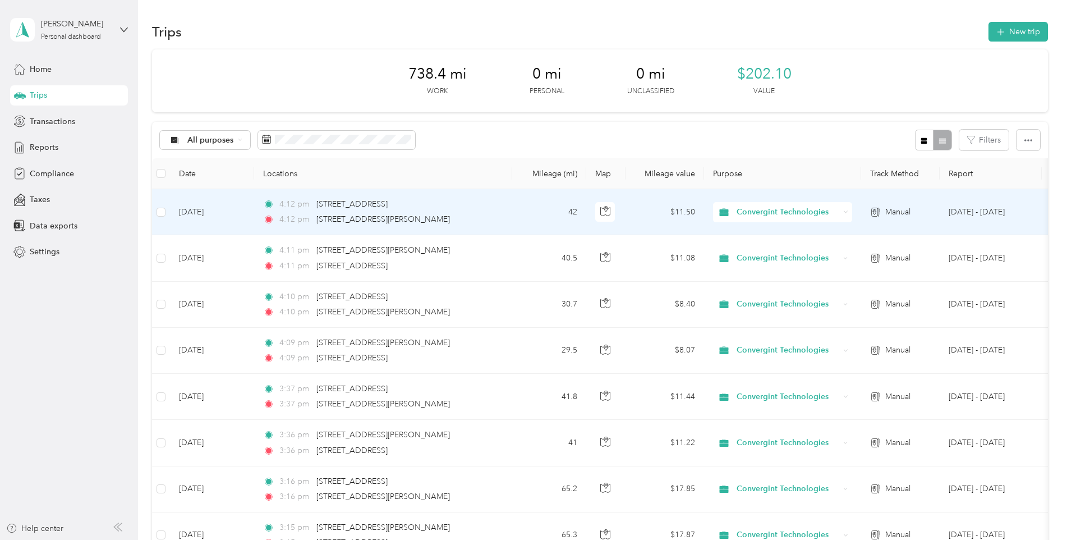
click at [737, 210] on span "Convergint Technologies" at bounding box center [788, 212] width 103 height 12
click at [780, 208] on span "Convergint Technologies" at bounding box center [788, 212] width 103 height 12
click at [780, 233] on span "Convergint Technologies" at bounding box center [787, 233] width 93 height 12
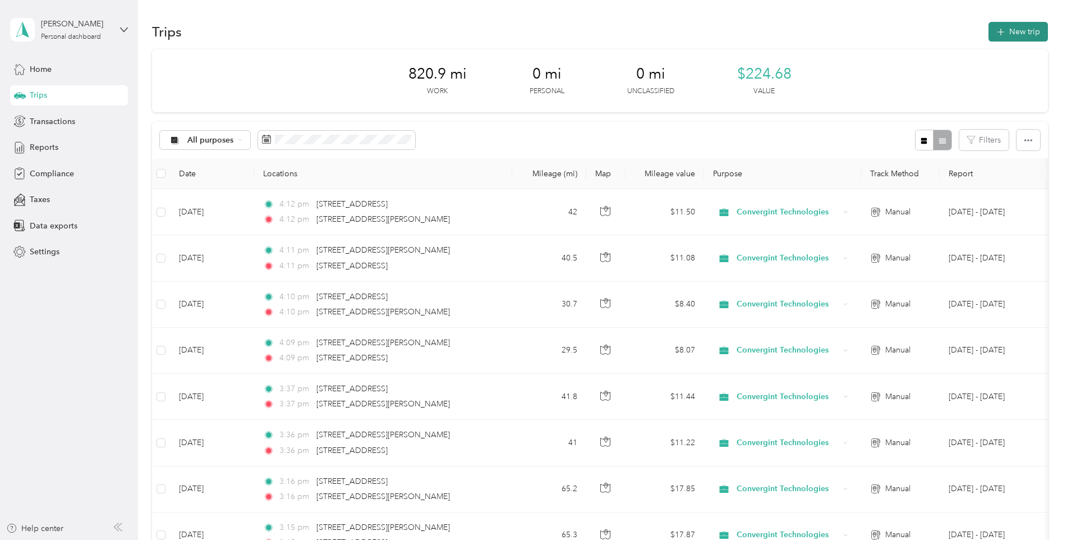
click at [1020, 31] on button "New trip" at bounding box center [1018, 32] width 59 height 20
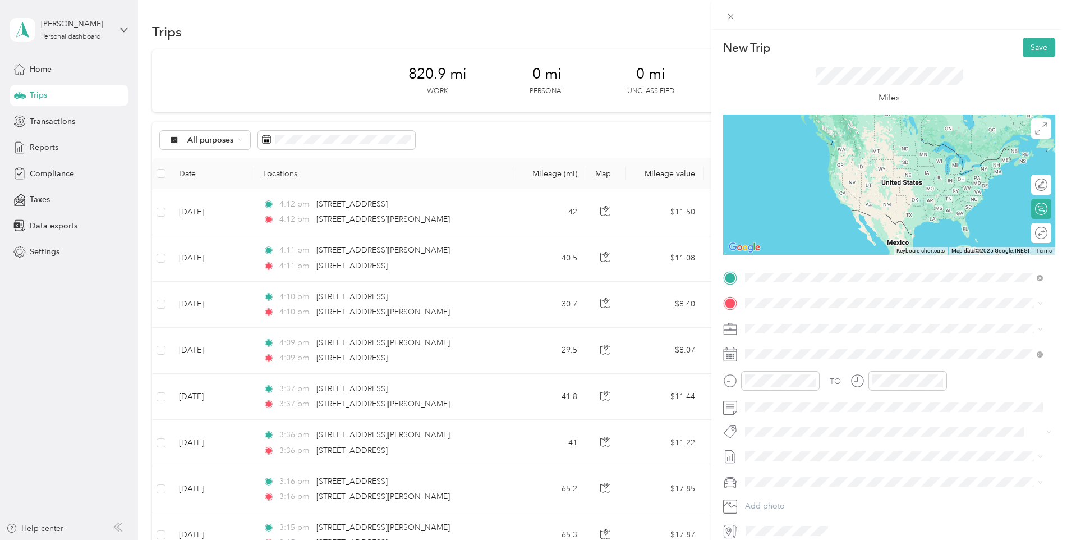
click at [792, 319] on span "[STREET_ADDRESS][PERSON_NAME][US_STATE]" at bounding box center [853, 318] width 174 height 10
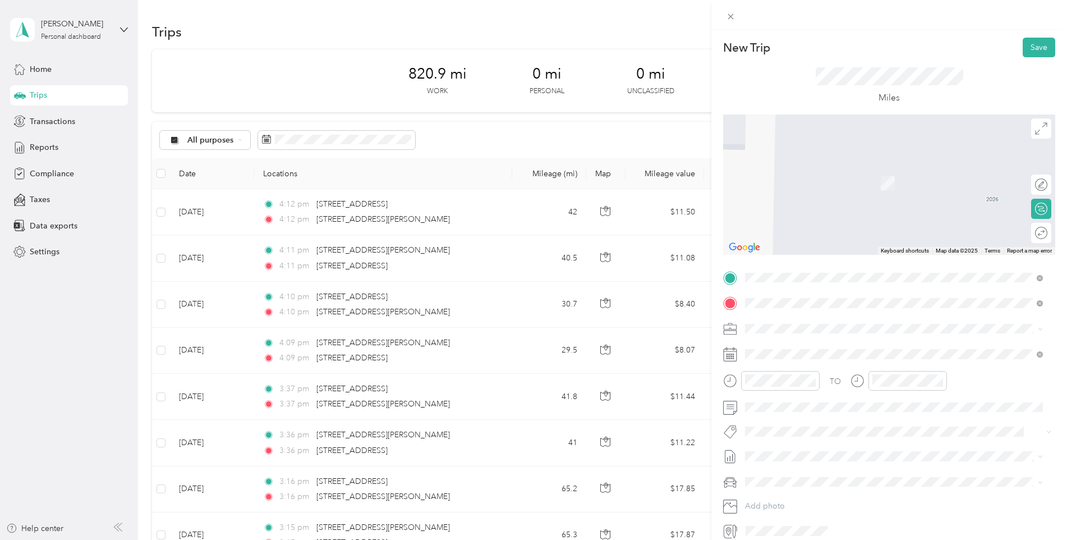
click at [793, 348] on span "[STREET_ADDRESS][PERSON_NAME][US_STATE]" at bounding box center [853, 343] width 174 height 10
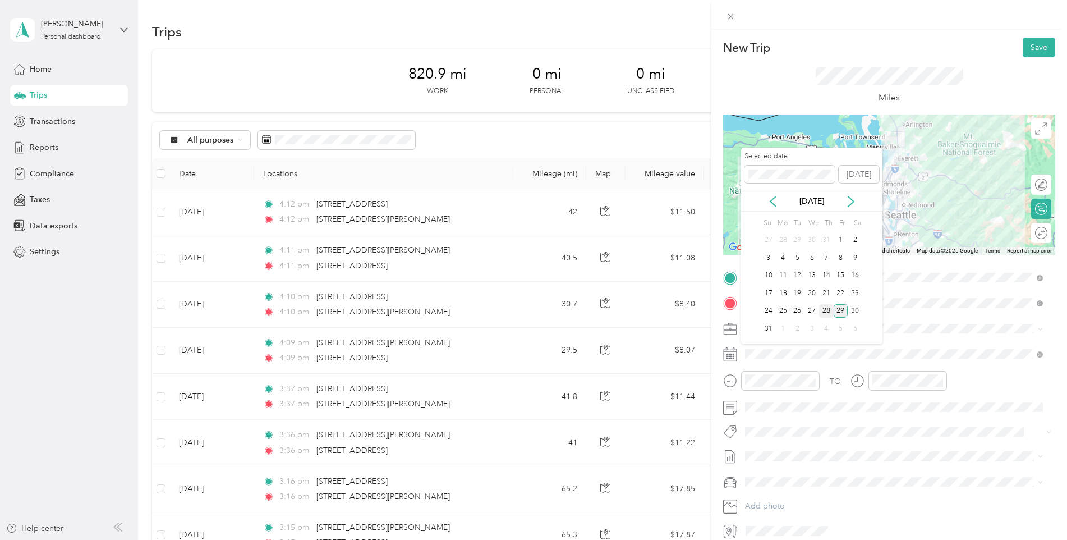
click at [824, 309] on div "28" at bounding box center [826, 311] width 15 height 14
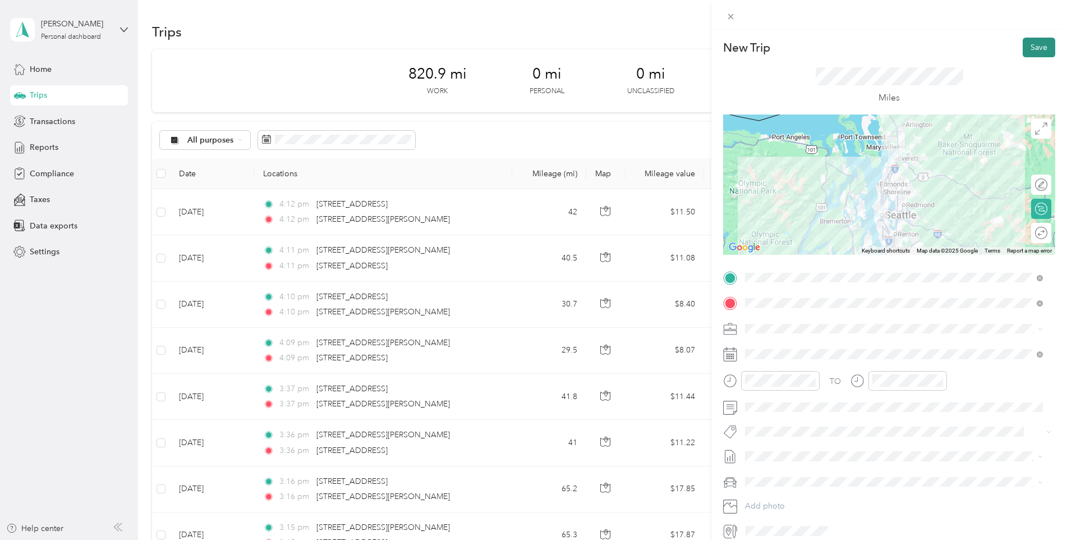
click at [1025, 45] on button "Save" at bounding box center [1039, 48] width 33 height 20
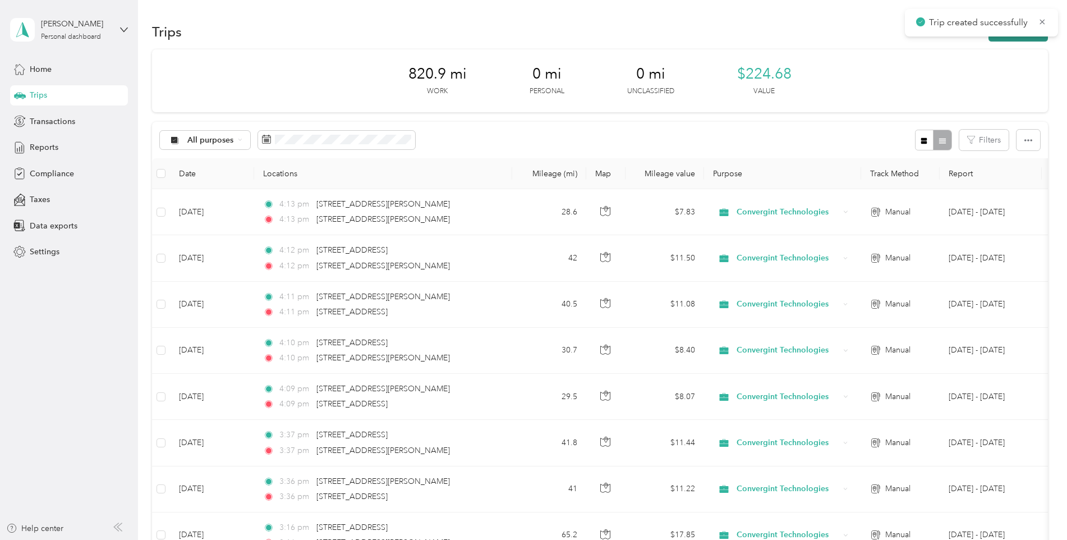
click at [1021, 40] on button "New trip" at bounding box center [1018, 32] width 59 height 20
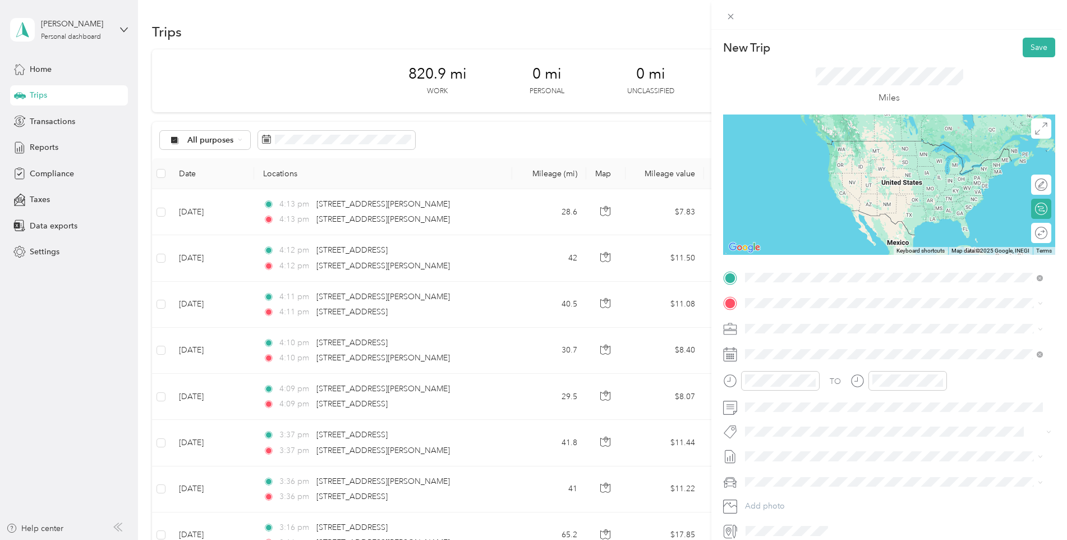
click at [814, 323] on span "[STREET_ADDRESS][PERSON_NAME][US_STATE]" at bounding box center [853, 318] width 174 height 10
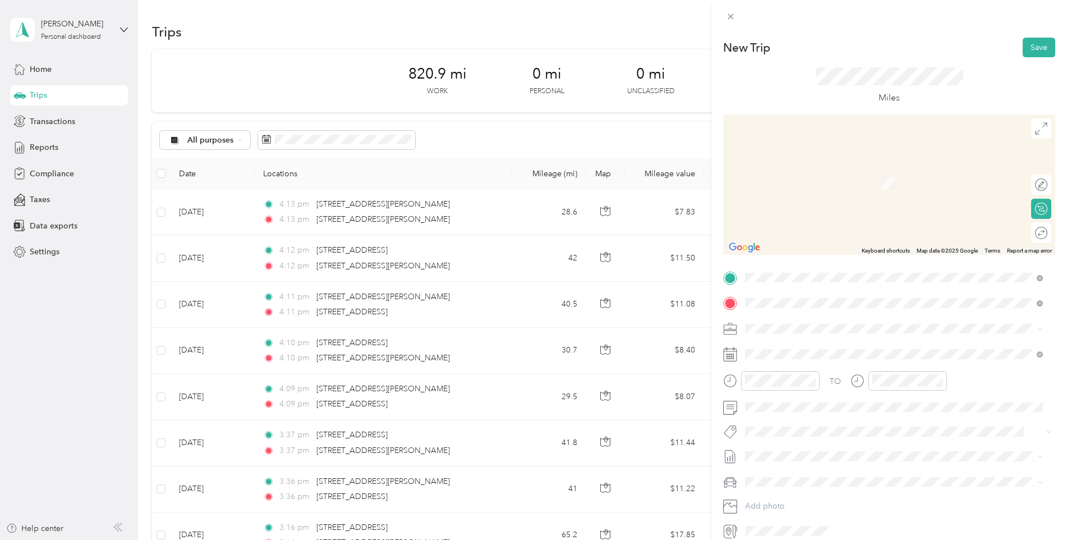
click at [792, 348] on span "[STREET_ADDRESS][PERSON_NAME][US_STATE]" at bounding box center [853, 343] width 174 height 10
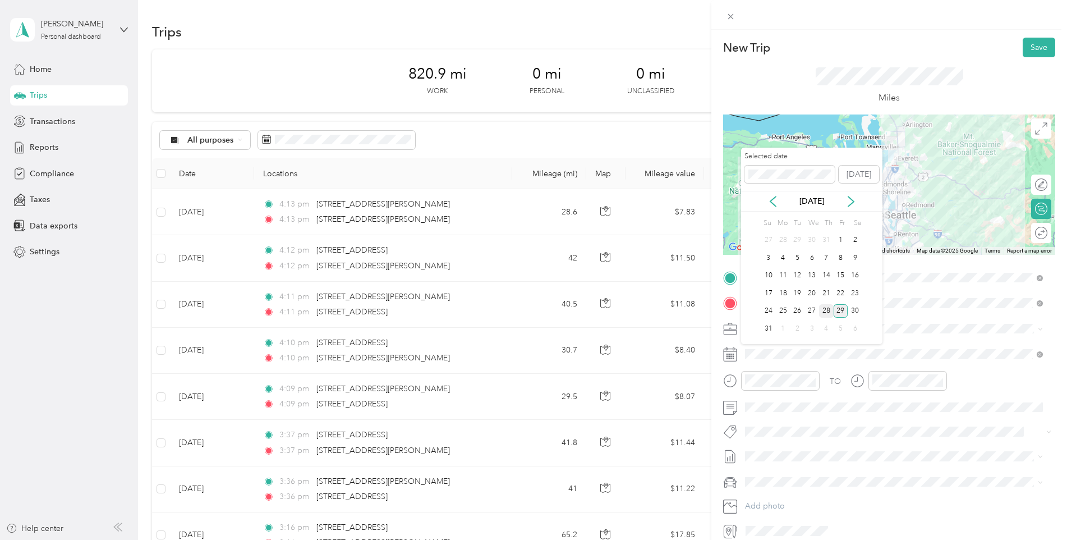
click at [828, 311] on div "28" at bounding box center [826, 311] width 15 height 14
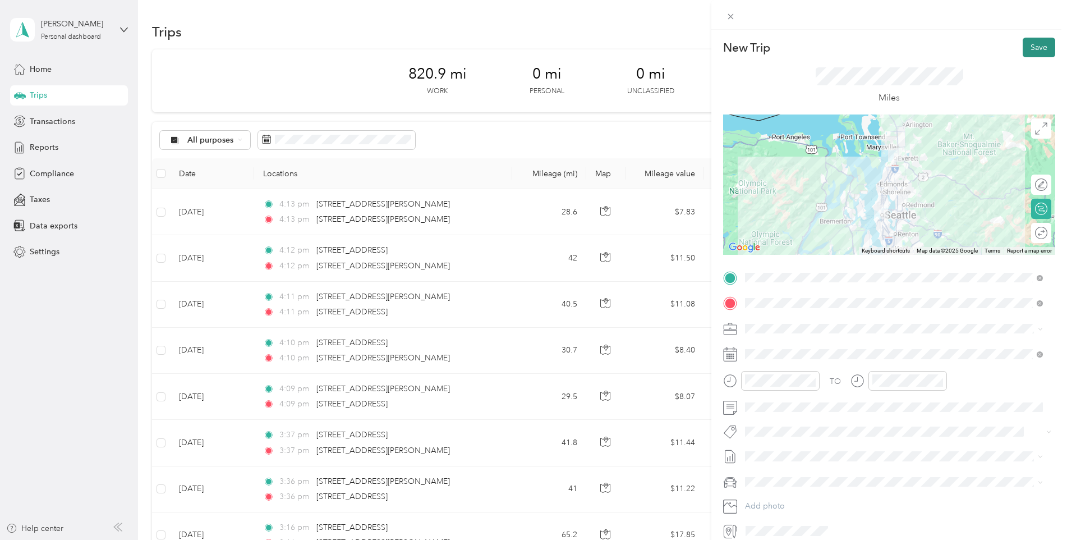
click at [1027, 43] on button "Save" at bounding box center [1039, 48] width 33 height 20
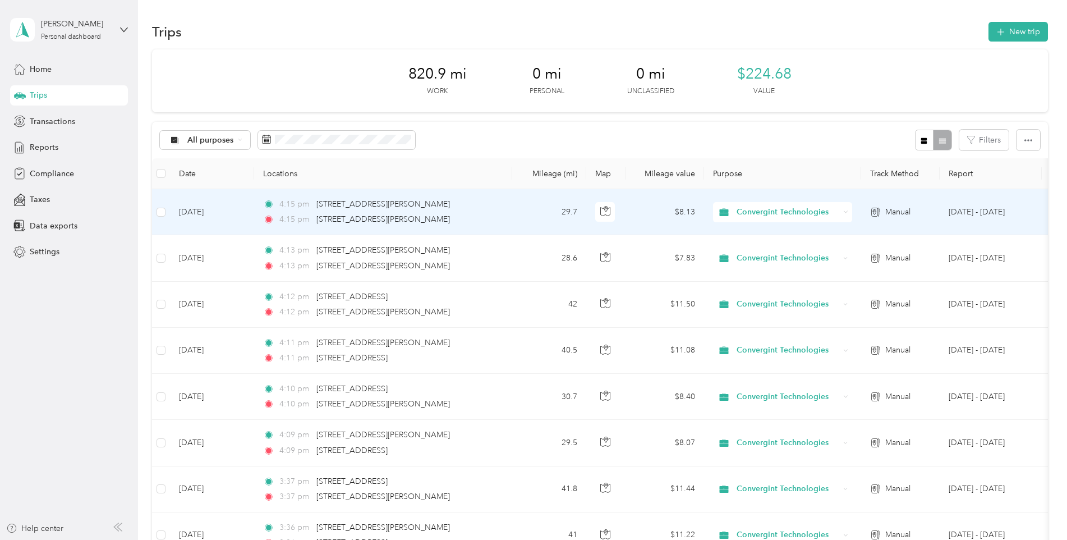
click at [766, 210] on span "Convergint Technologies" at bounding box center [788, 212] width 103 height 12
click at [767, 235] on li "Convergint Technologies" at bounding box center [783, 233] width 141 height 20
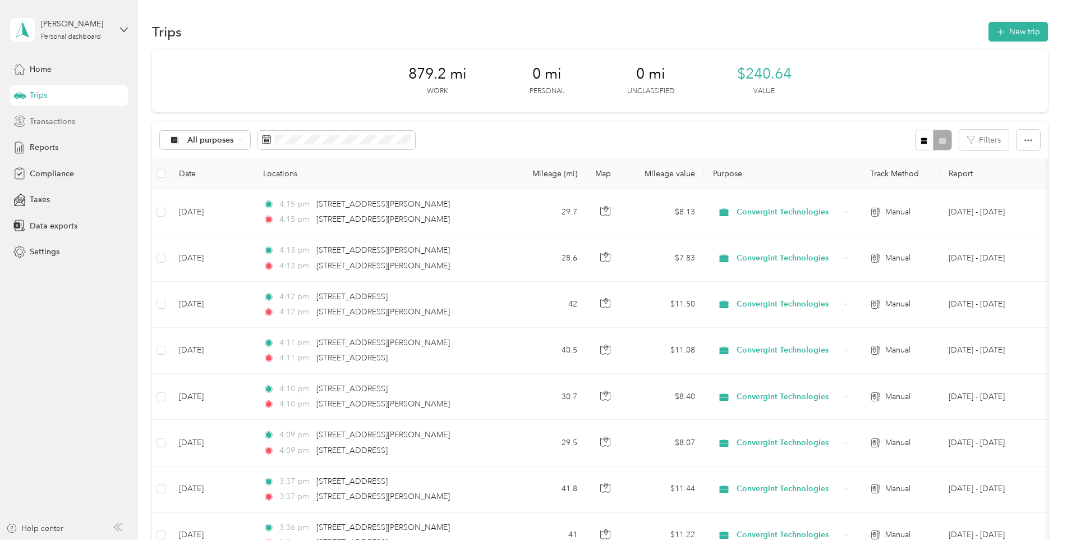
click at [41, 122] on span "Transactions" at bounding box center [52, 122] width 45 height 12
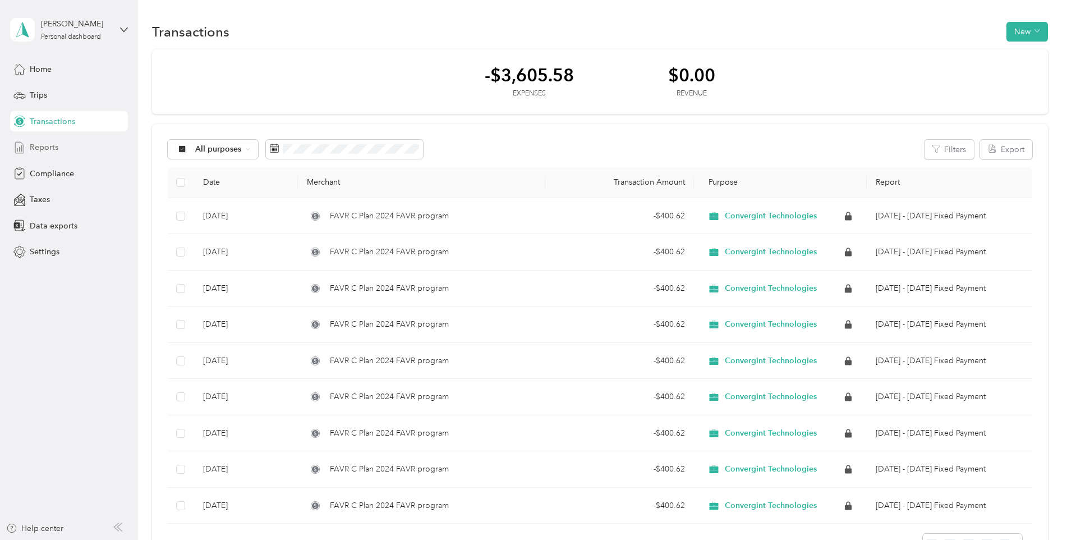
click at [40, 148] on span "Reports" at bounding box center [44, 147] width 29 height 12
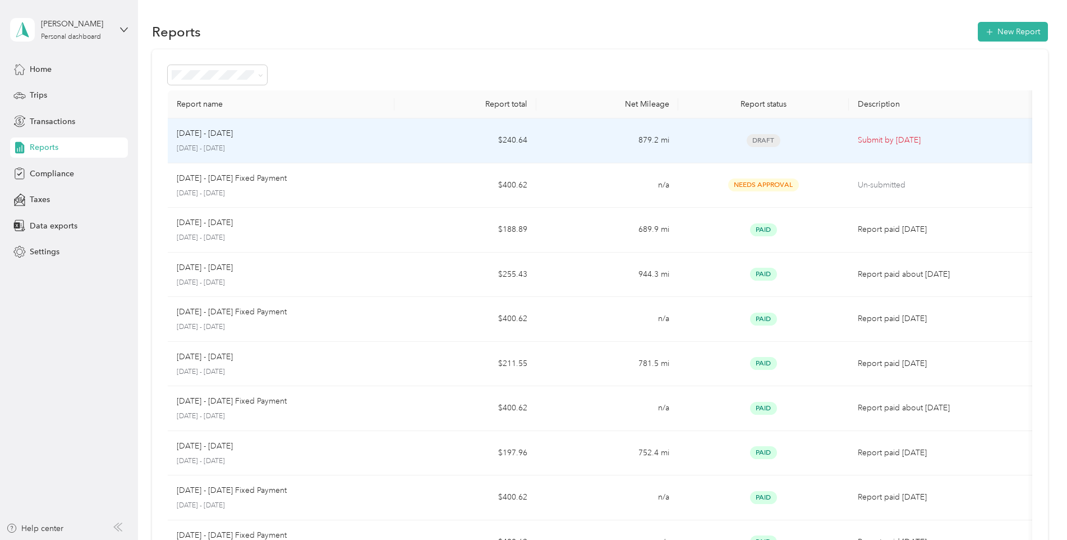
click at [895, 140] on p "Submit by [DATE]" at bounding box center [943, 140] width 171 height 12
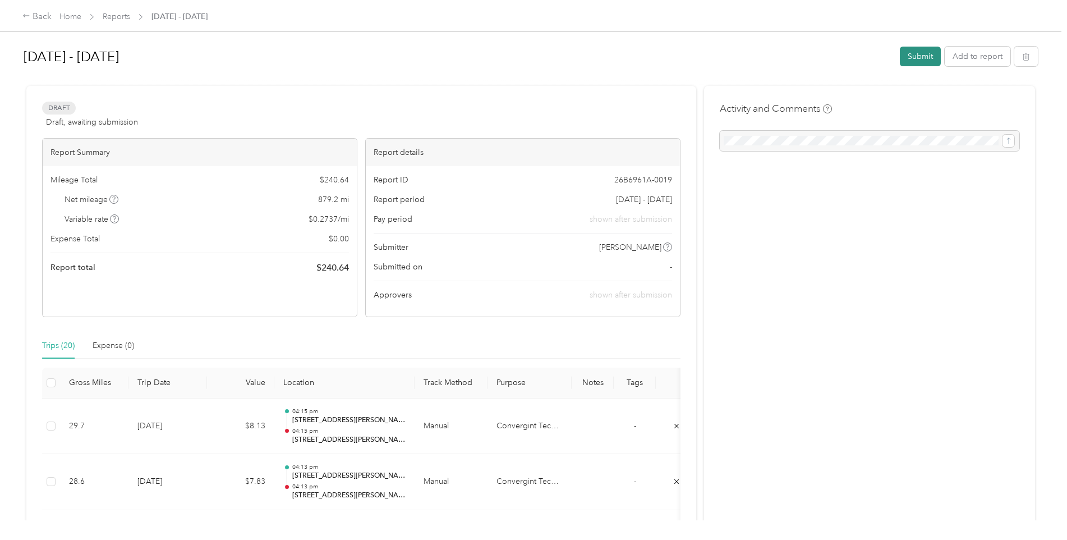
click at [924, 54] on button "Submit" at bounding box center [920, 57] width 41 height 20
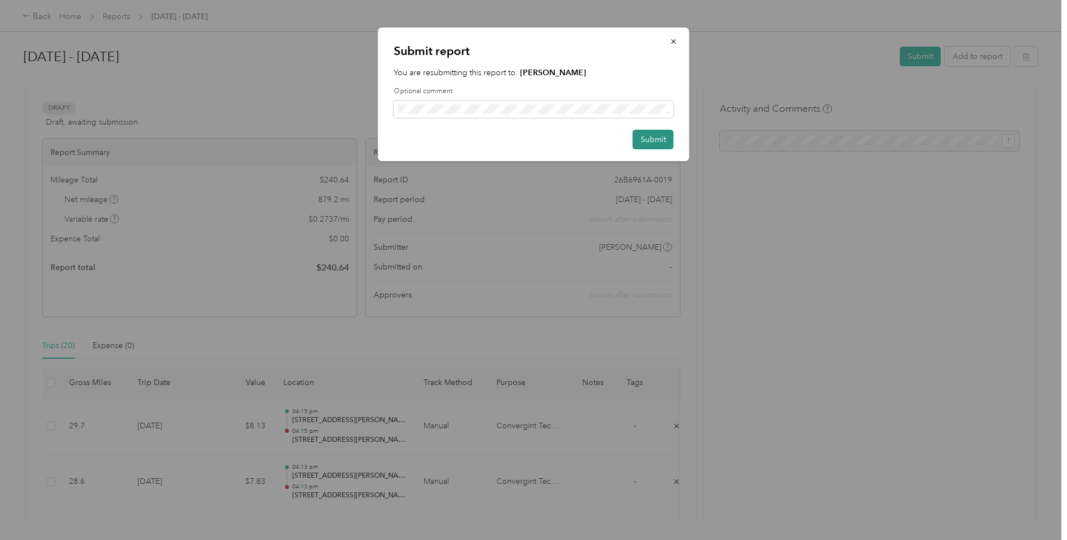
click at [650, 137] on button "Submit" at bounding box center [653, 140] width 41 height 20
